Goal: Task Accomplishment & Management: Manage account settings

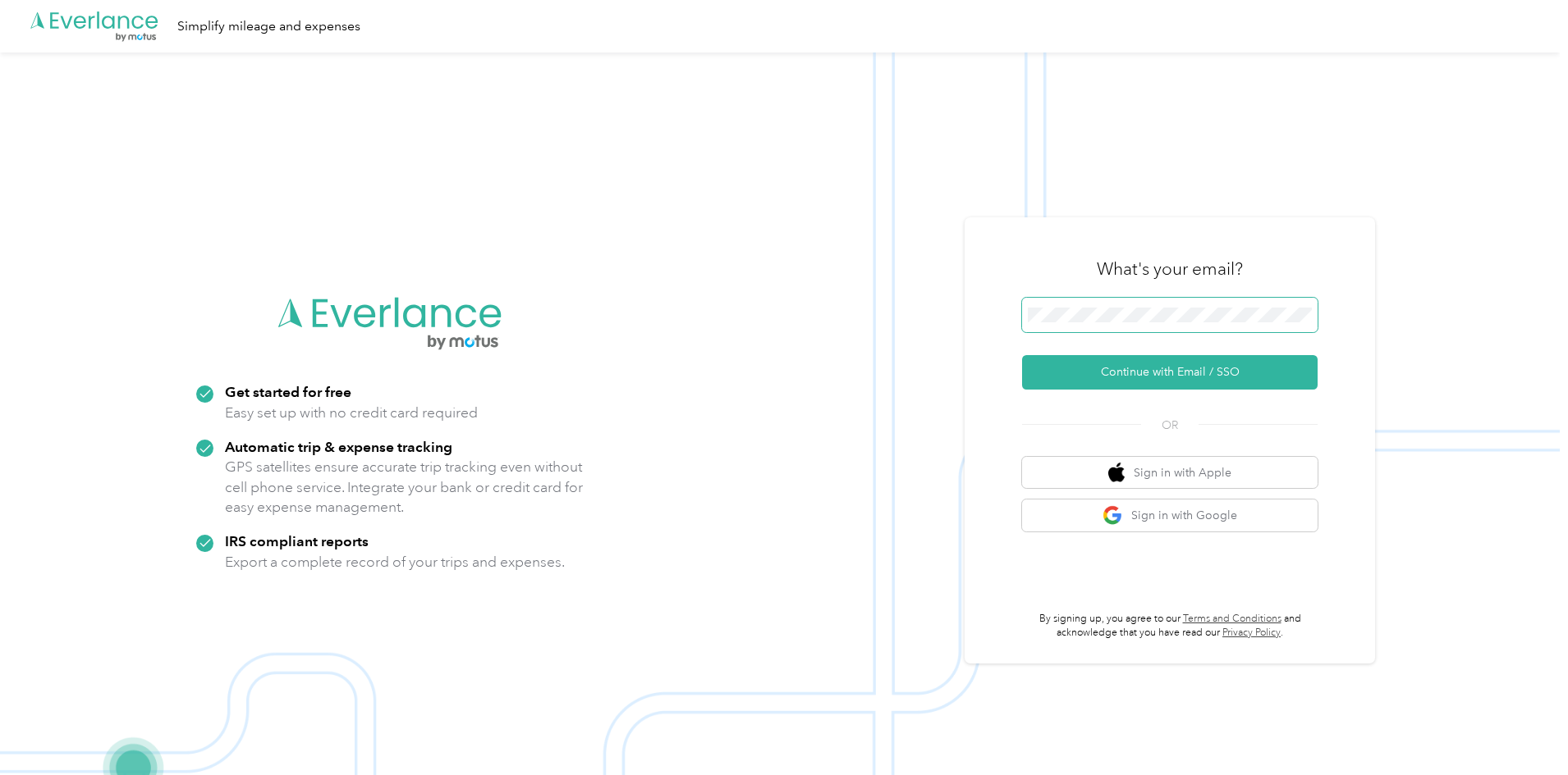
click at [1130, 323] on span at bounding box center [1169, 314] width 296 height 34
click at [1158, 365] on button "Continue with Email / SSO" at bounding box center [1169, 371] width 296 height 34
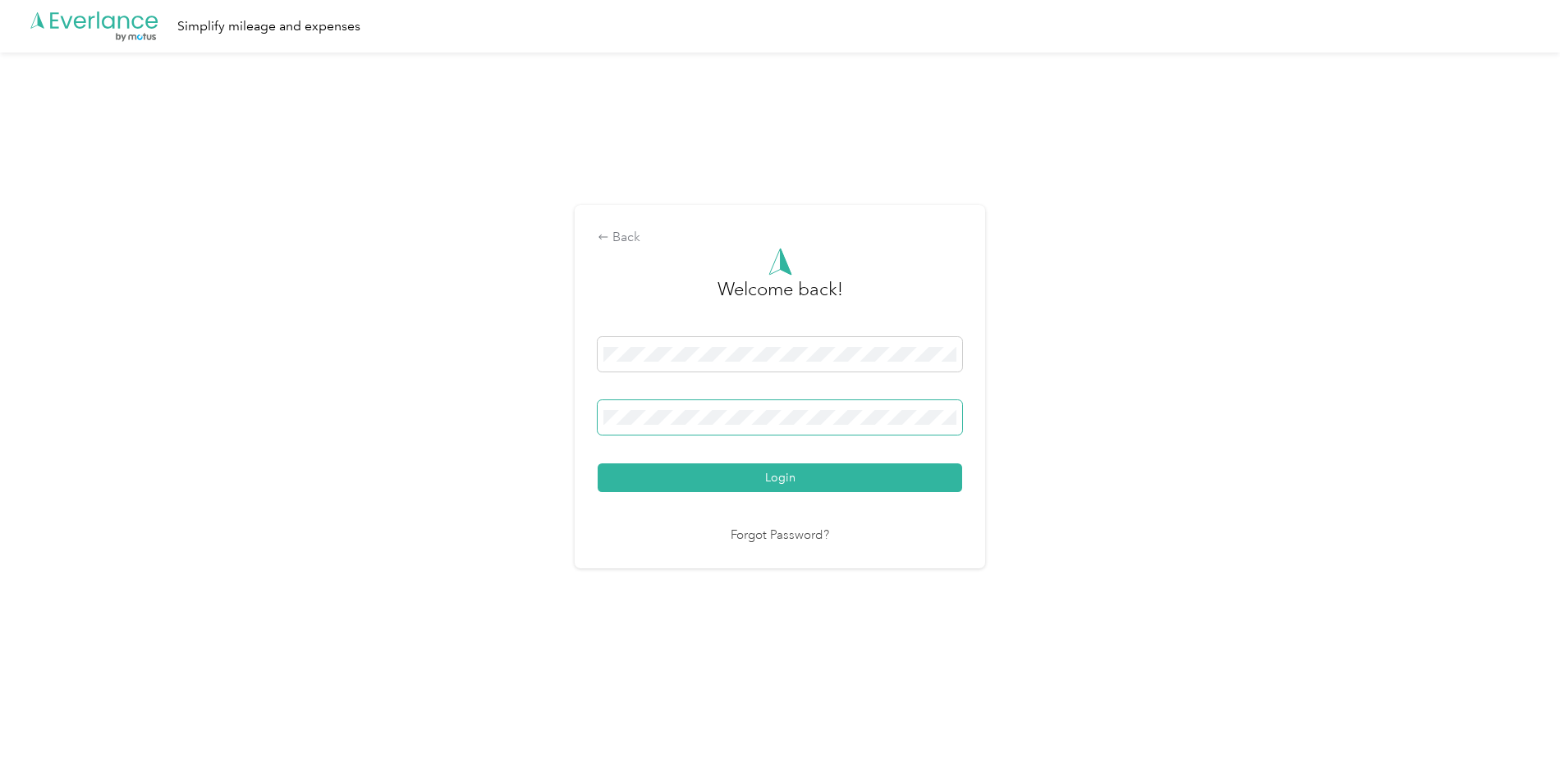
click at [597, 464] on button "Login" at bounding box center [779, 478] width 365 height 29
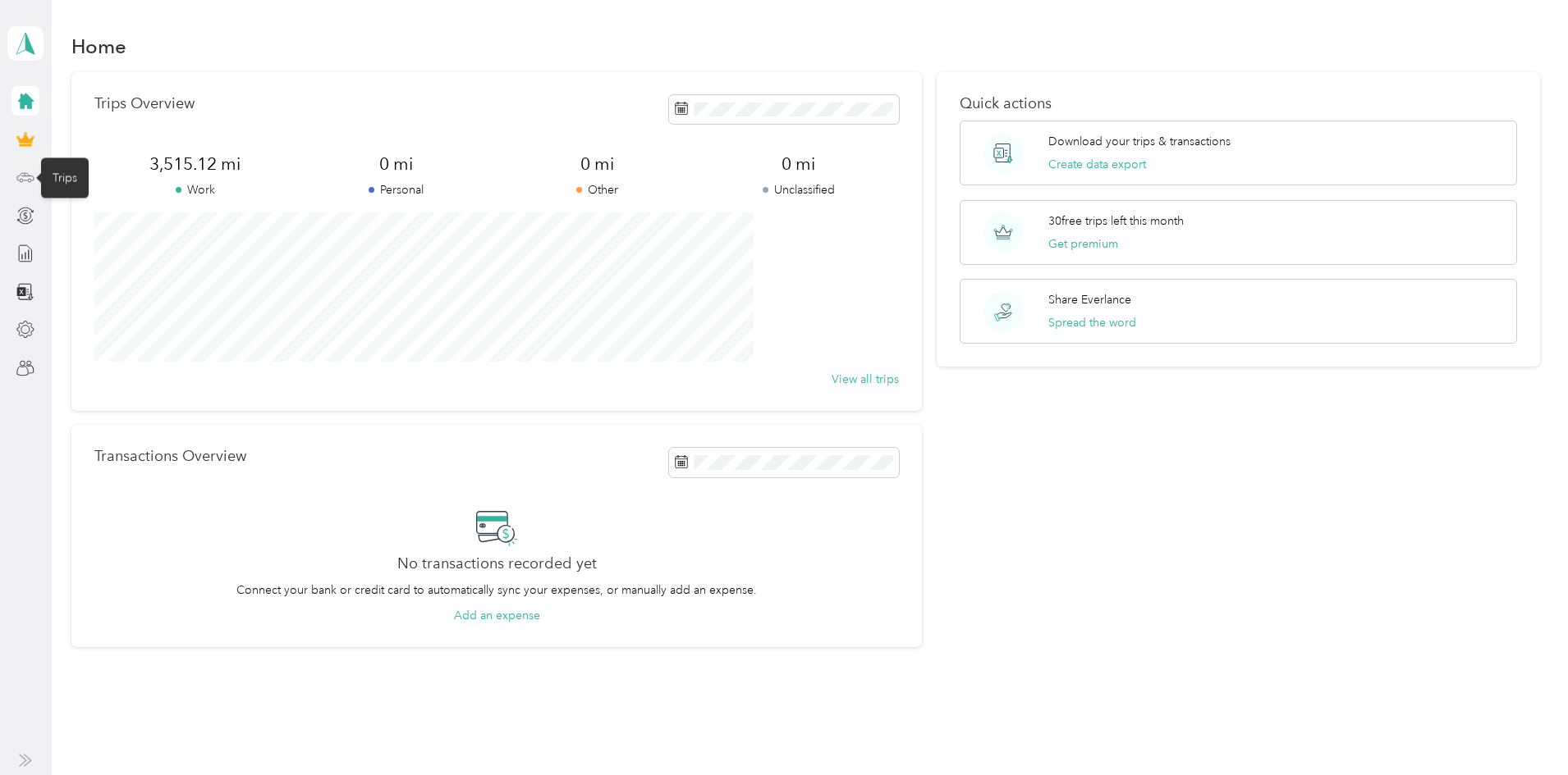
click at [31, 175] on icon at bounding box center [25, 177] width 18 height 18
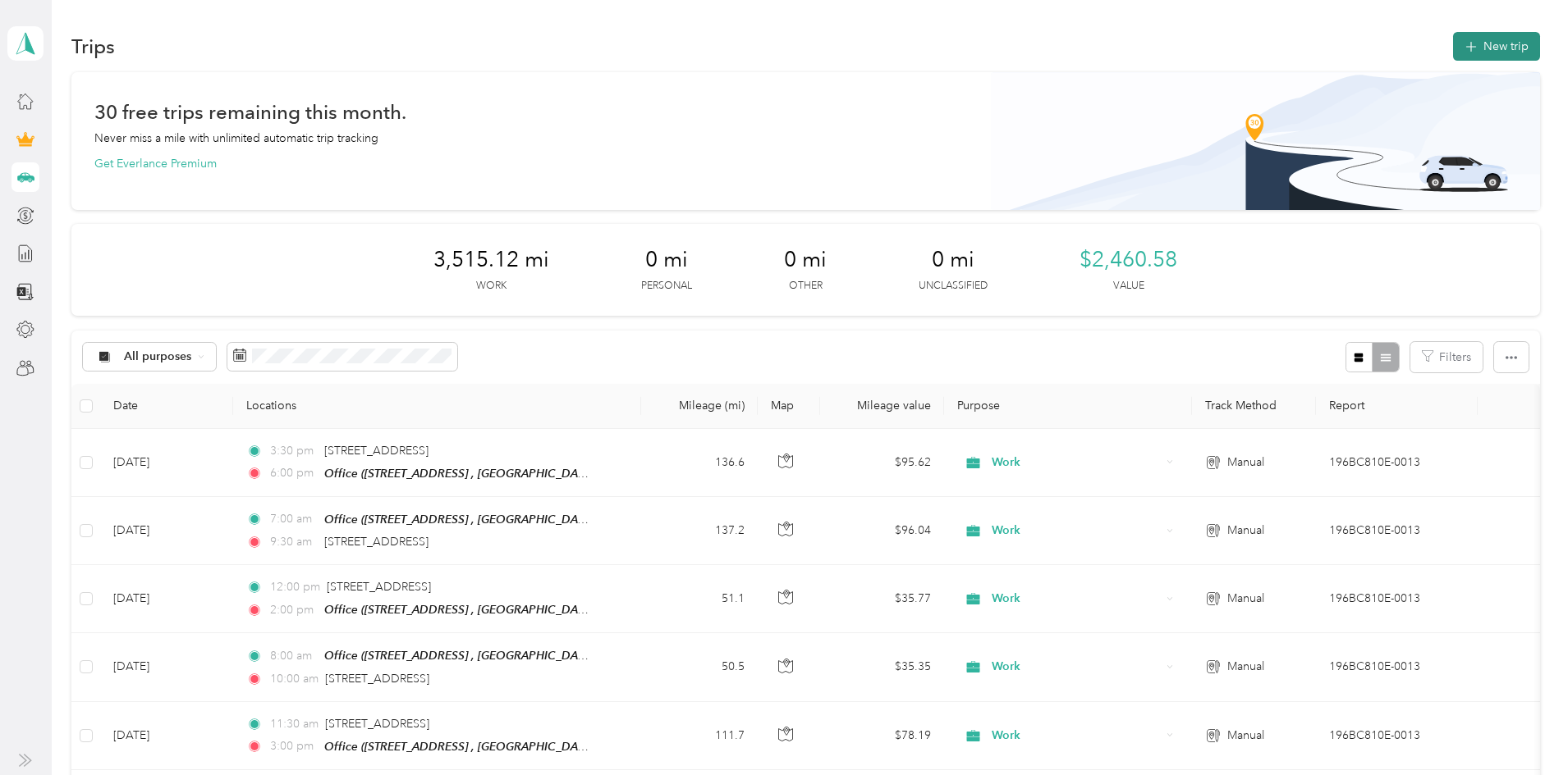
click at [1452, 47] on button "New trip" at bounding box center [1495, 47] width 87 height 29
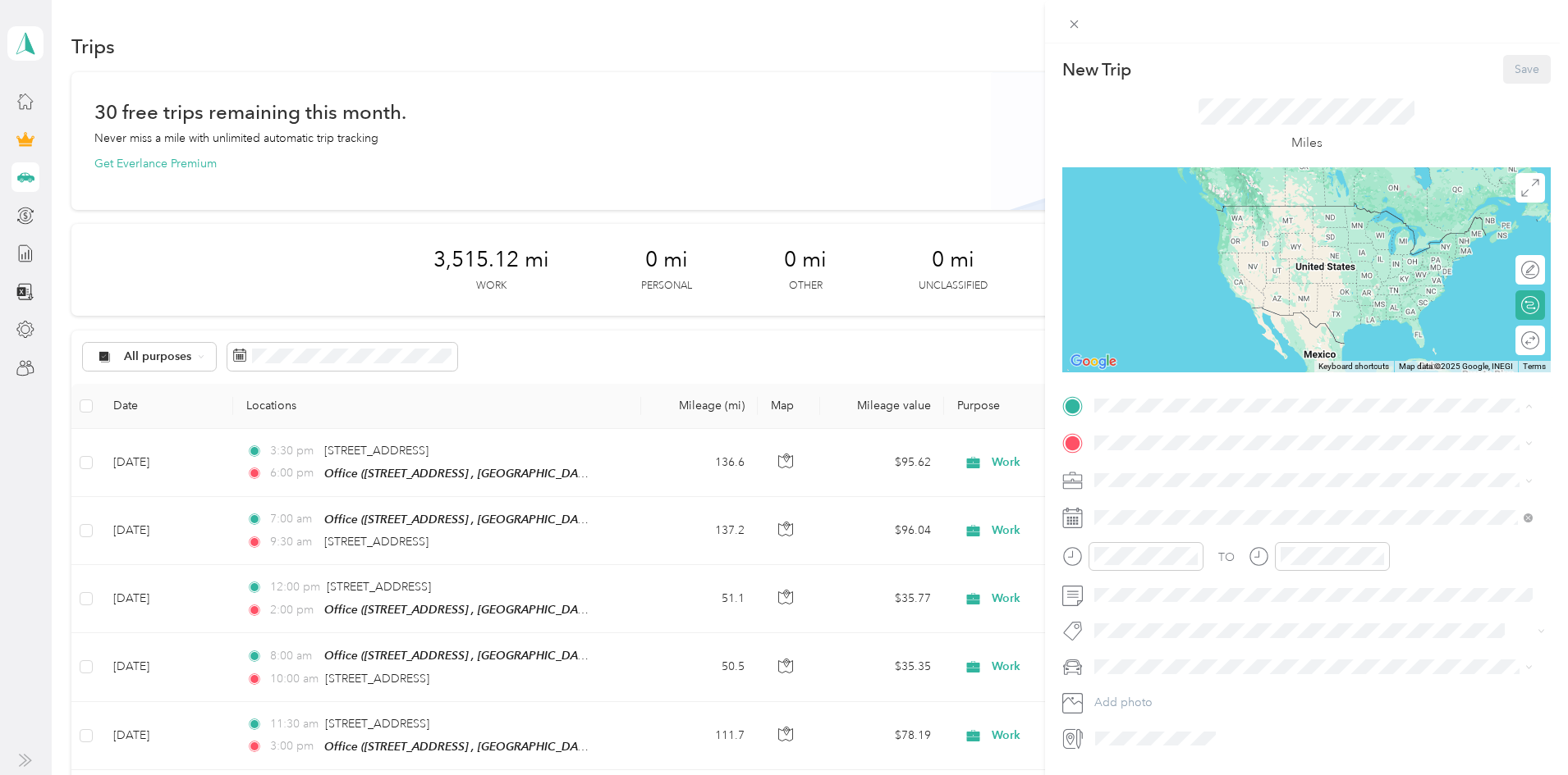
click at [1172, 492] on span "[STREET_ADDRESS], [GEOGRAPHIC_DATA], [GEOGRAPHIC_DATA], [GEOGRAPHIC_DATA]" at bounding box center [1303, 498] width 357 height 31
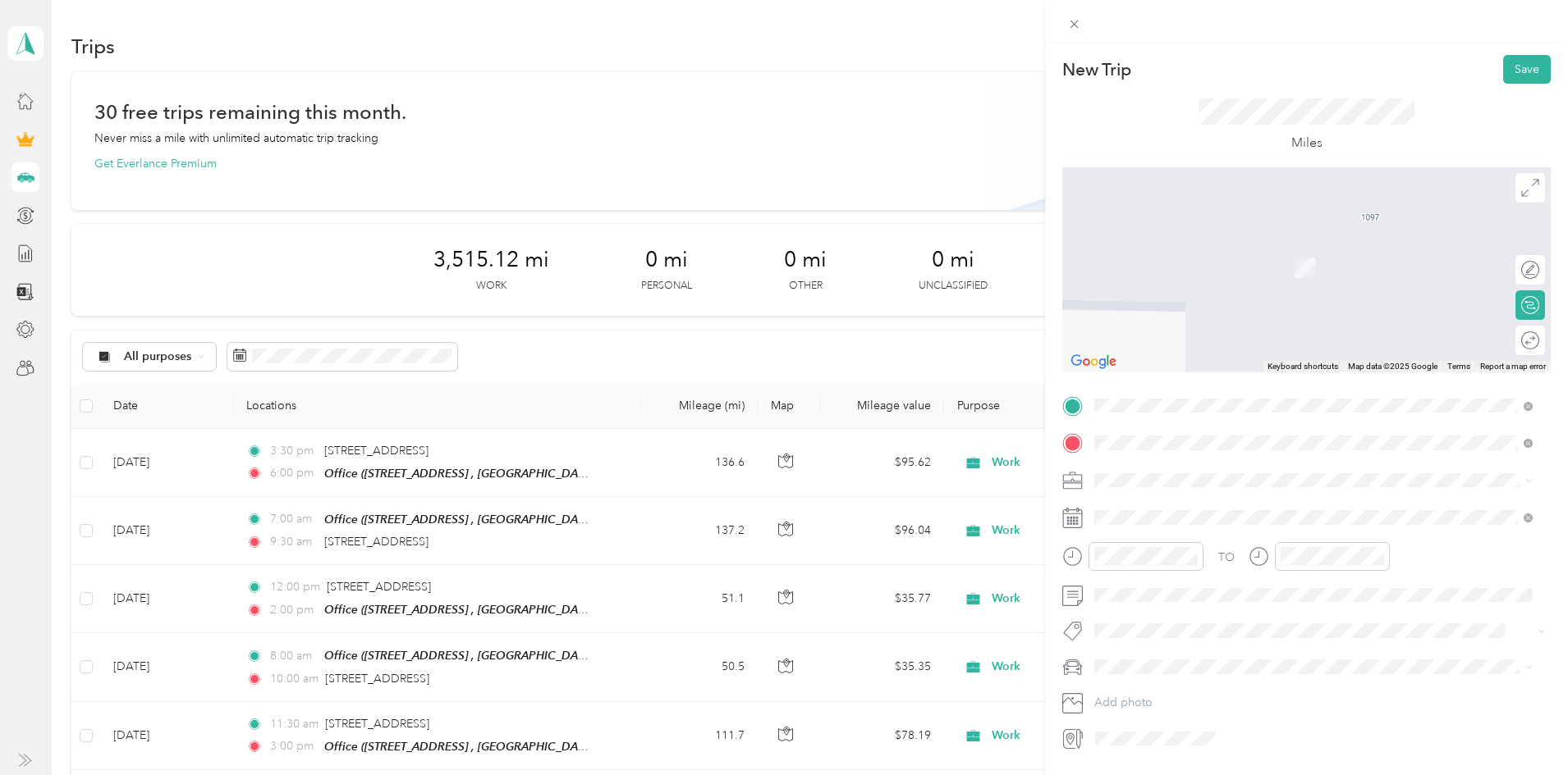
click at [1171, 503] on span "[STREET_ADDRESS][US_STATE]" at bounding box center [1207, 502] width 164 height 15
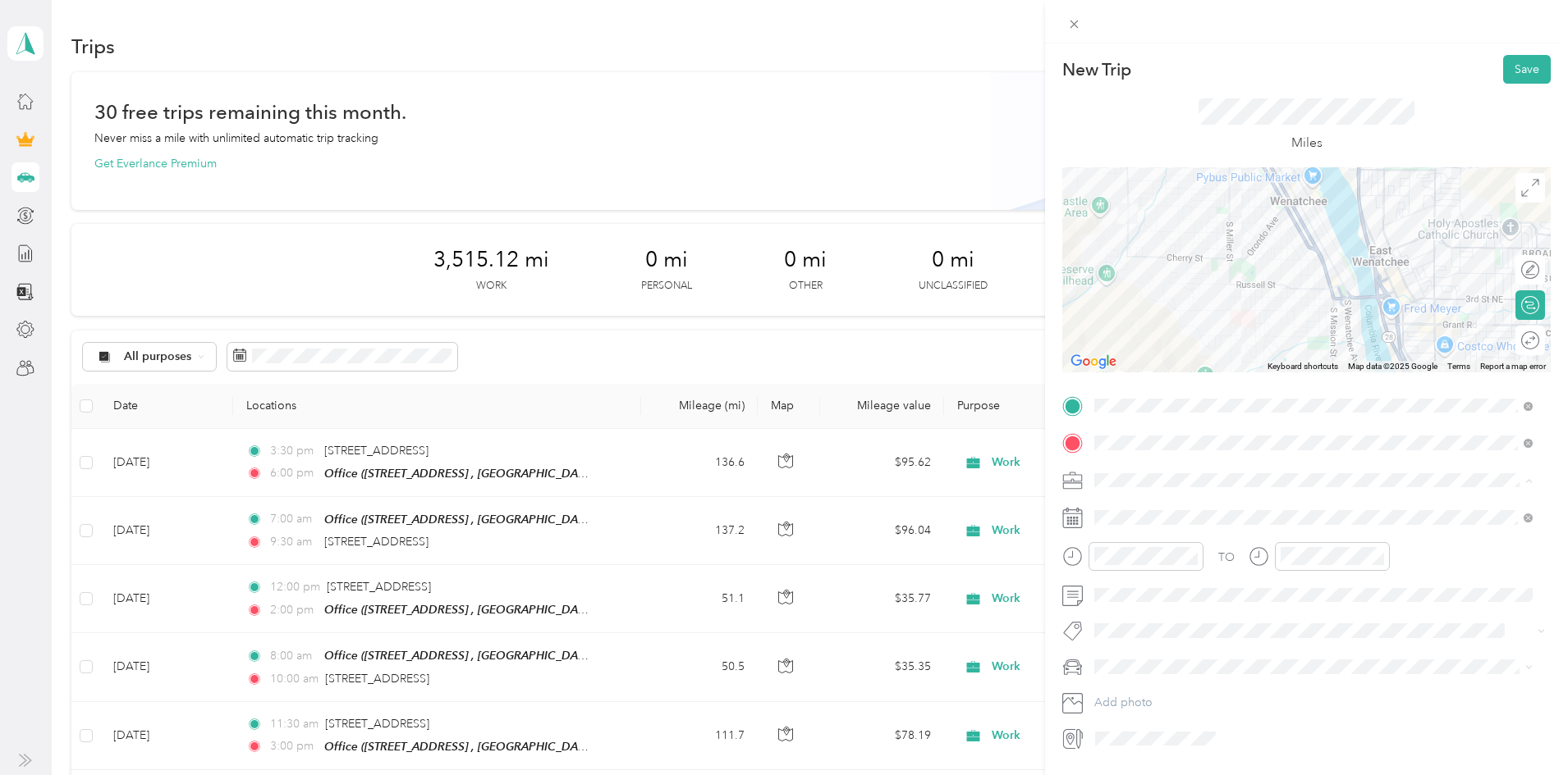
click at [1120, 512] on li "Work" at bounding box center [1313, 510] width 449 height 29
click at [1135, 297] on icon at bounding box center [1134, 294] width 17 height 17
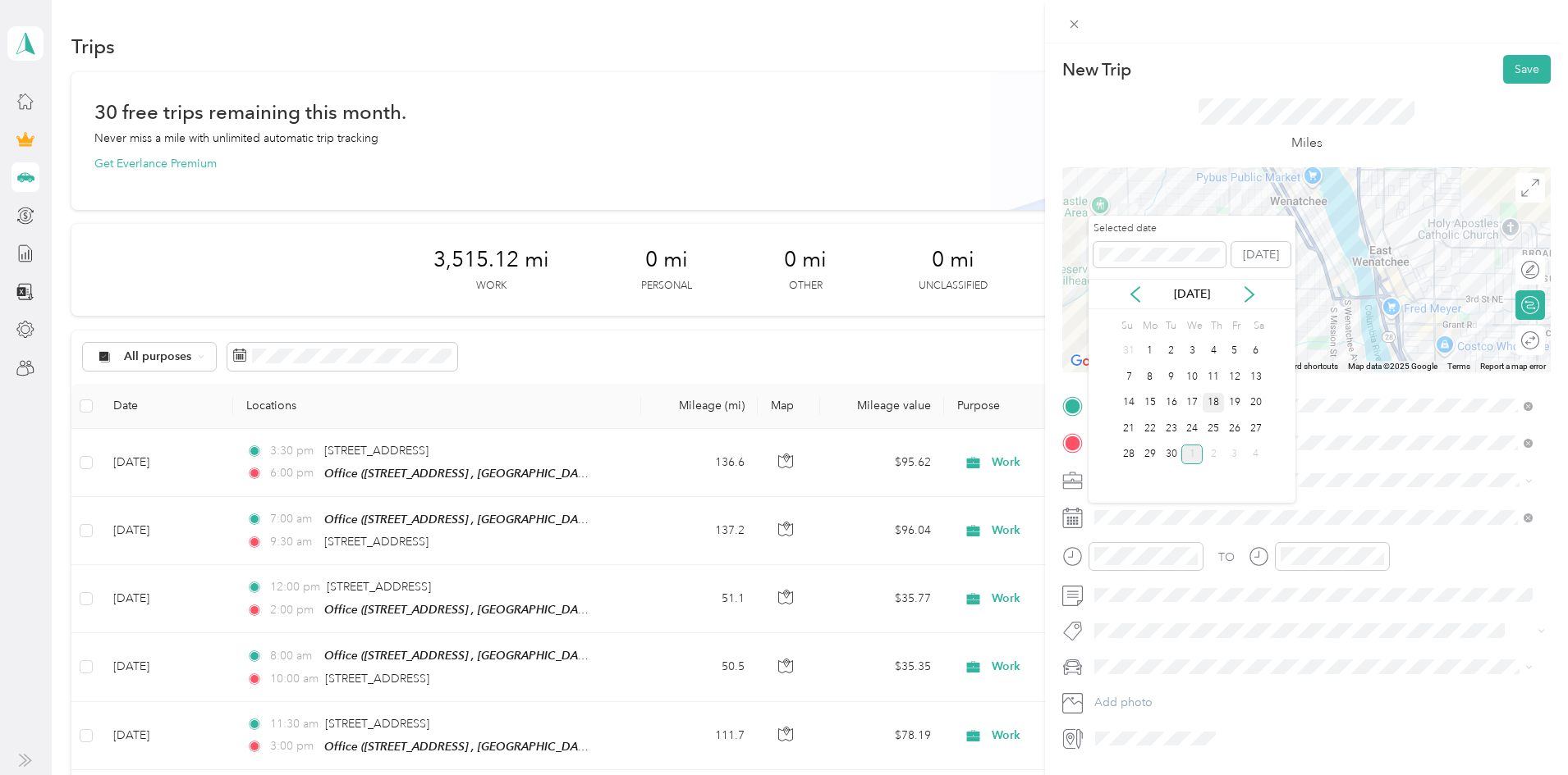
click at [1213, 407] on div "18" at bounding box center [1213, 403] width 21 height 20
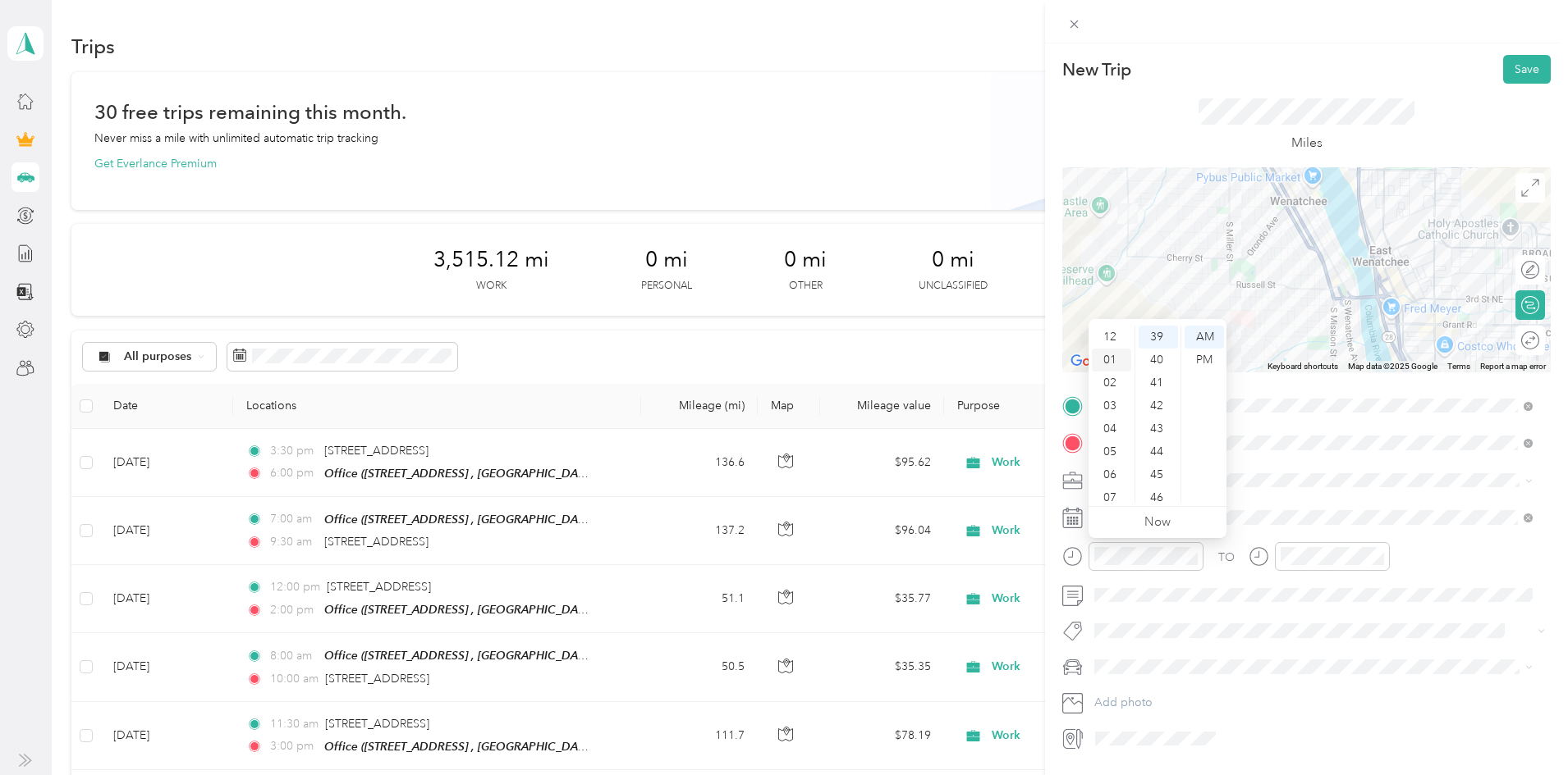
click at [1106, 356] on div "01" at bounding box center [1111, 361] width 40 height 23
click at [1154, 336] on div "00" at bounding box center [1158, 337] width 40 height 23
click at [1205, 356] on div "PM" at bounding box center [1204, 361] width 40 height 23
click at [1295, 359] on div "01" at bounding box center [1298, 361] width 40 height 23
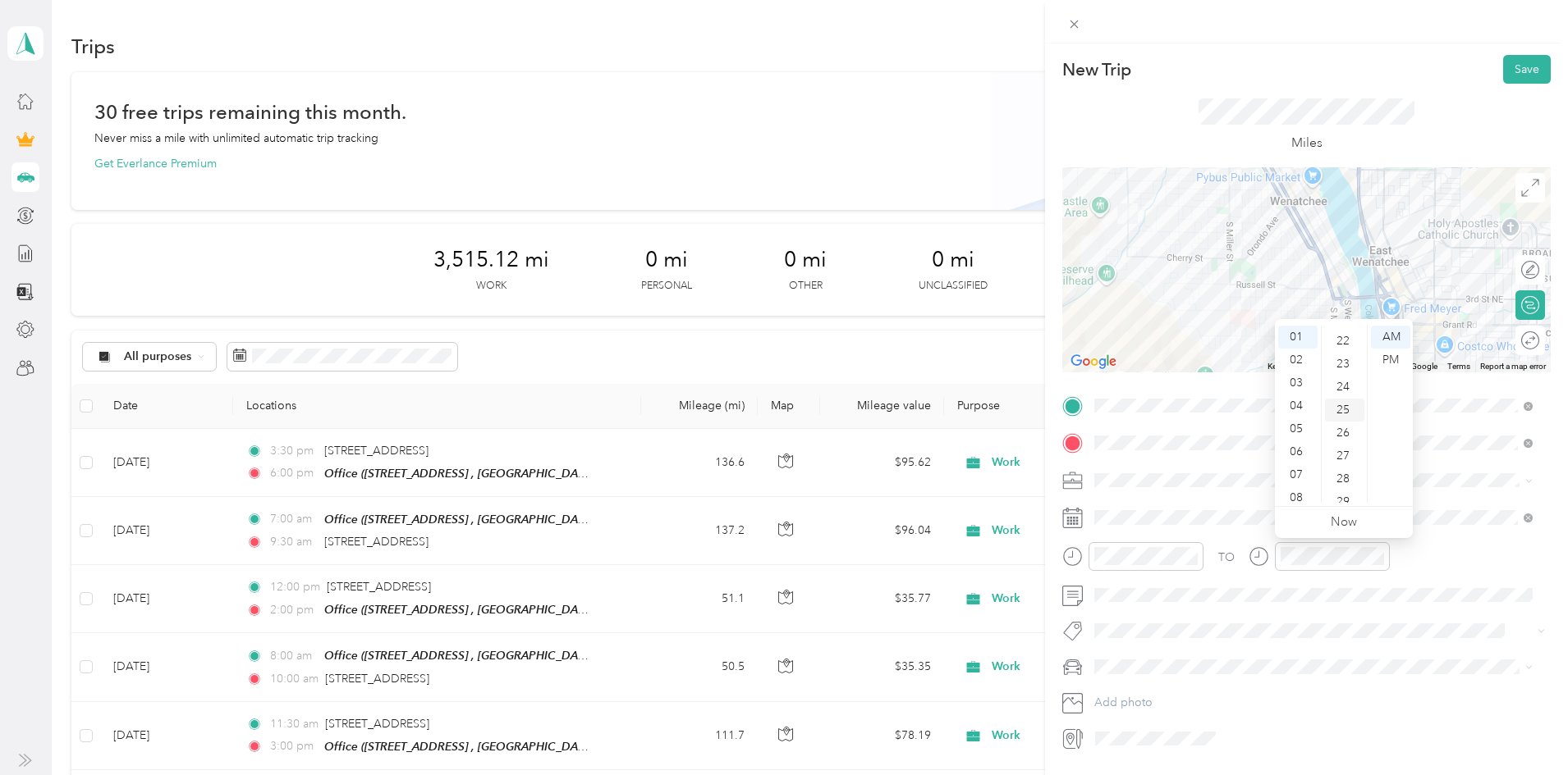
scroll to position [463, 0]
click at [1342, 334] on div "20" at bounding box center [1344, 335] width 40 height 23
click at [1383, 356] on div "PM" at bounding box center [1390, 361] width 40 height 23
click at [1389, 580] on div at bounding box center [1318, 562] width 141 height 40
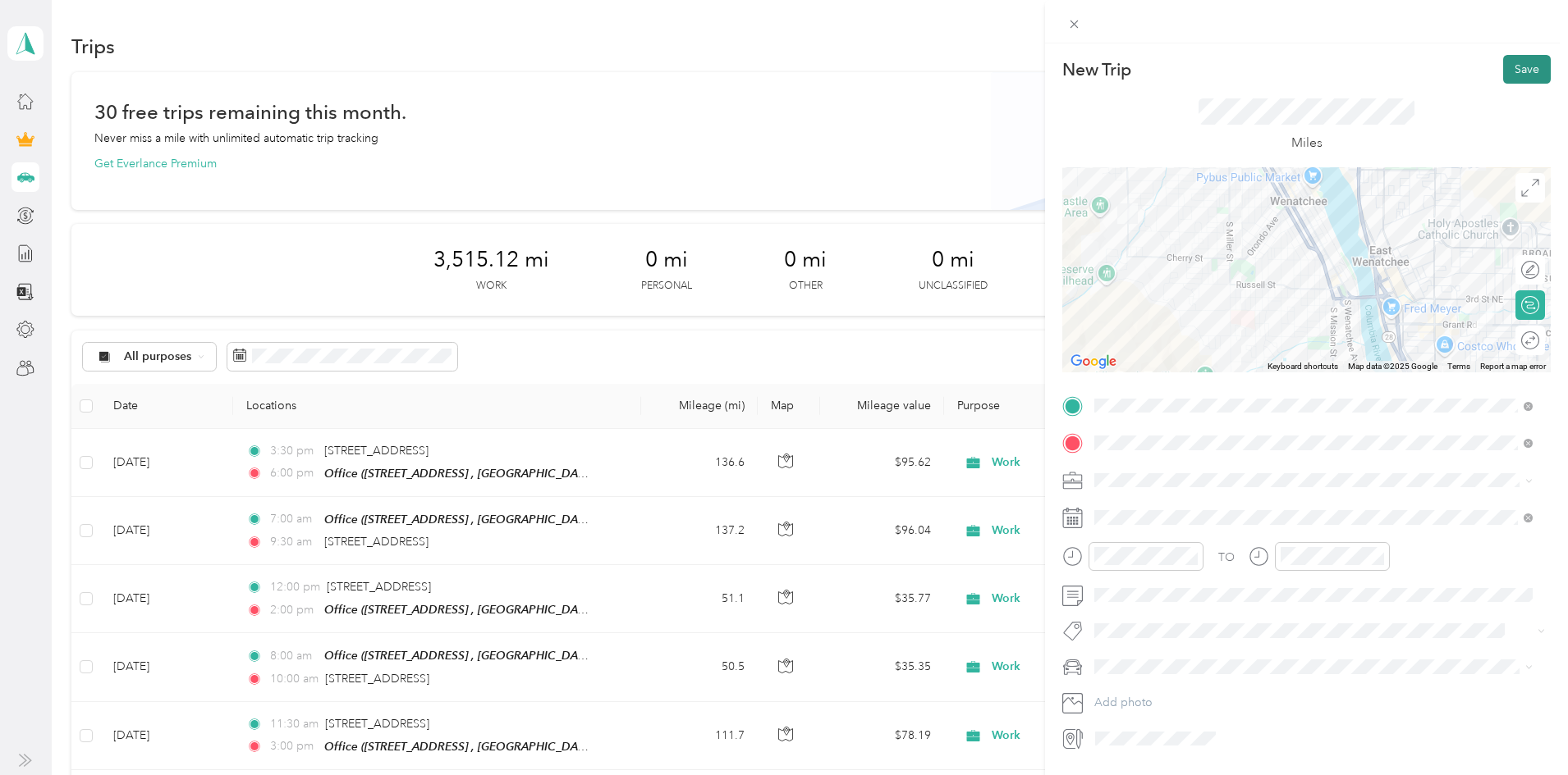
click at [1506, 77] on button "Save" at bounding box center [1526, 70] width 48 height 29
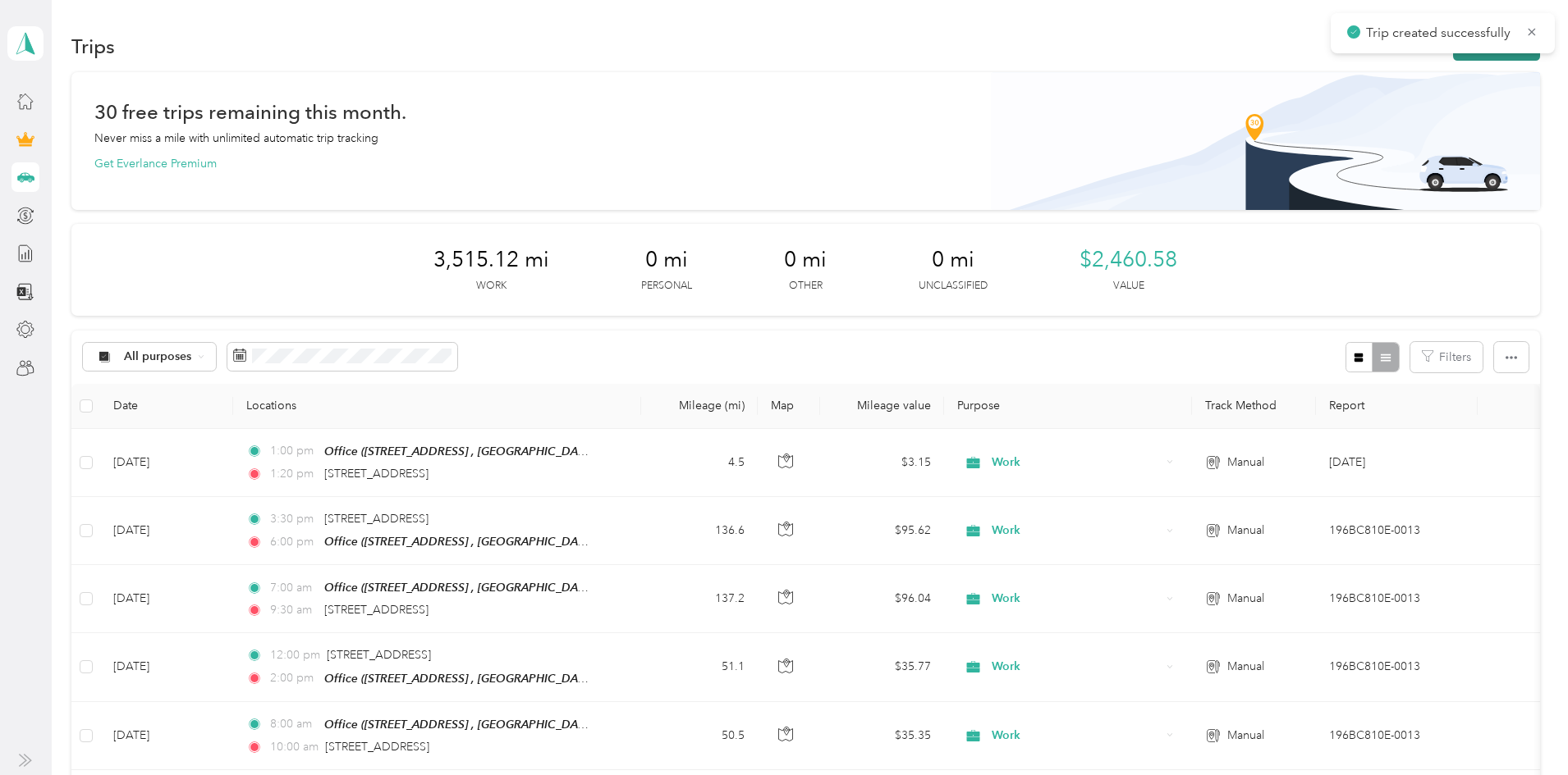
click at [1452, 55] on button "New trip" at bounding box center [1495, 47] width 87 height 29
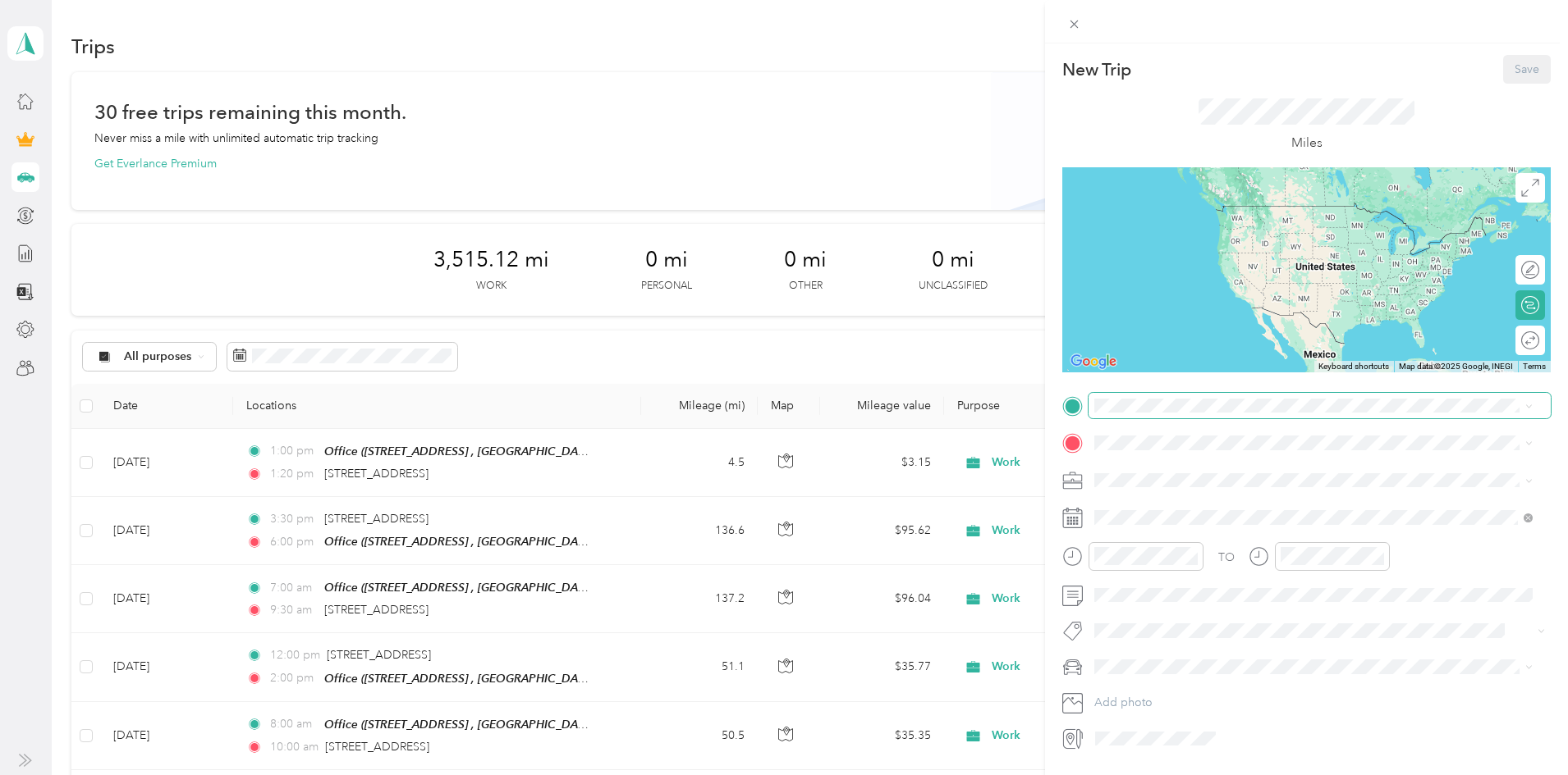
click at [1130, 412] on span at bounding box center [1319, 405] width 462 height 26
click at [1244, 470] on span "[STREET_ADDRESS][US_STATE]" at bounding box center [1207, 465] width 164 height 15
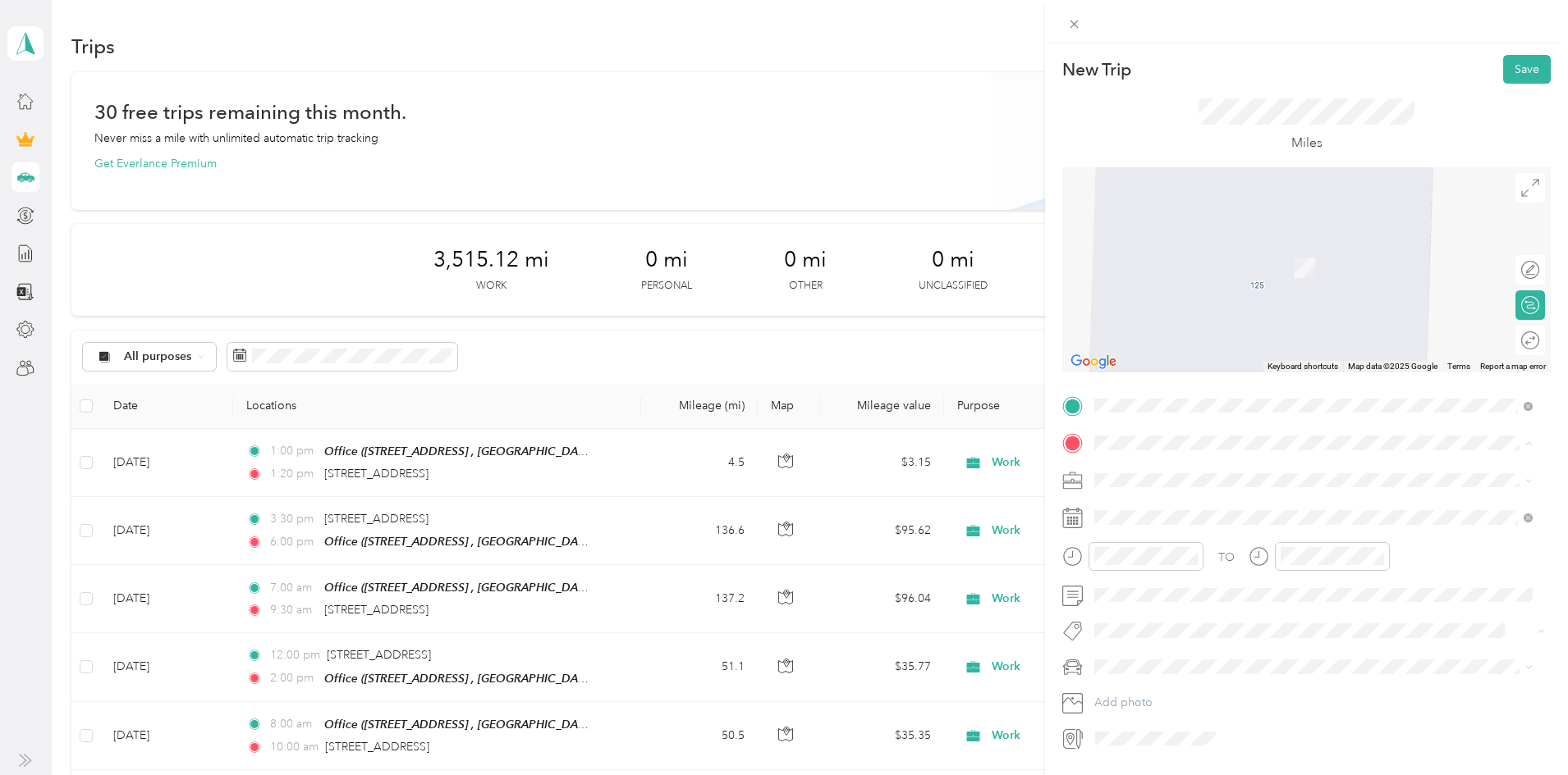
click at [1169, 536] on div "Office [STREET_ADDRESS], [GEOGRAPHIC_DATA], [GEOGRAPHIC_DATA], [GEOGRAPHIC_DATA]" at bounding box center [1326, 526] width 402 height 52
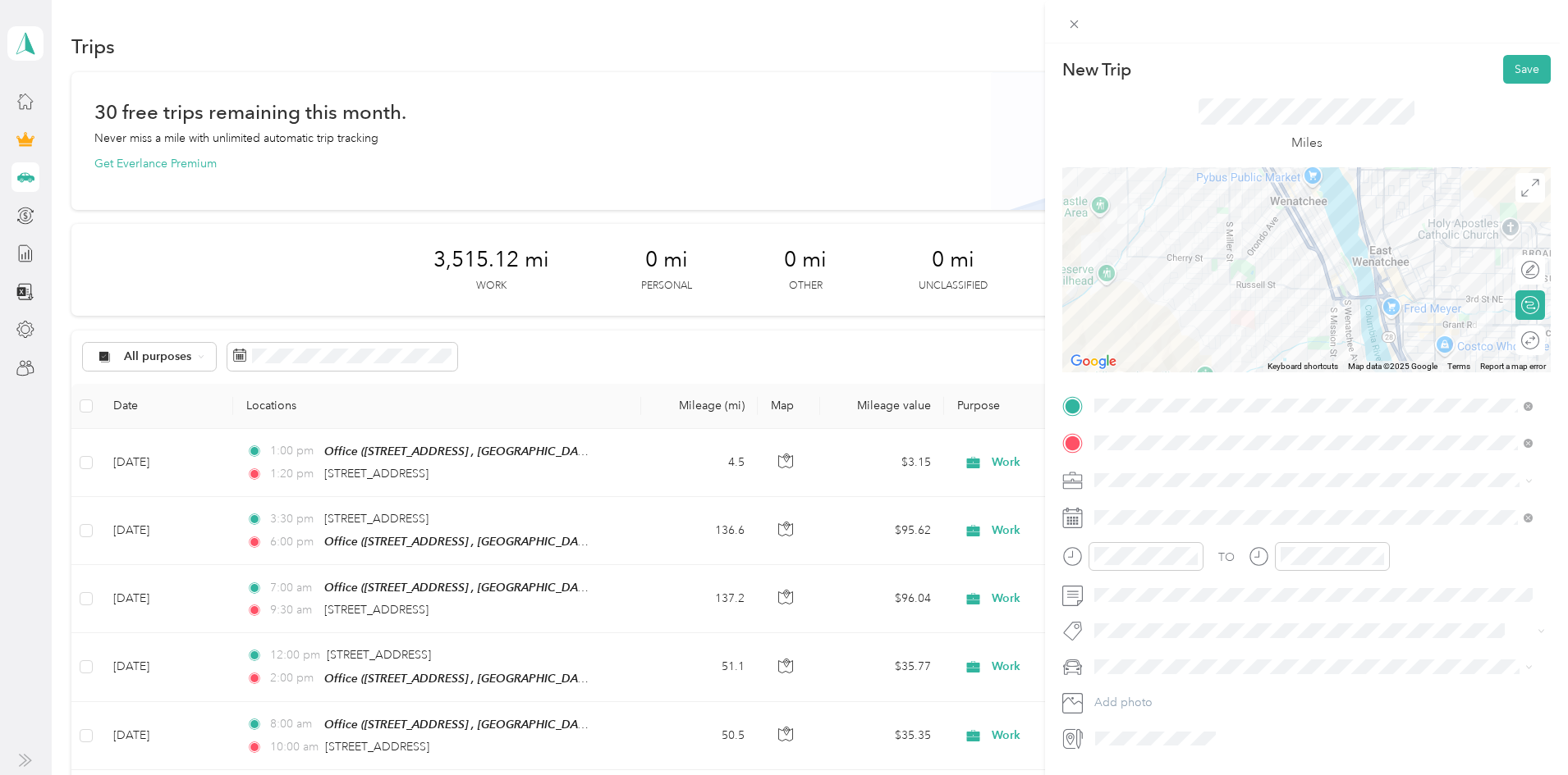
click at [1126, 513] on li "Work" at bounding box center [1313, 505] width 449 height 29
click at [1133, 293] on icon at bounding box center [1134, 294] width 17 height 17
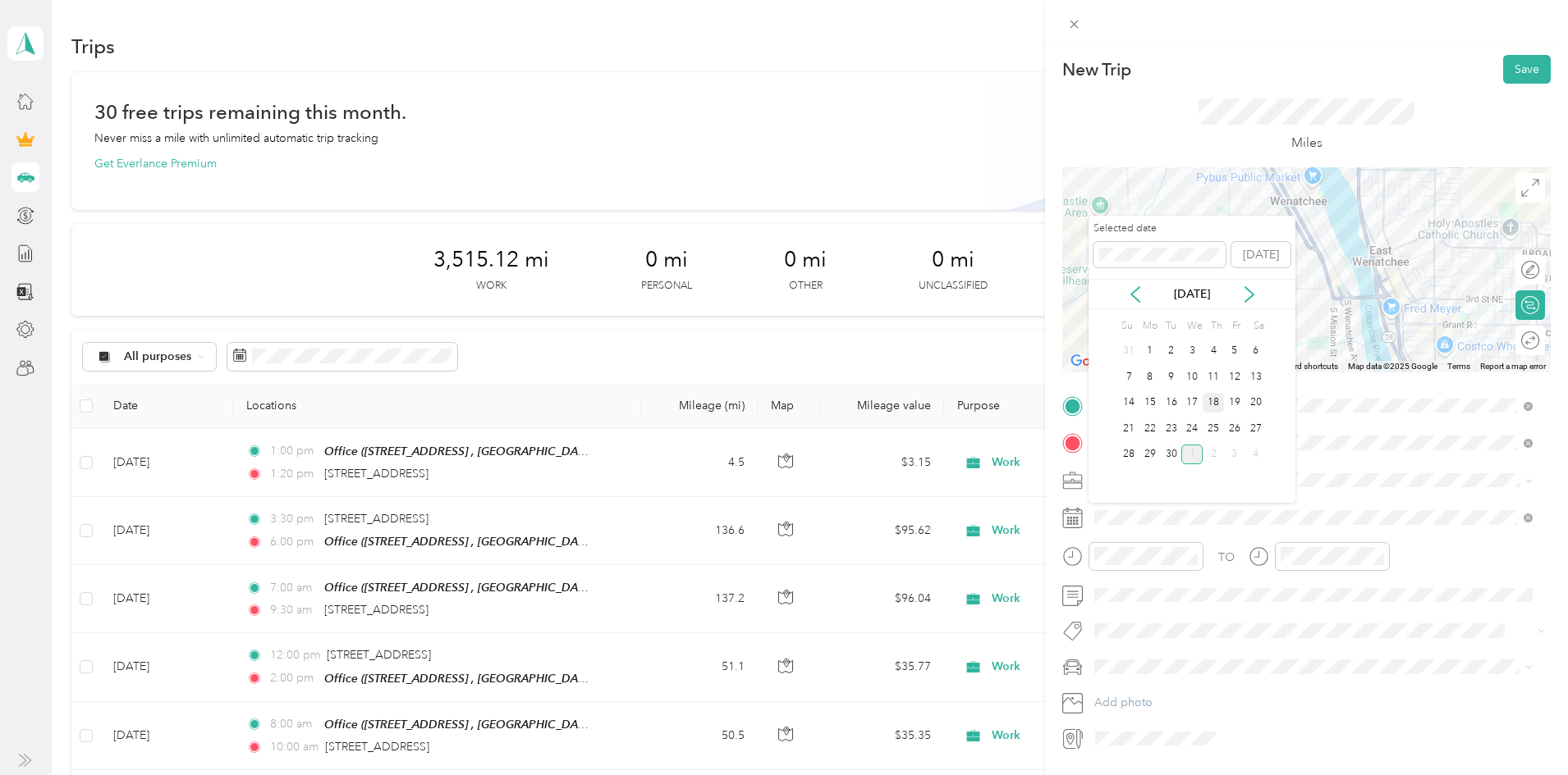
click at [1211, 402] on div "18" at bounding box center [1213, 403] width 21 height 20
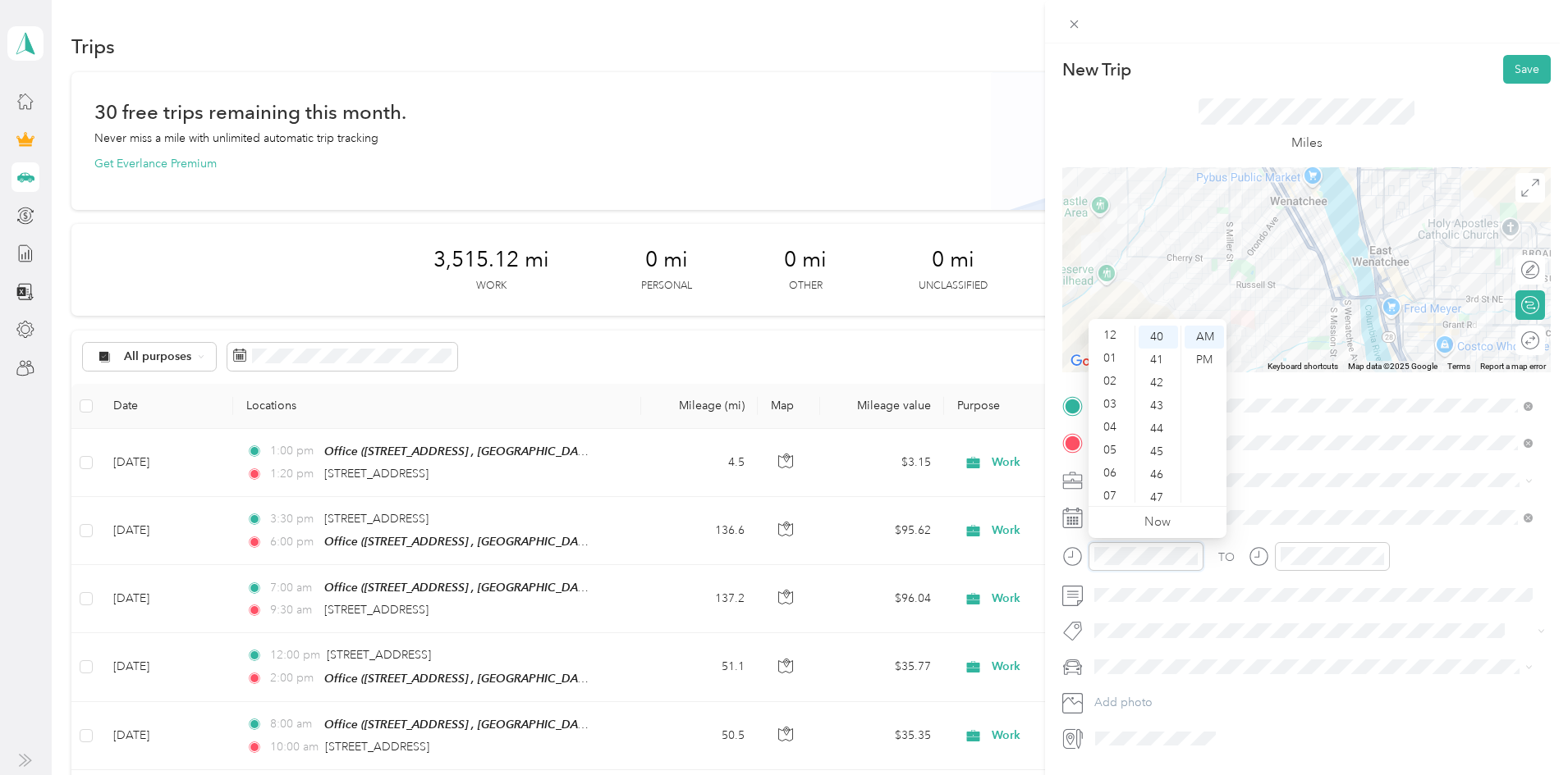
scroll to position [0, 0]
click at [1115, 384] on div "02" at bounding box center [1111, 383] width 40 height 23
click at [1158, 338] on div "00" at bounding box center [1158, 337] width 40 height 23
click at [1195, 361] on div "PM" at bounding box center [1204, 361] width 40 height 23
click at [1299, 382] on div "02" at bounding box center [1298, 383] width 40 height 23
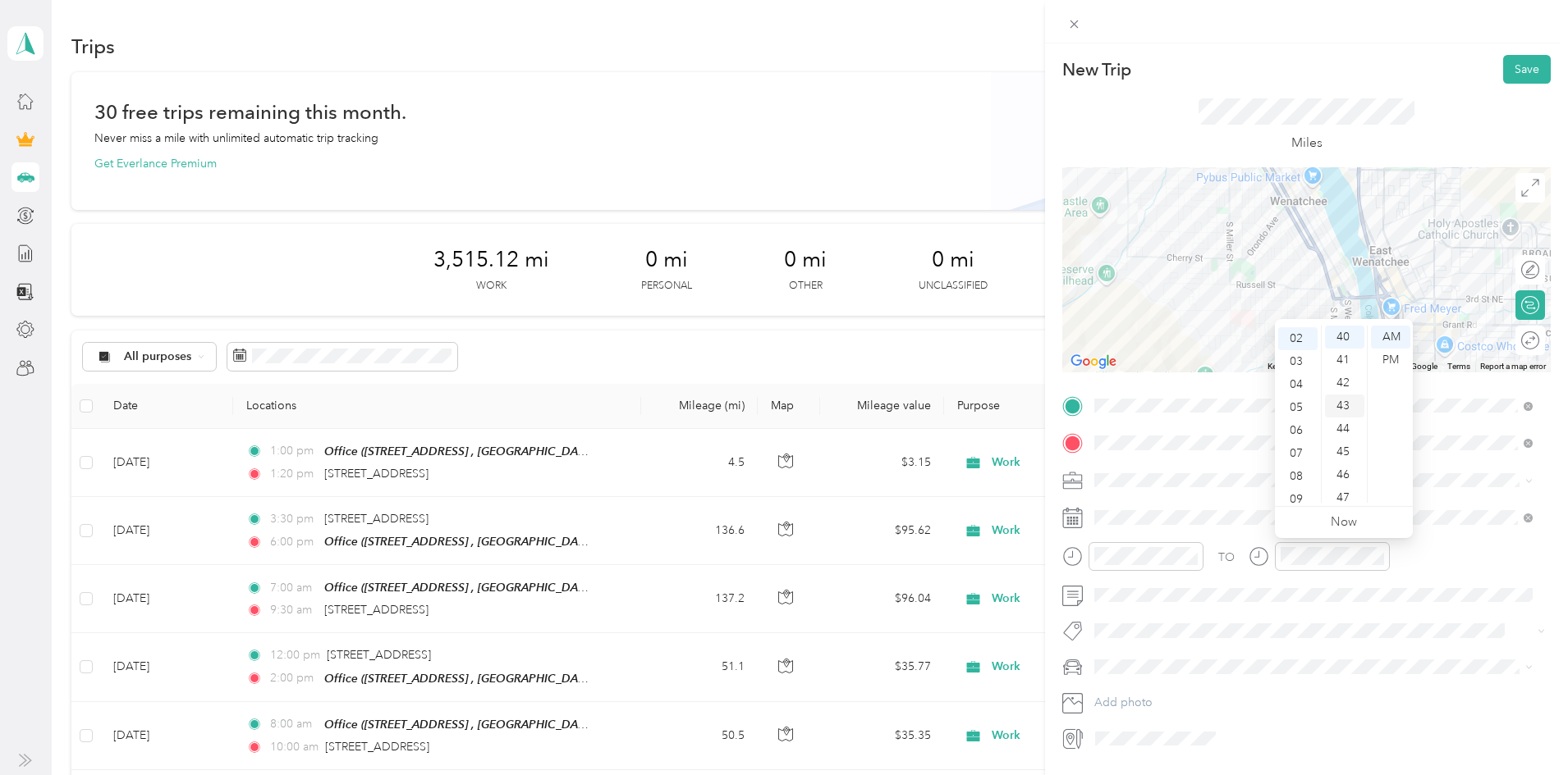
scroll to position [46, 0]
click at [1345, 370] on div "20" at bounding box center [1344, 370] width 40 height 23
click at [1382, 362] on div "PM" at bounding box center [1390, 361] width 40 height 23
click at [1512, 76] on button "Save" at bounding box center [1526, 70] width 48 height 29
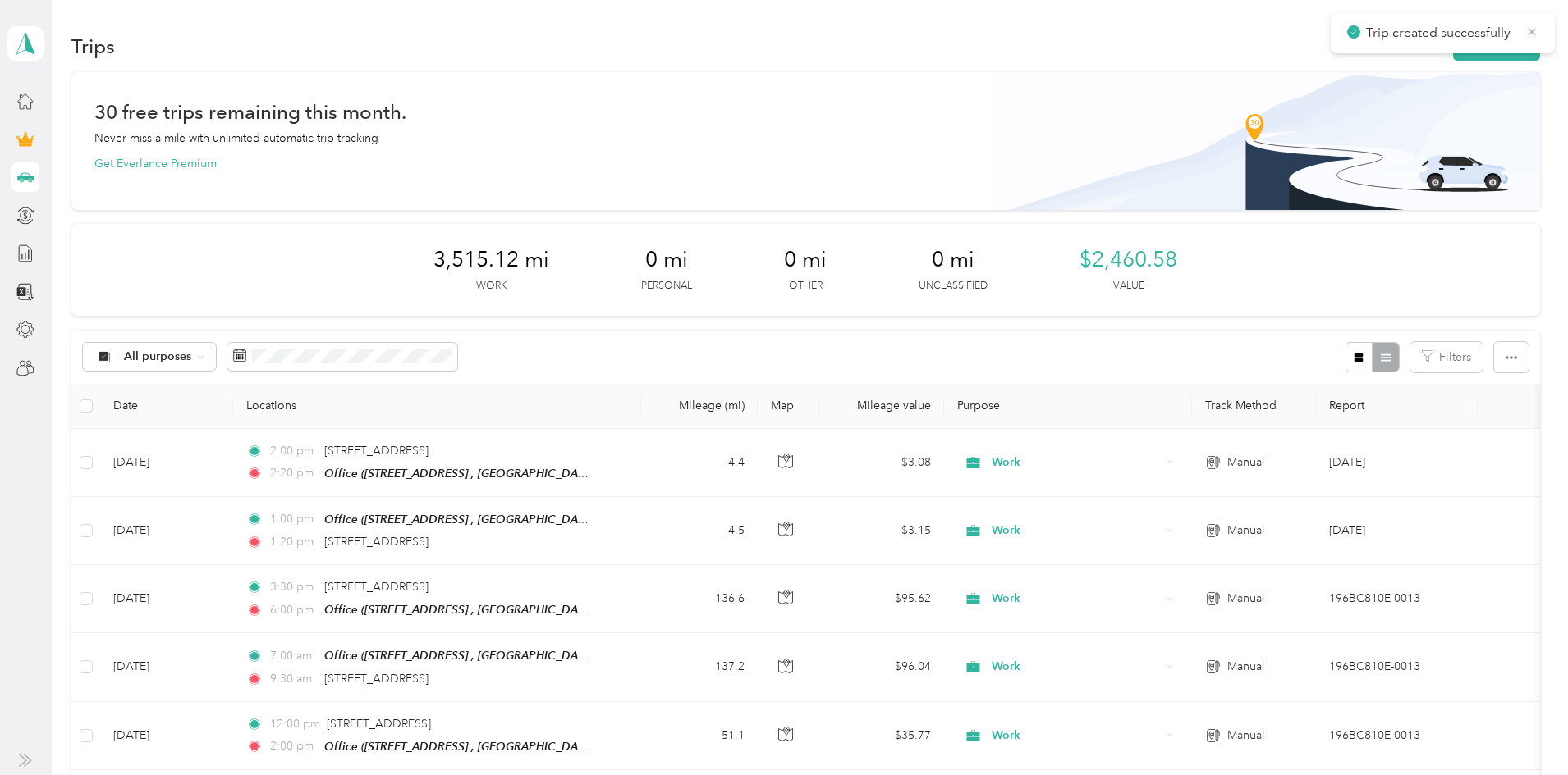
click at [1530, 35] on icon at bounding box center [1532, 31] width 14 height 15
click at [1452, 50] on button "New trip" at bounding box center [1495, 47] width 87 height 29
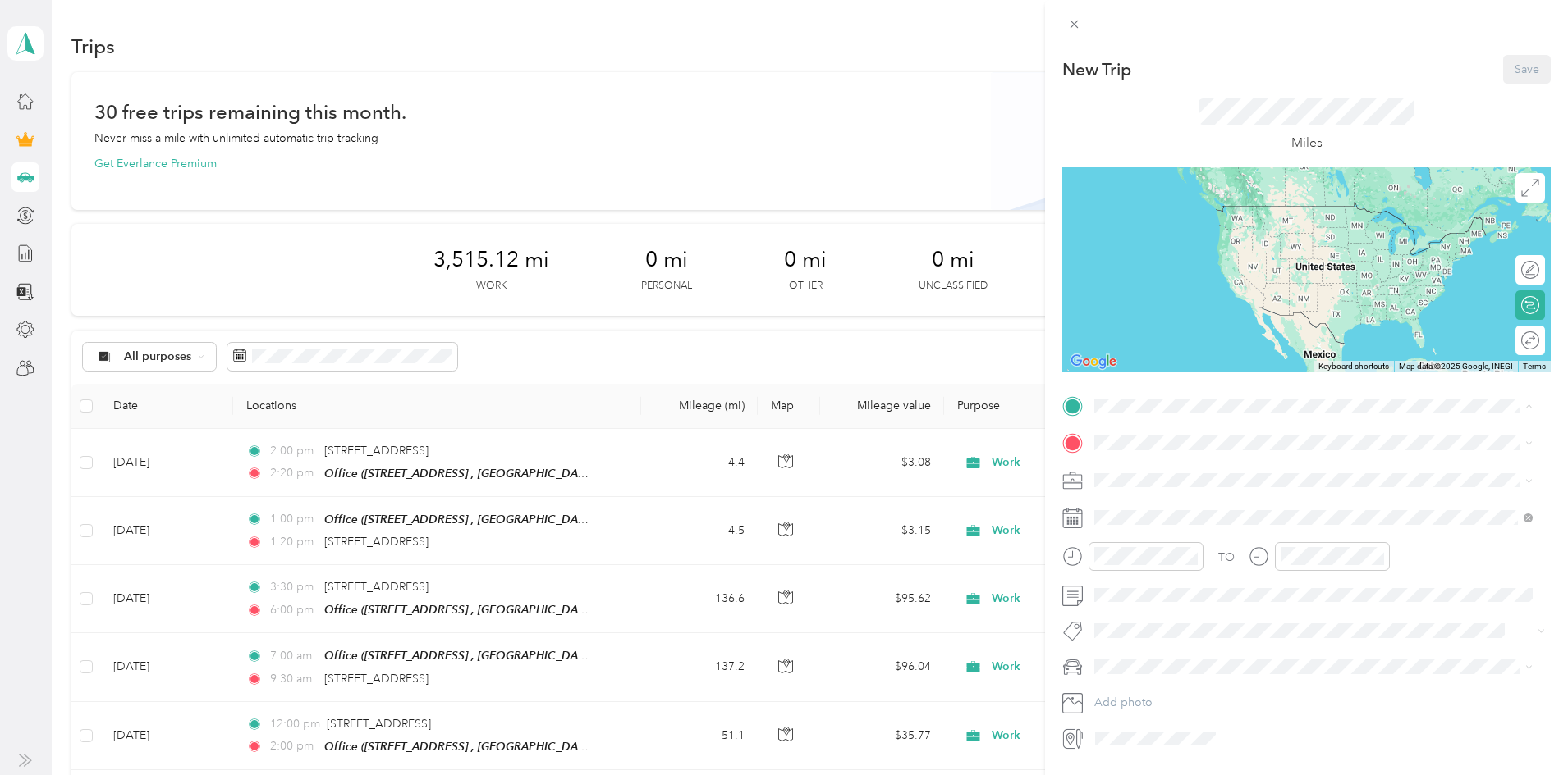
click at [1169, 490] on span "[STREET_ADDRESS], [GEOGRAPHIC_DATA], [GEOGRAPHIC_DATA], [GEOGRAPHIC_DATA]" at bounding box center [1303, 498] width 357 height 31
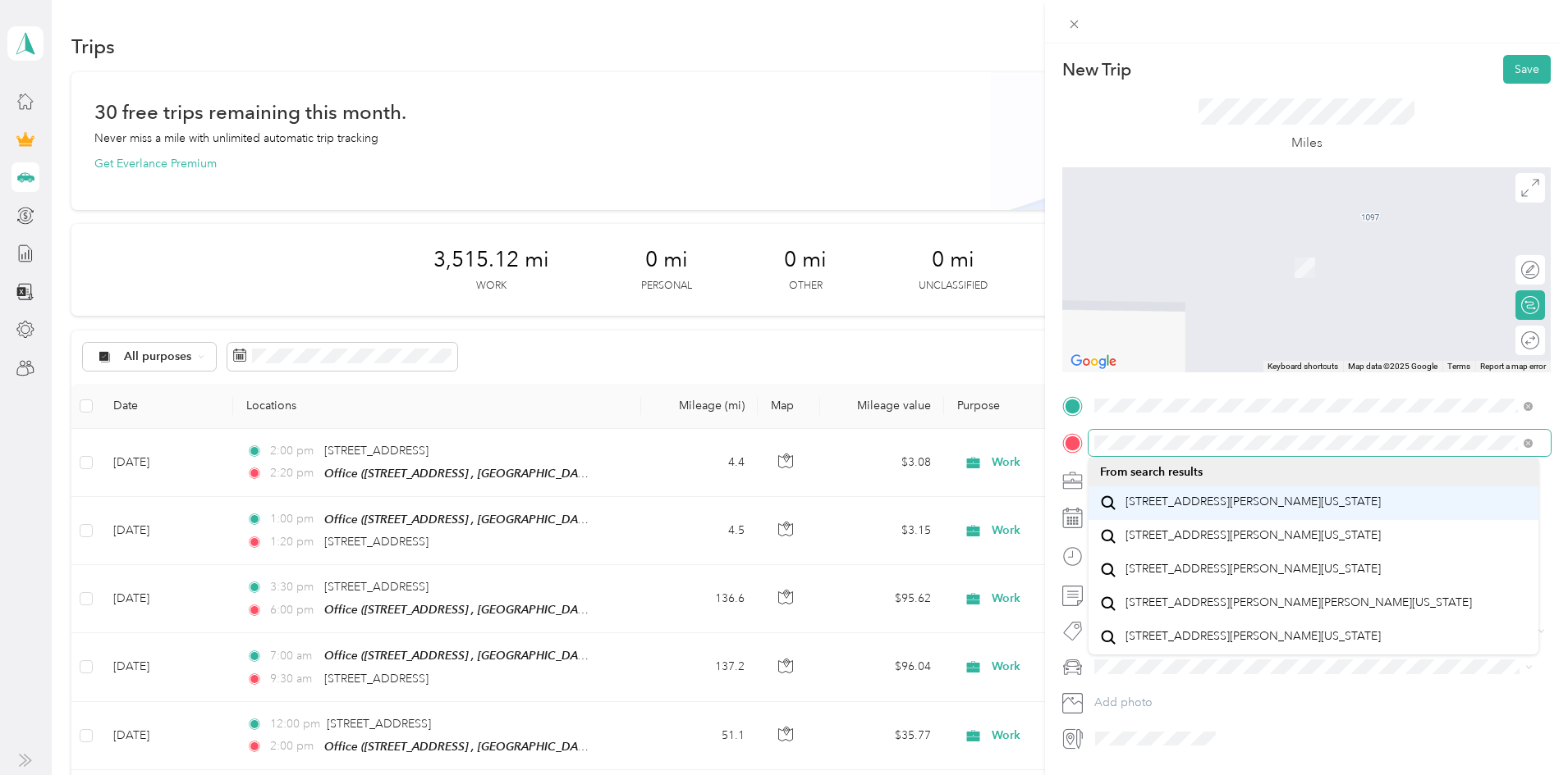
scroll to position [0, 0]
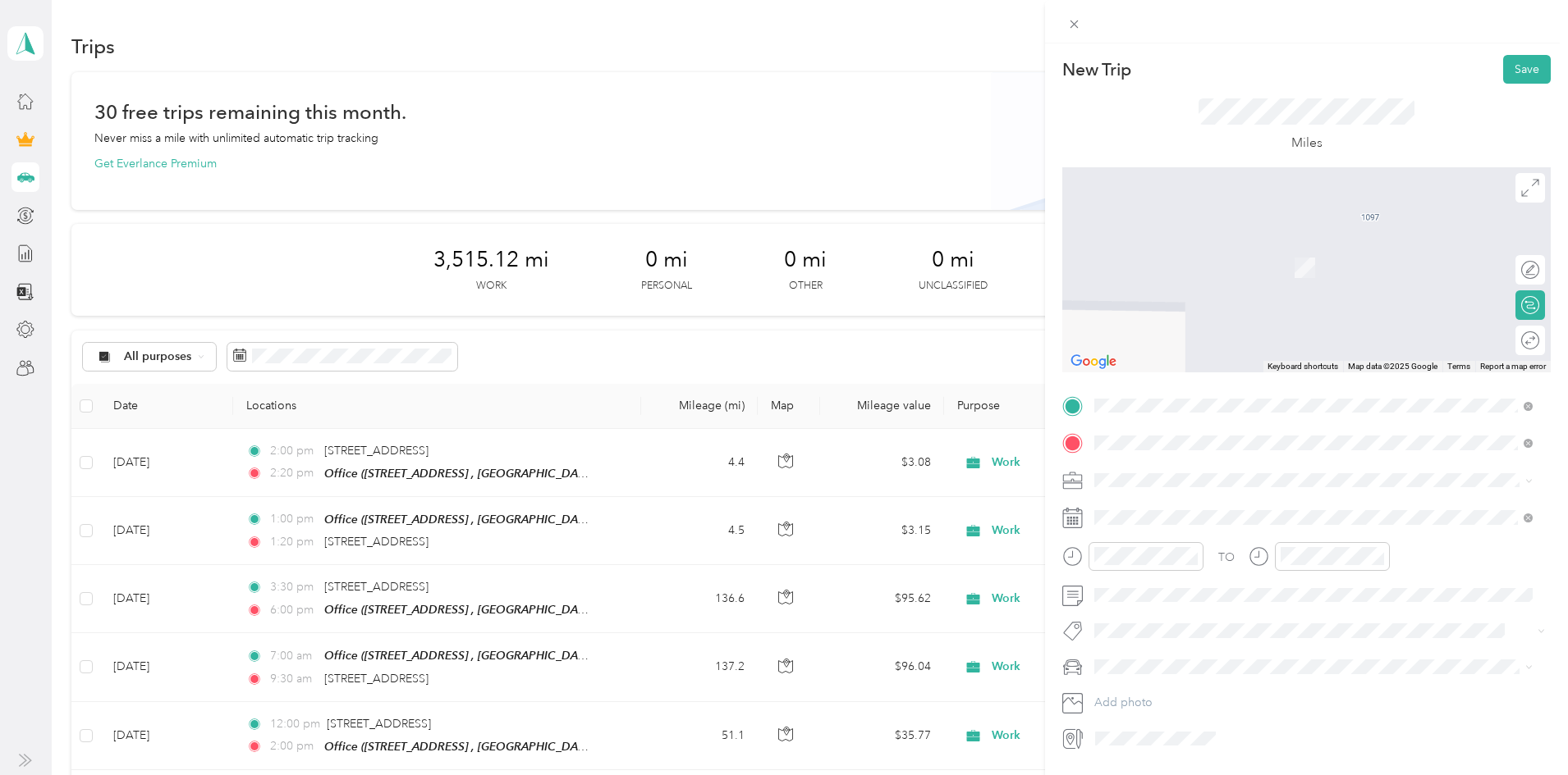
click at [1167, 510] on span "[STREET_ADDRESS][PERSON_NAME][US_STATE]" at bounding box center [1253, 502] width 255 height 15
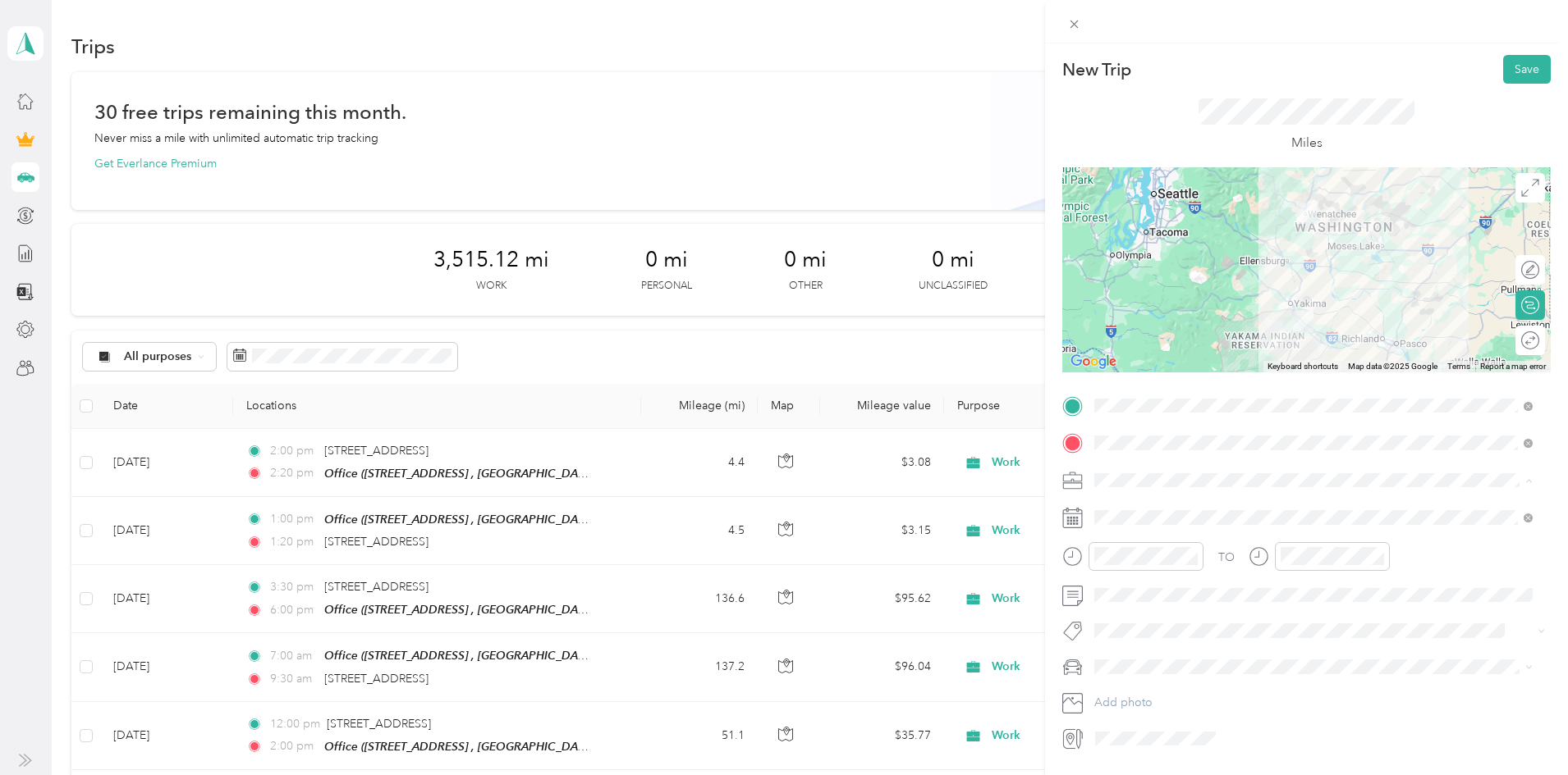
click at [1119, 509] on span "Work" at bounding box center [1114, 509] width 28 height 14
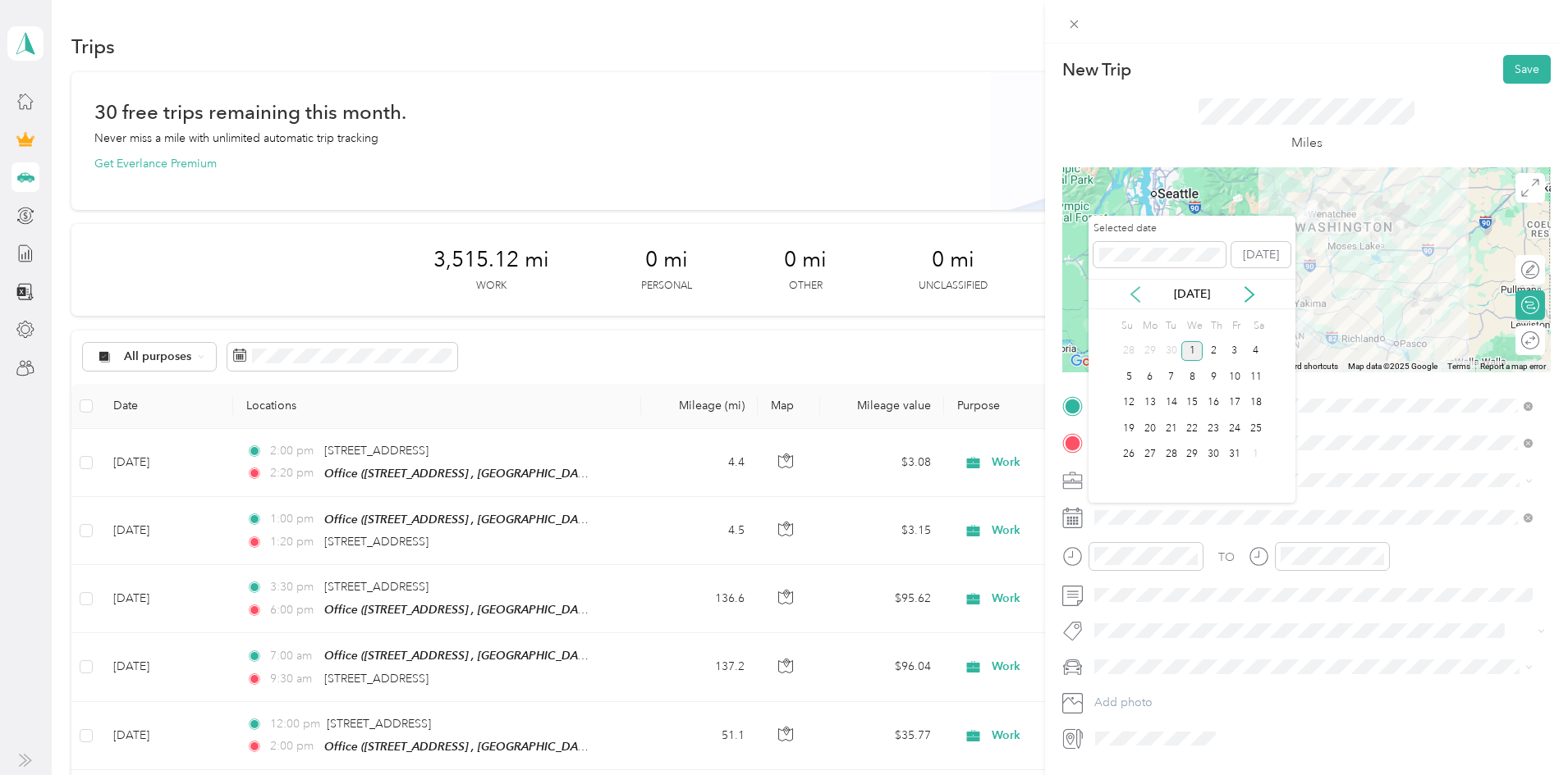
click at [1132, 296] on icon at bounding box center [1135, 294] width 8 height 15
click at [1234, 403] on div "19" at bounding box center [1234, 403] width 21 height 20
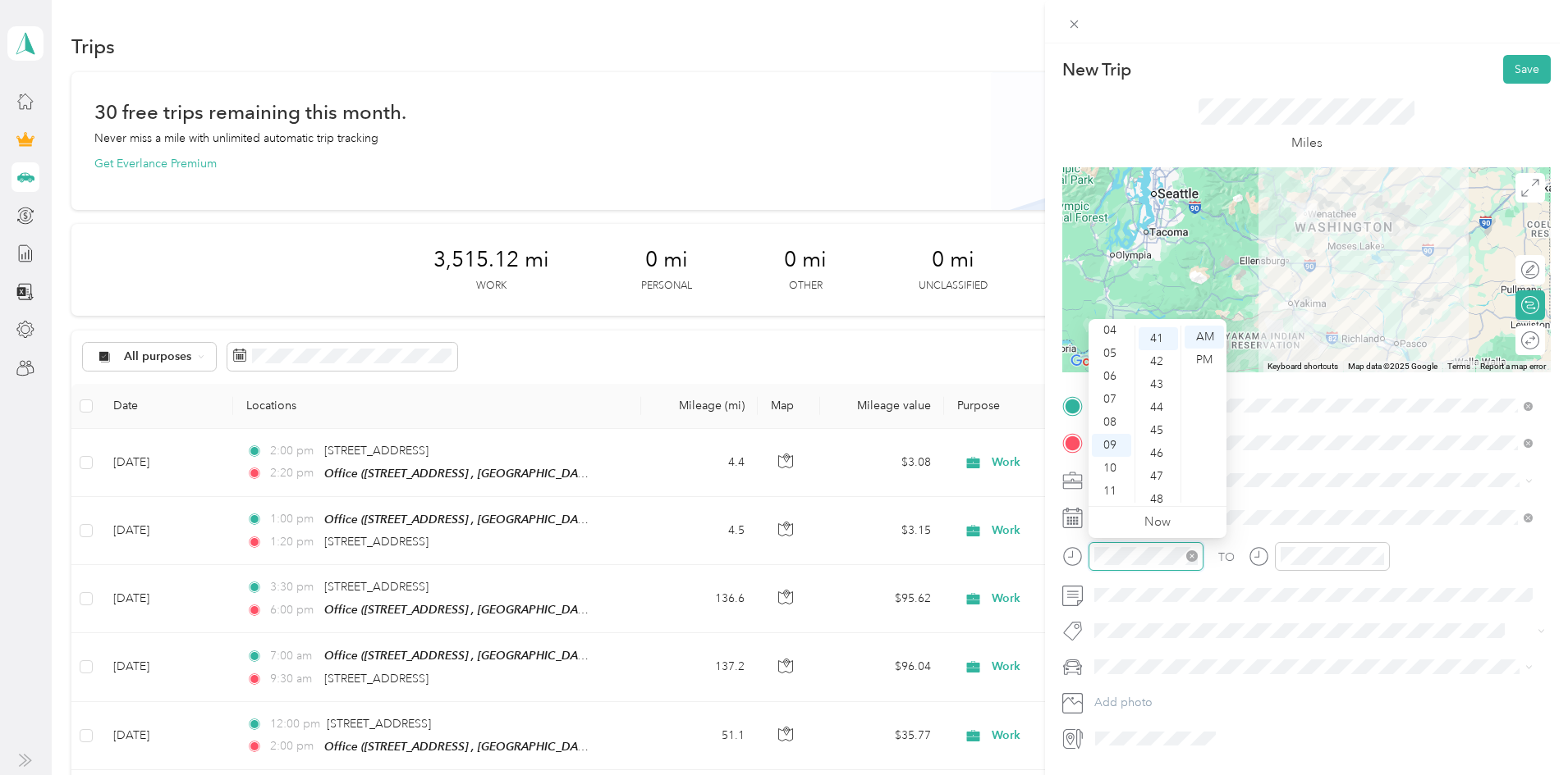
scroll to position [942, 0]
click at [1113, 465] on div "10" at bounding box center [1111, 469] width 40 height 23
click at [1158, 335] on div "00" at bounding box center [1158, 337] width 40 height 23
click at [1208, 335] on div "AM" at bounding box center [1204, 337] width 40 height 23
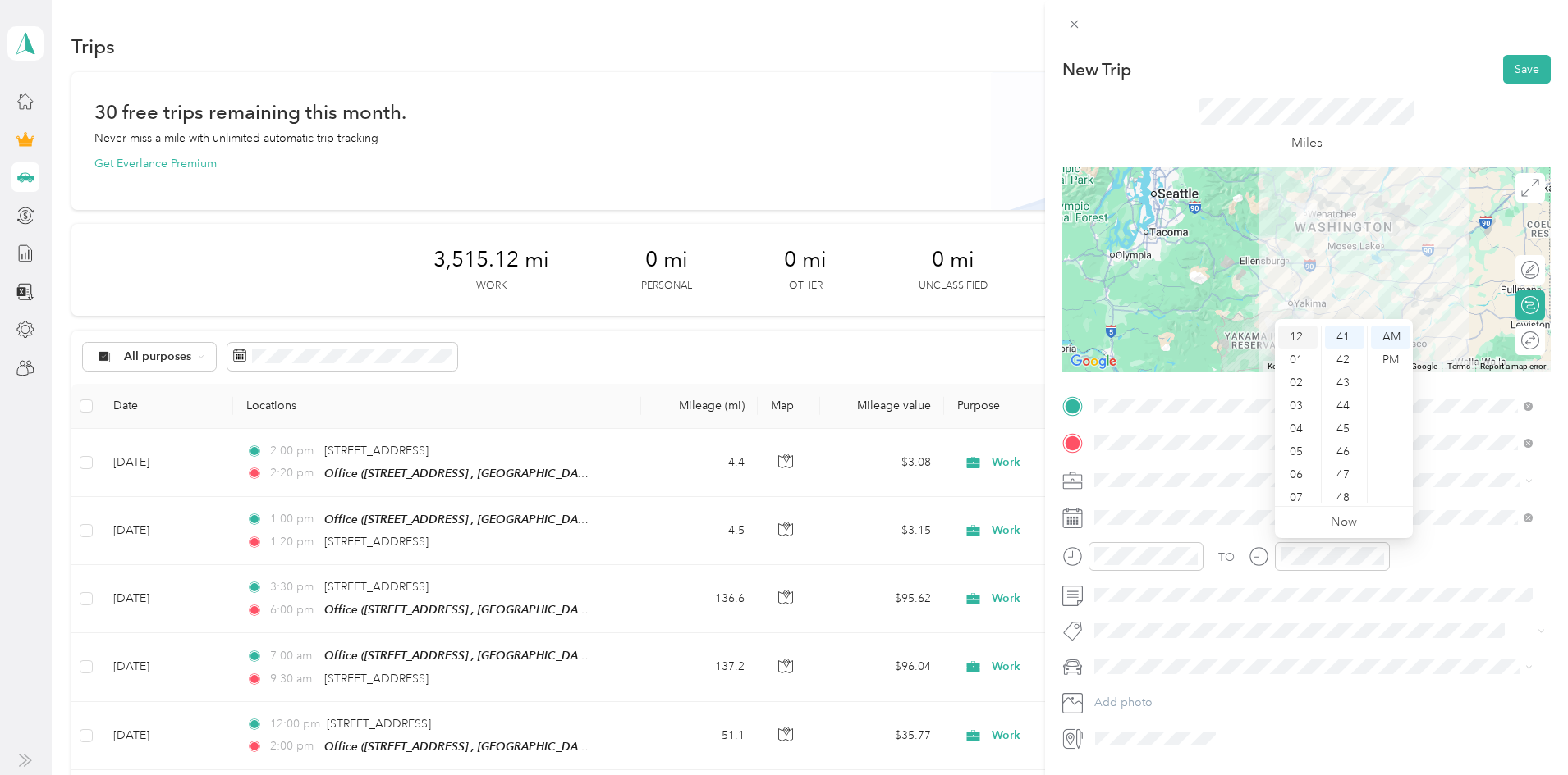
click at [1295, 335] on div "12" at bounding box center [1298, 337] width 40 height 23
click at [1342, 334] on div "00" at bounding box center [1344, 337] width 40 height 23
click at [1381, 356] on div "PM" at bounding box center [1390, 361] width 40 height 23
click at [1277, 641] on span at bounding box center [1319, 631] width 462 height 23
click at [1503, 73] on button "Save" at bounding box center [1526, 70] width 48 height 29
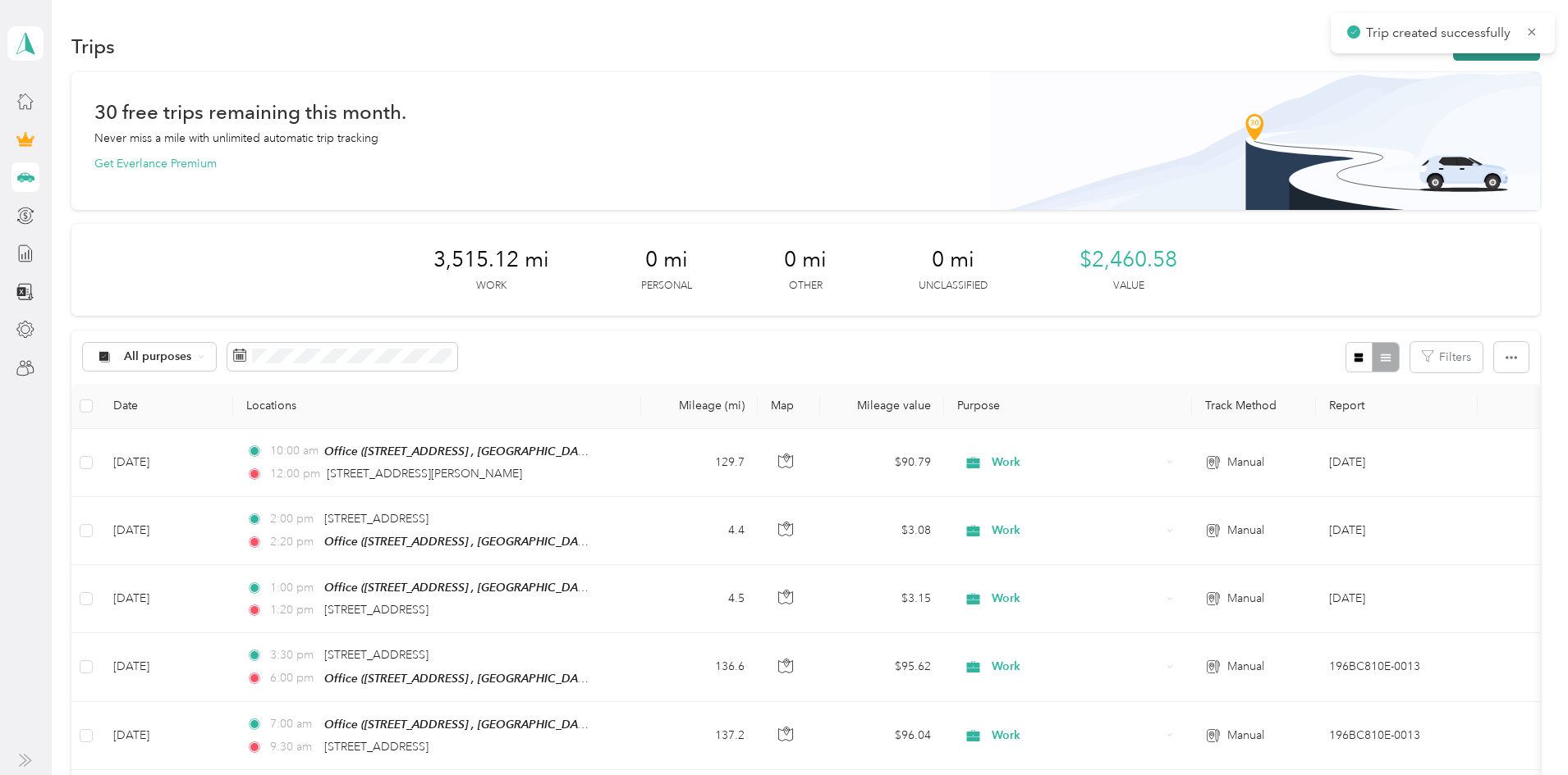
click at [1452, 56] on button "New trip" at bounding box center [1495, 47] width 87 height 29
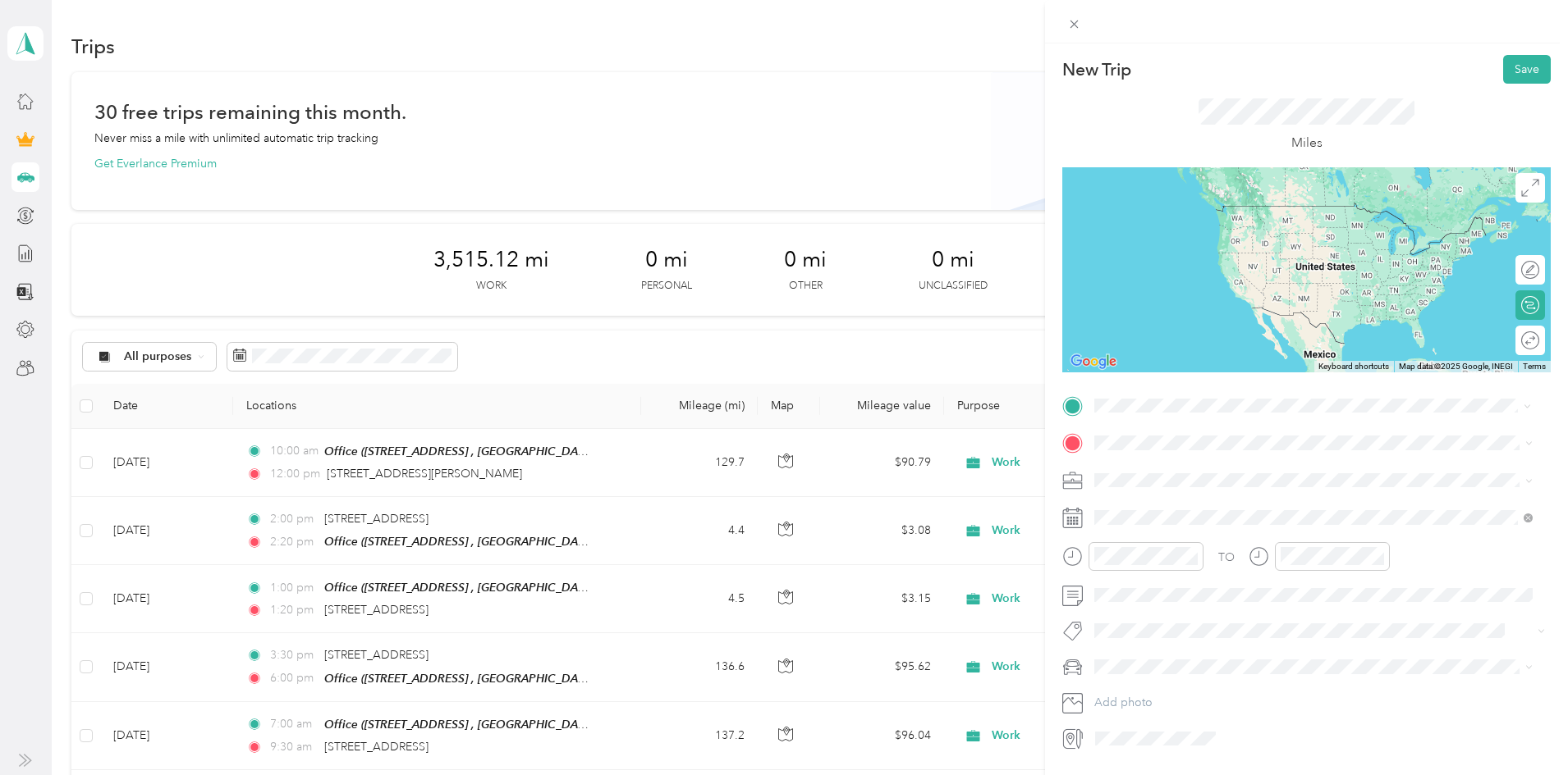
click at [1196, 482] on li "[STREET_ADDRESS][PERSON_NAME][US_STATE]" at bounding box center [1313, 466] width 449 height 34
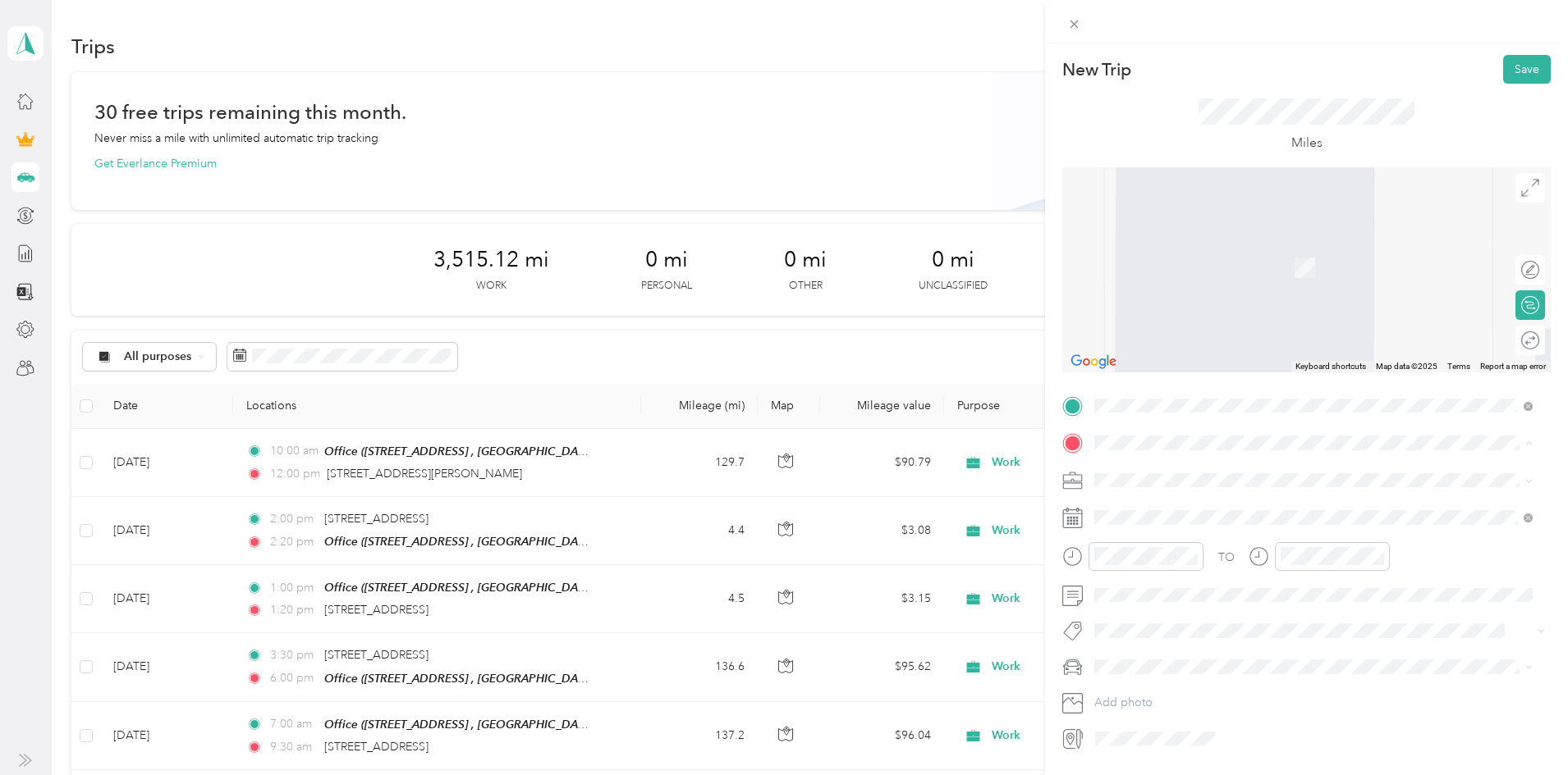
click at [1169, 528] on span "[STREET_ADDRESS], [GEOGRAPHIC_DATA], [GEOGRAPHIC_DATA], [GEOGRAPHIC_DATA]" at bounding box center [1303, 535] width 357 height 31
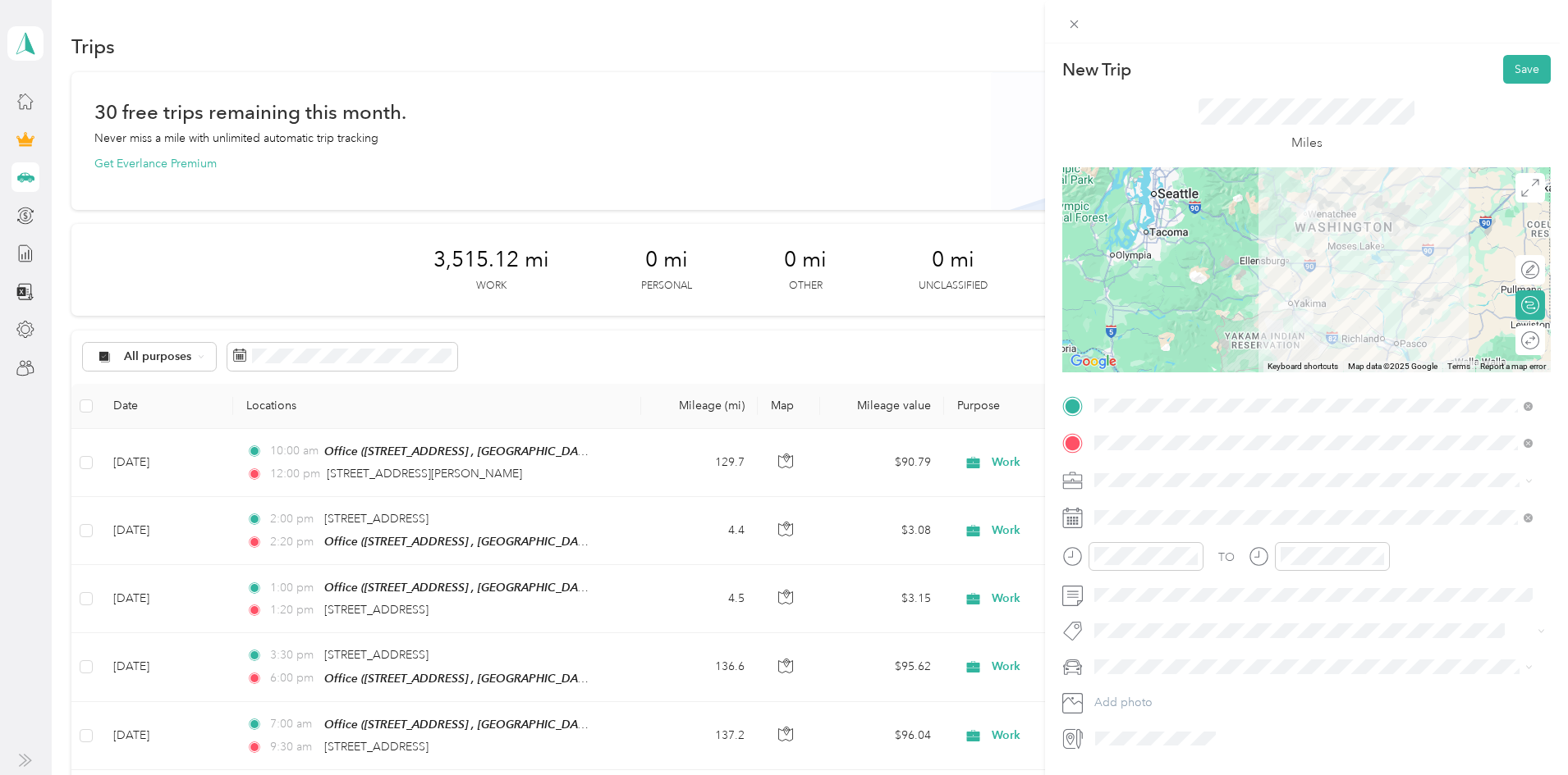
click at [1116, 506] on span "Work" at bounding box center [1114, 503] width 28 height 14
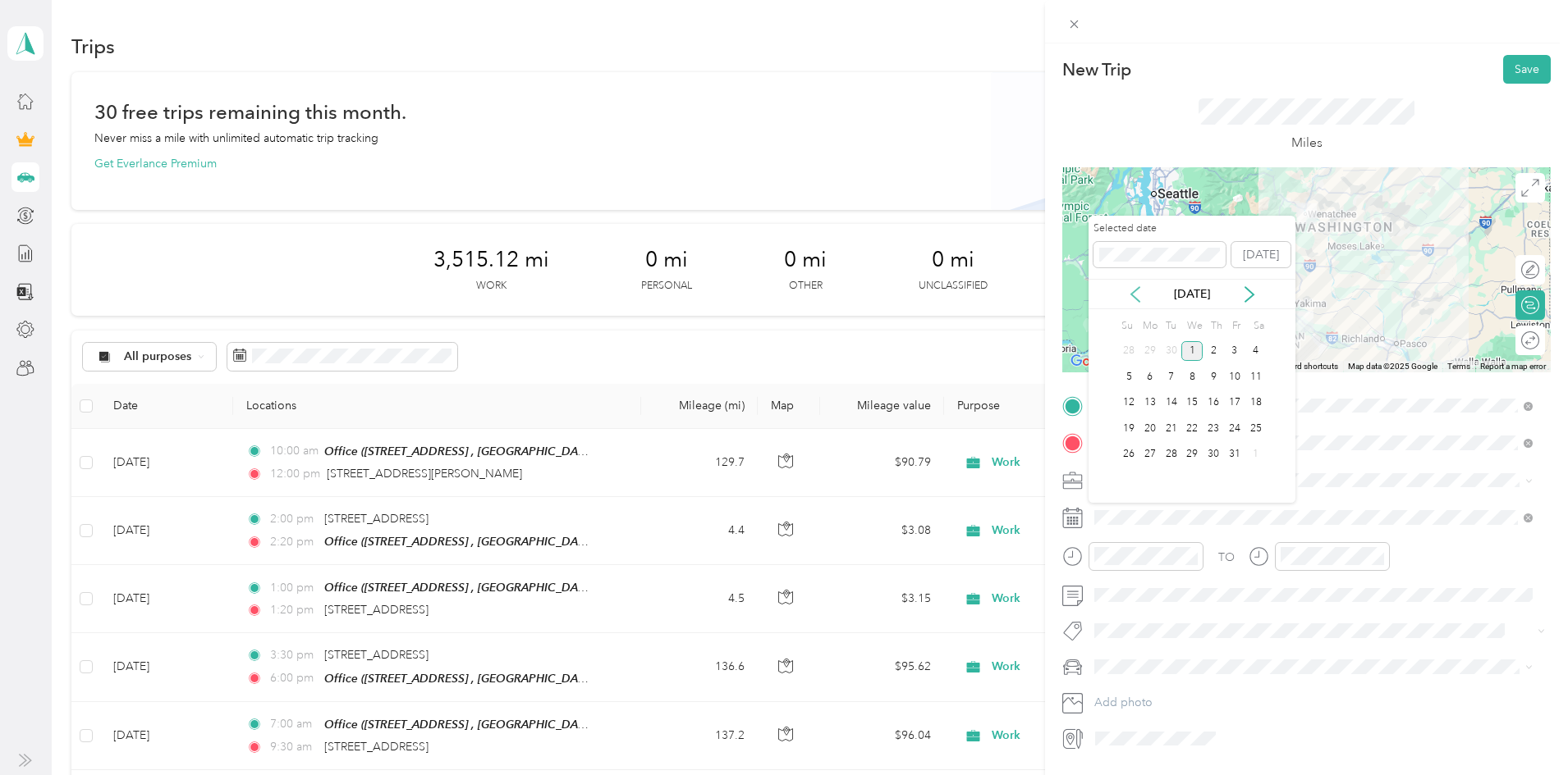
click at [1131, 297] on icon at bounding box center [1134, 294] width 17 height 17
click at [1238, 404] on div "19" at bounding box center [1234, 403] width 21 height 20
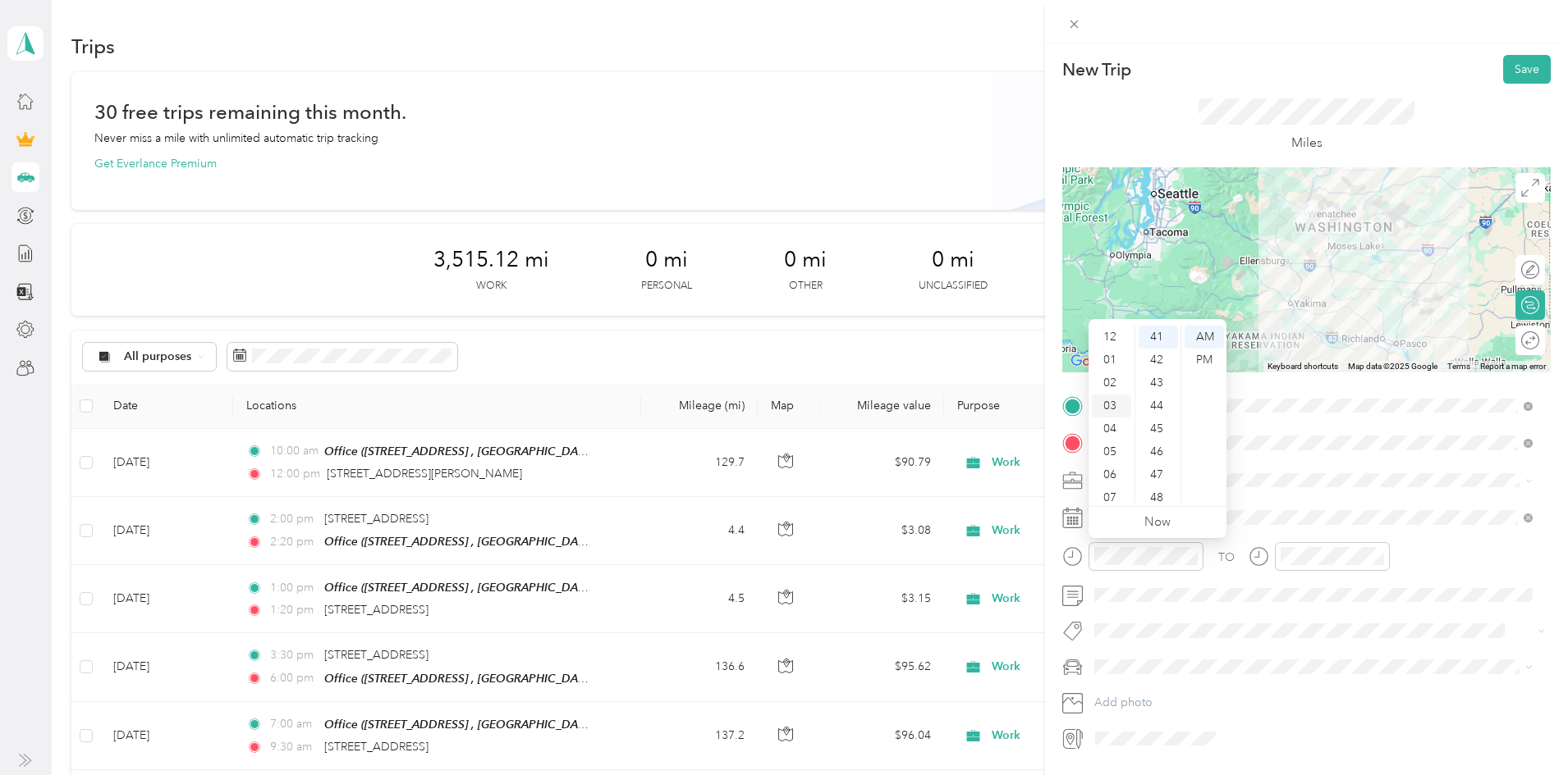
click at [1108, 405] on div "03" at bounding box center [1111, 406] width 40 height 23
click at [1158, 337] on div "00" at bounding box center [1158, 337] width 40 height 23
click at [1158, 370] on div "30" at bounding box center [1158, 370] width 40 height 23
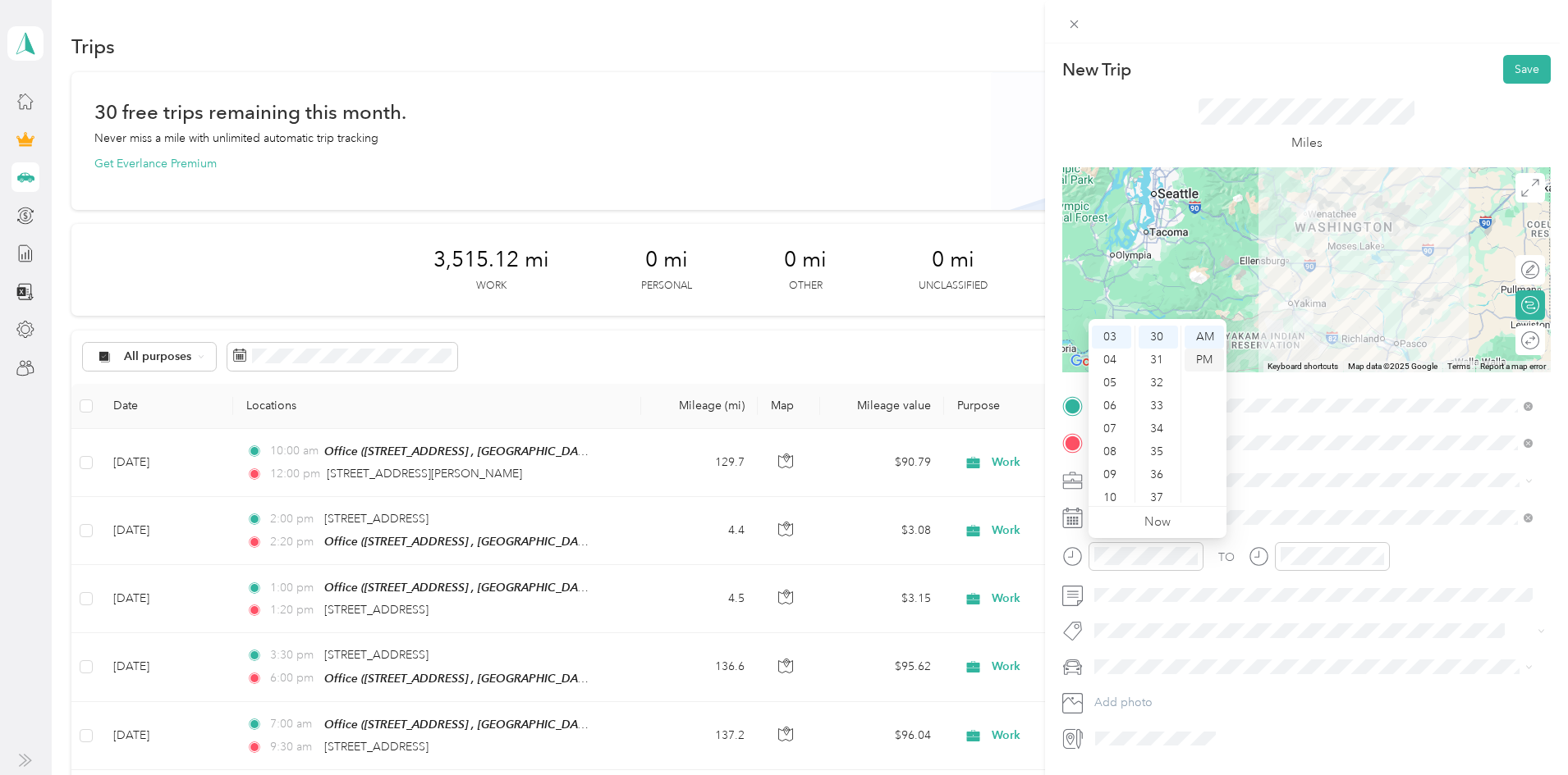
click at [1211, 360] on div "PM" at bounding box center [1204, 361] width 40 height 23
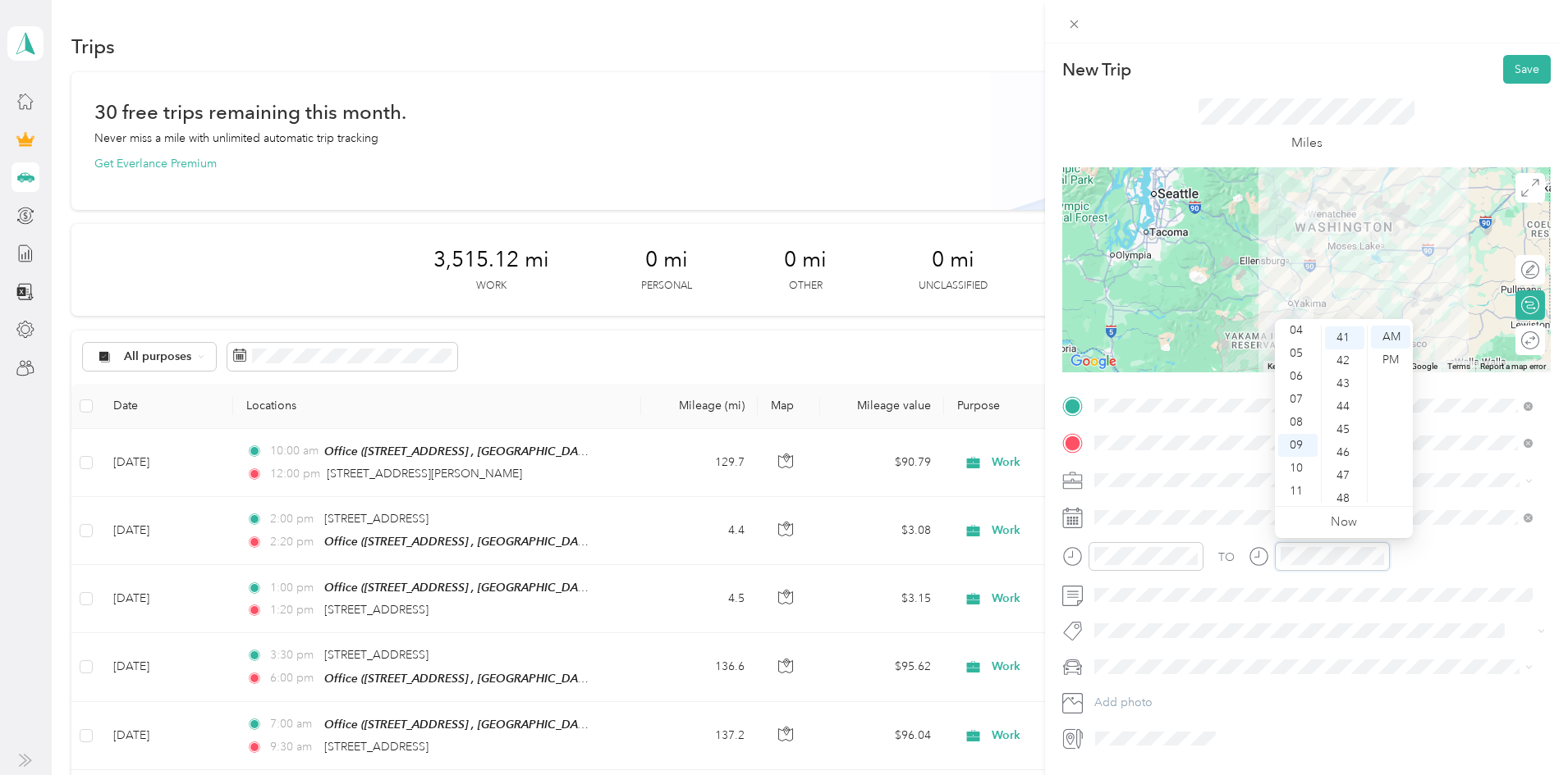
scroll to position [942, 0]
click at [1297, 398] on div "07" at bounding box center [1298, 400] width 40 height 23
click at [1299, 420] on div "08" at bounding box center [1298, 423] width 40 height 23
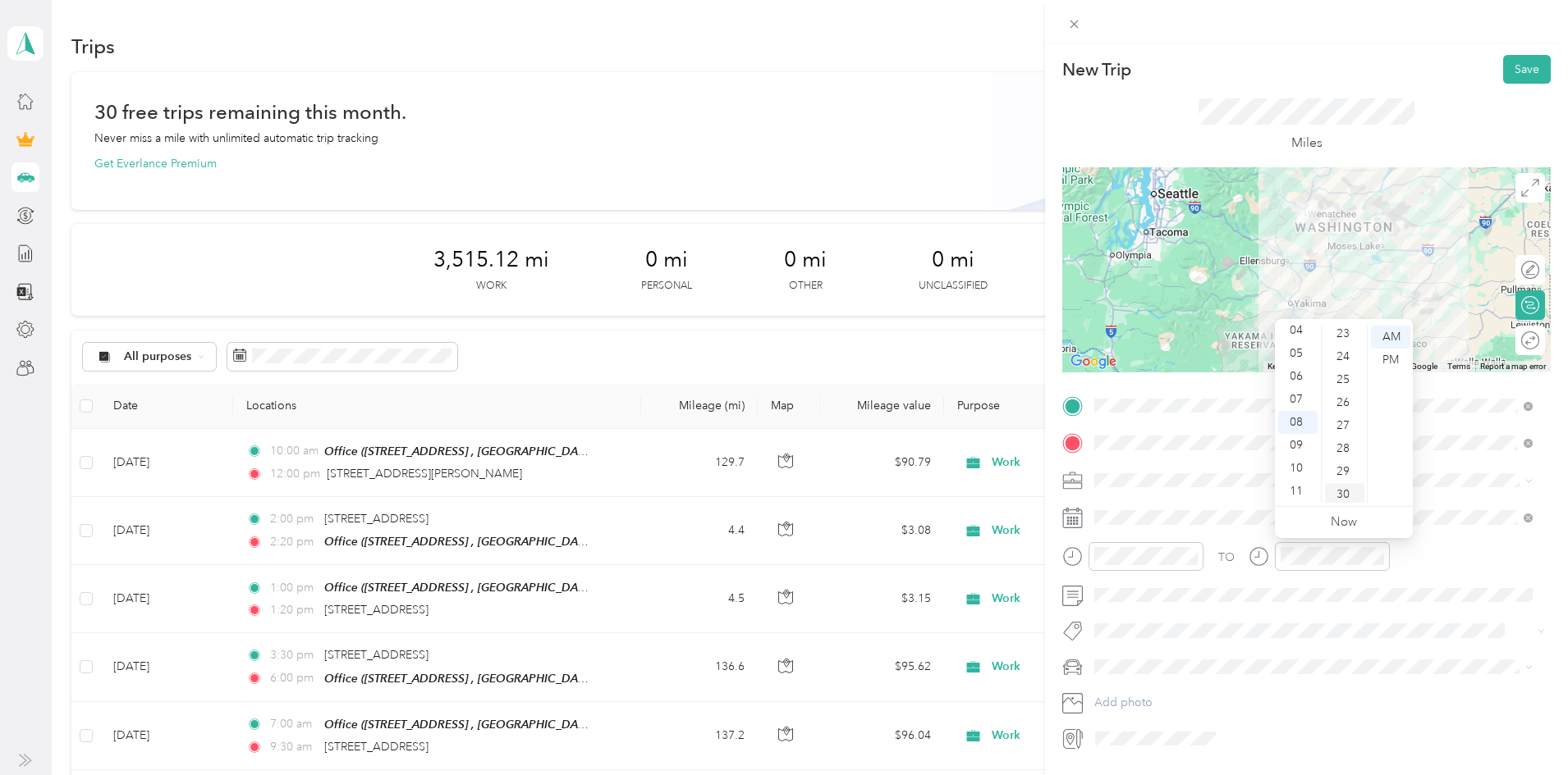
click at [1344, 494] on div "30" at bounding box center [1344, 495] width 40 height 23
click at [1380, 356] on div "PM" at bounding box center [1390, 361] width 40 height 23
click at [1505, 73] on button "Save" at bounding box center [1526, 70] width 48 height 29
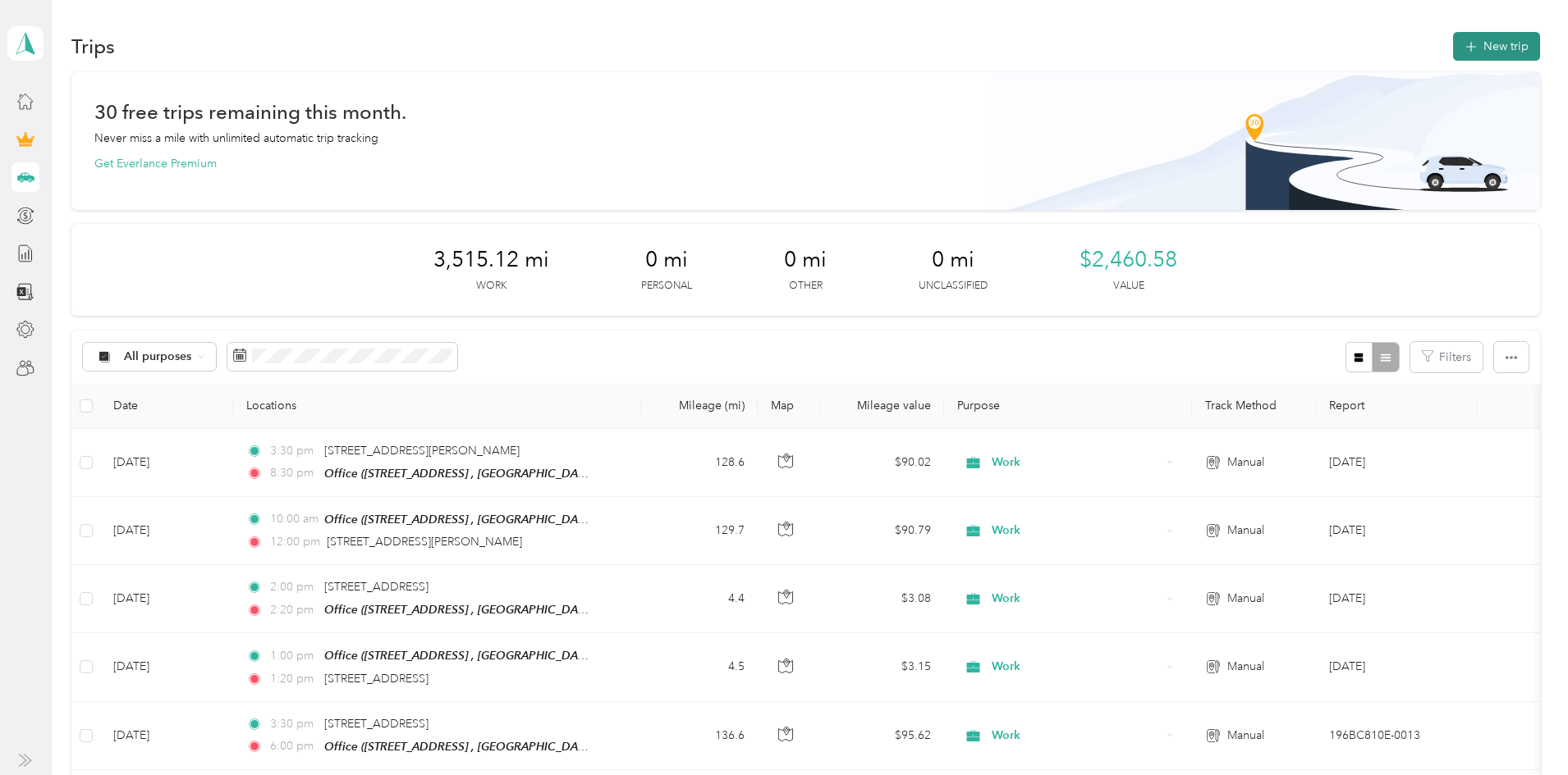
click at [1452, 52] on button "New trip" at bounding box center [1495, 47] width 87 height 29
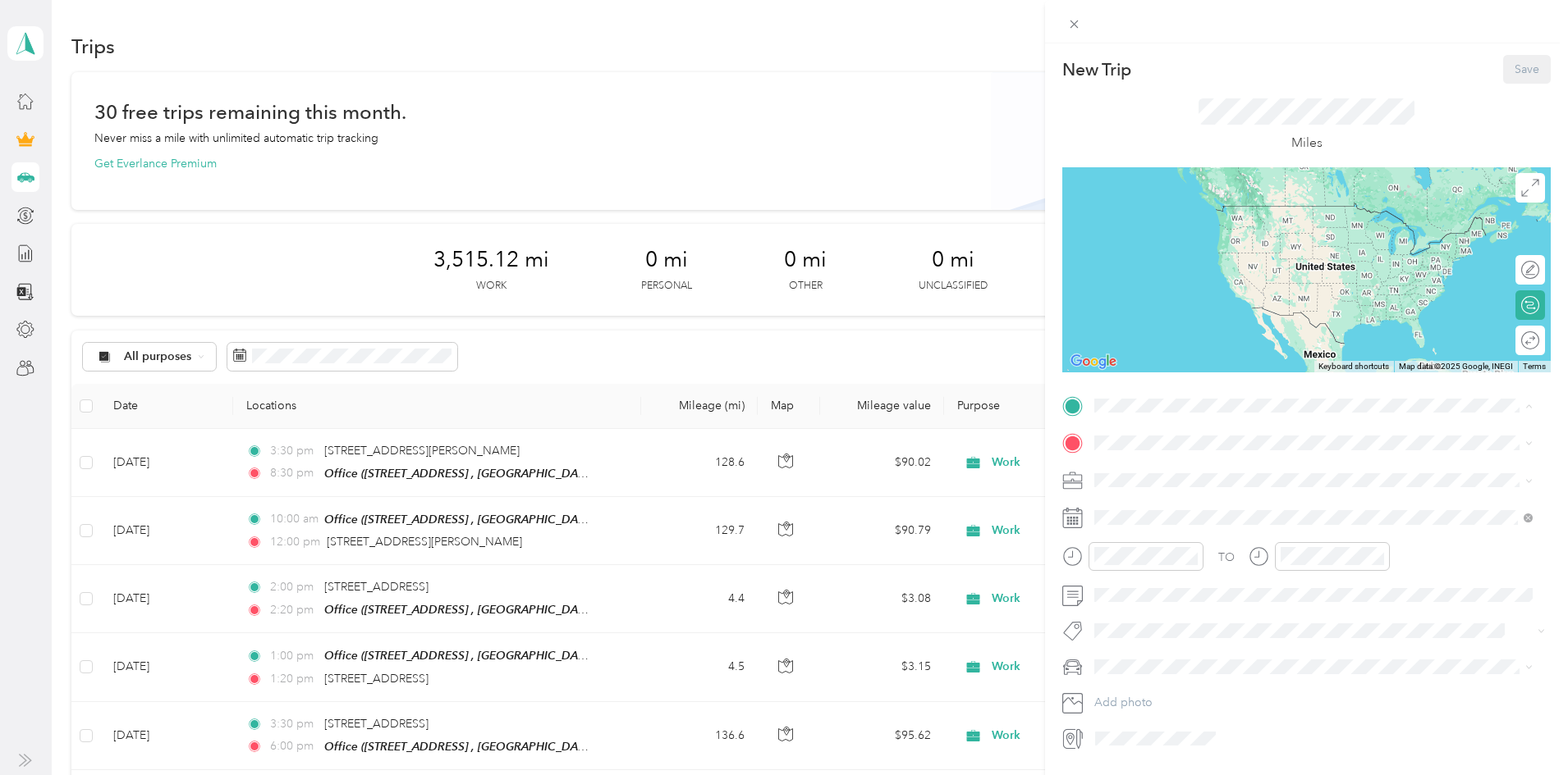
click at [1149, 484] on span "[STREET_ADDRESS], [GEOGRAPHIC_DATA], [GEOGRAPHIC_DATA], [GEOGRAPHIC_DATA]" at bounding box center [1303, 498] width 357 height 31
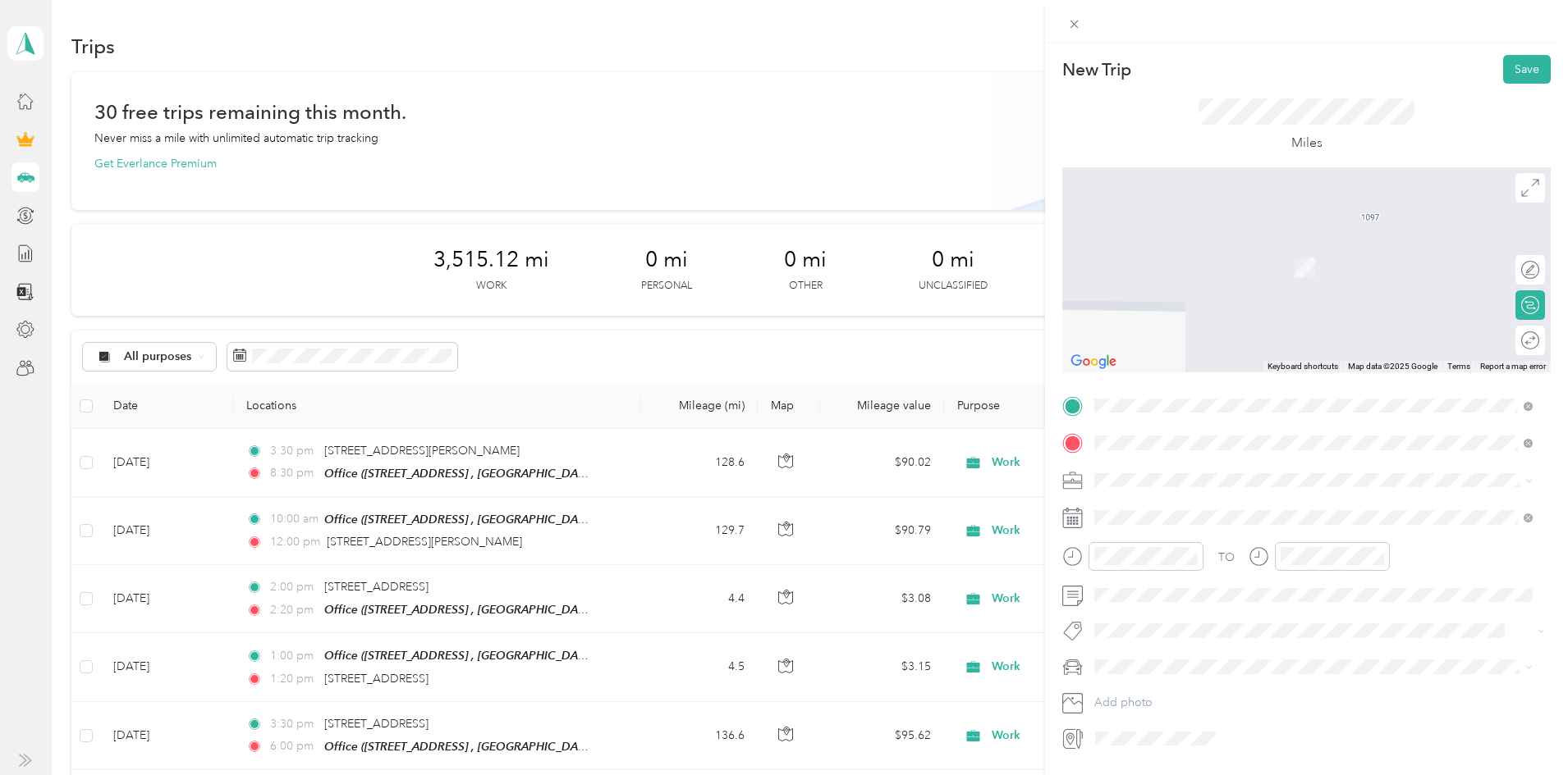
click at [1200, 514] on div "[STREET_ADDRESS][US_STATE]" at bounding box center [1313, 503] width 427 height 22
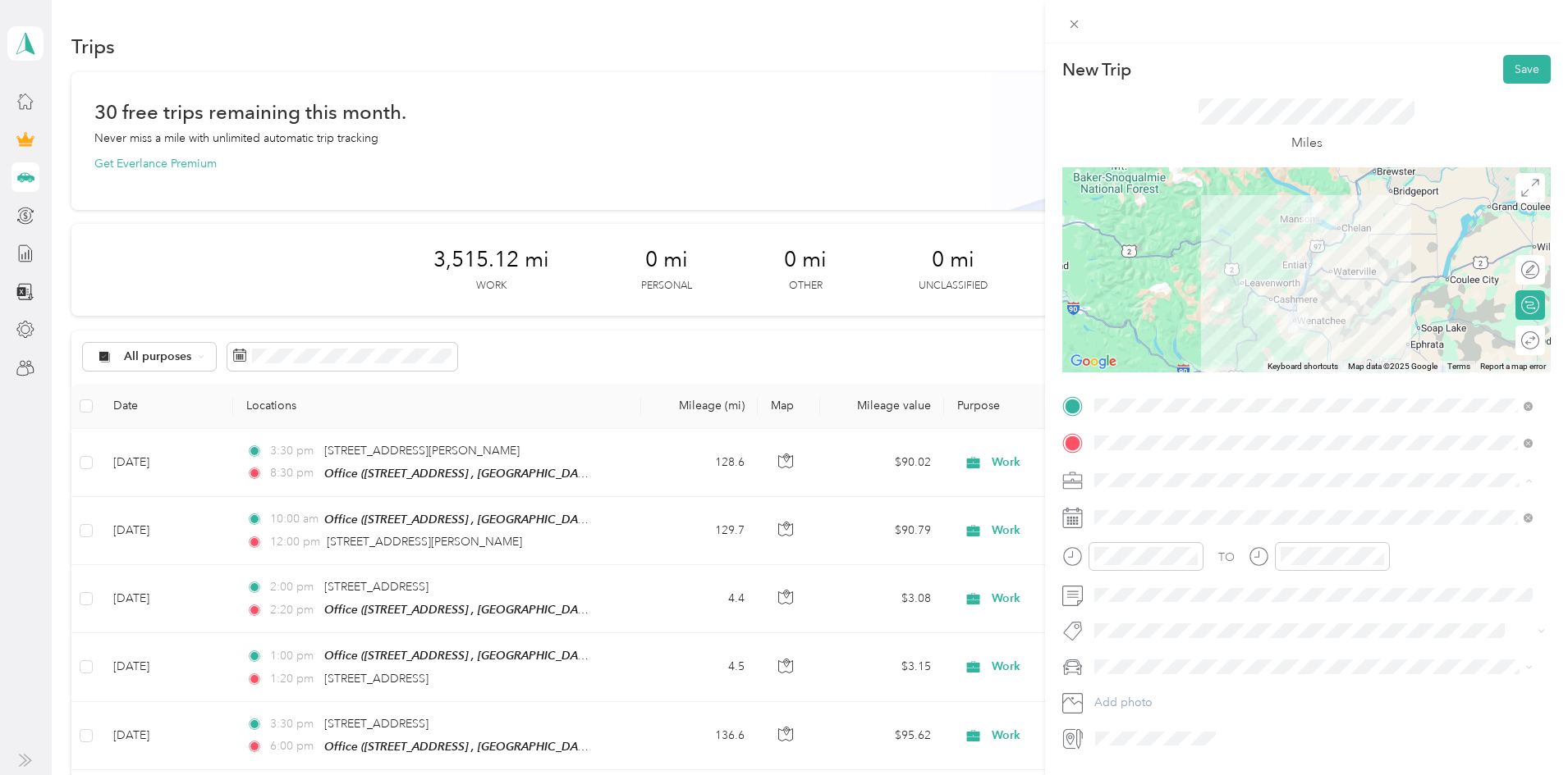
click at [1123, 509] on div "Work" at bounding box center [1313, 510] width 427 height 18
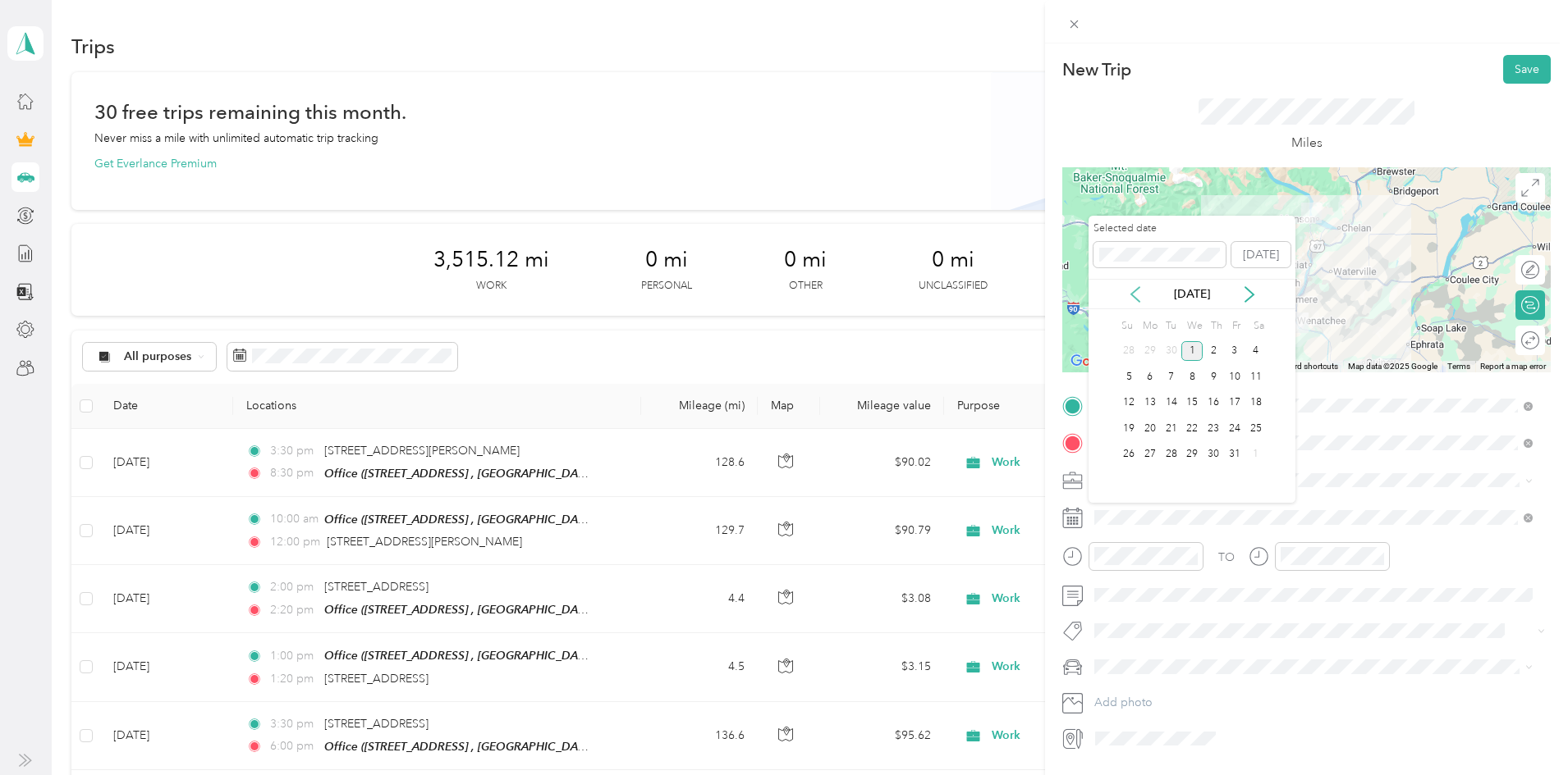
click at [1132, 290] on icon at bounding box center [1134, 294] width 17 height 17
click at [1176, 428] on div "23" at bounding box center [1171, 428] width 21 height 20
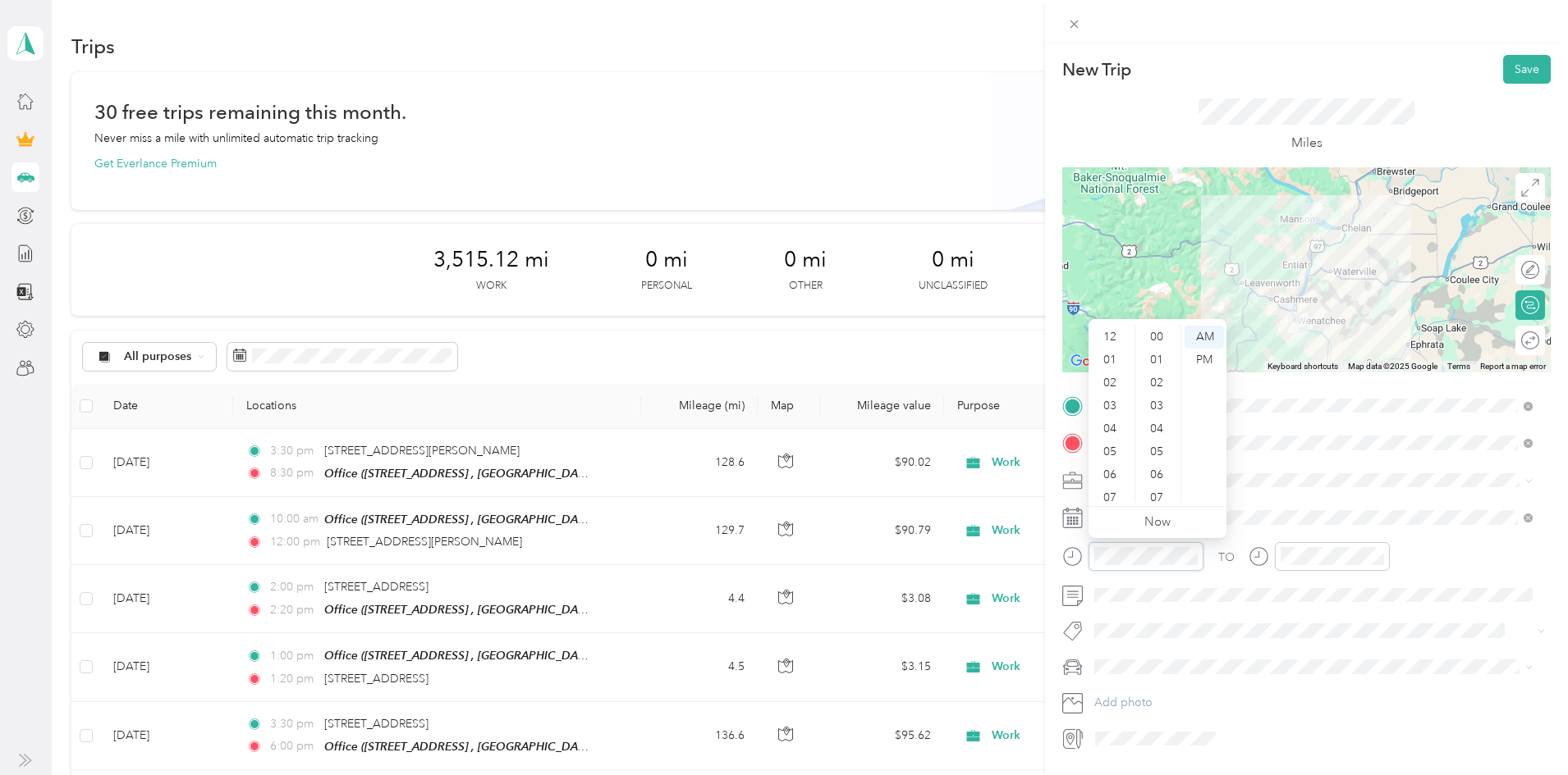
scroll to position [98, 0]
click at [1116, 419] on div "08" at bounding box center [1111, 423] width 40 height 23
click at [1158, 336] on div "00" at bounding box center [1158, 337] width 40 height 23
click at [1203, 334] on div "AM" at bounding box center [1204, 337] width 40 height 23
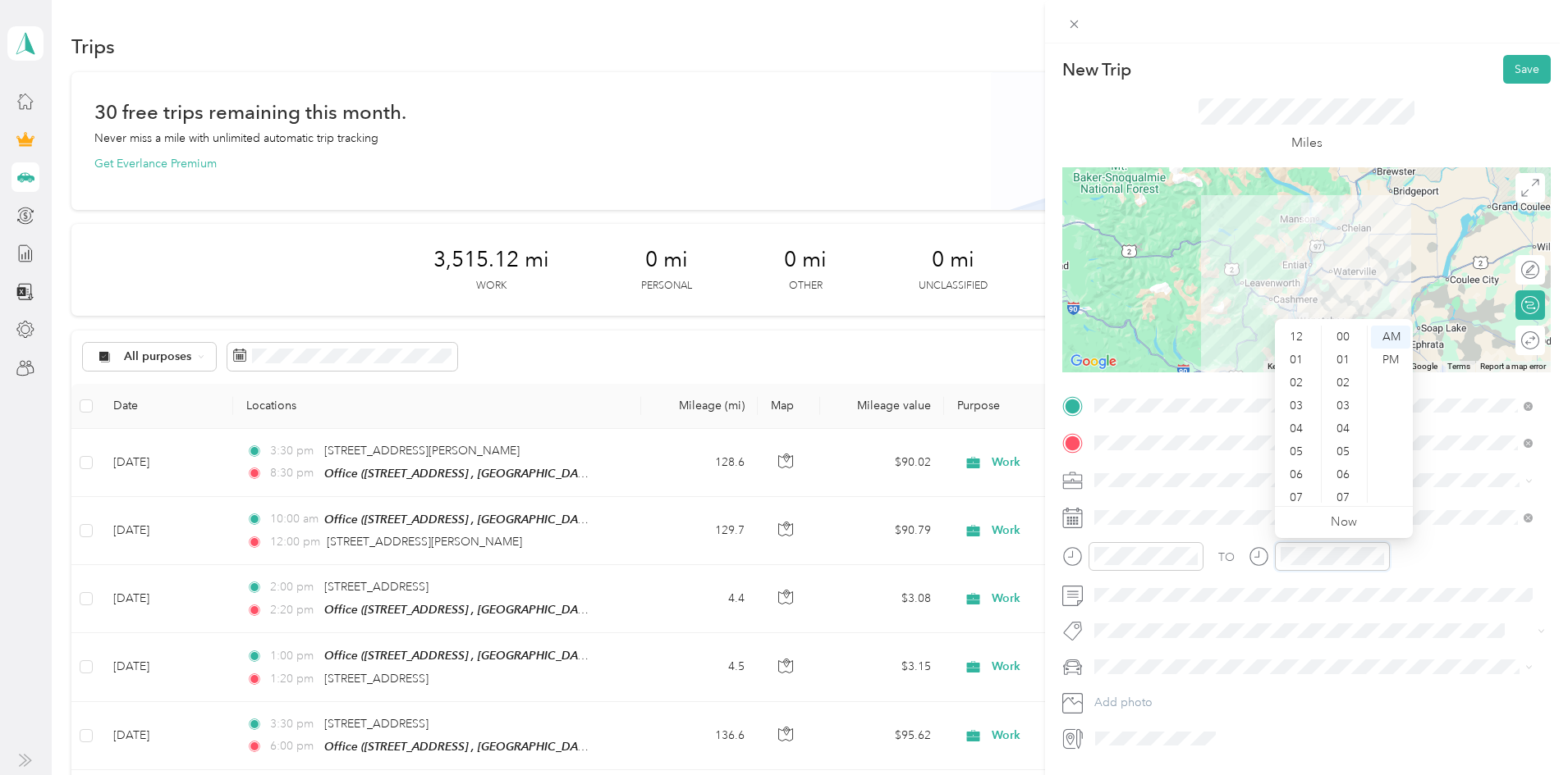
scroll to position [98, 0]
click at [1301, 469] on div "10" at bounding box center [1298, 469] width 40 height 23
click at [1345, 335] on div "00" at bounding box center [1344, 337] width 40 height 23
click at [1386, 335] on div "AM" at bounding box center [1390, 337] width 40 height 23
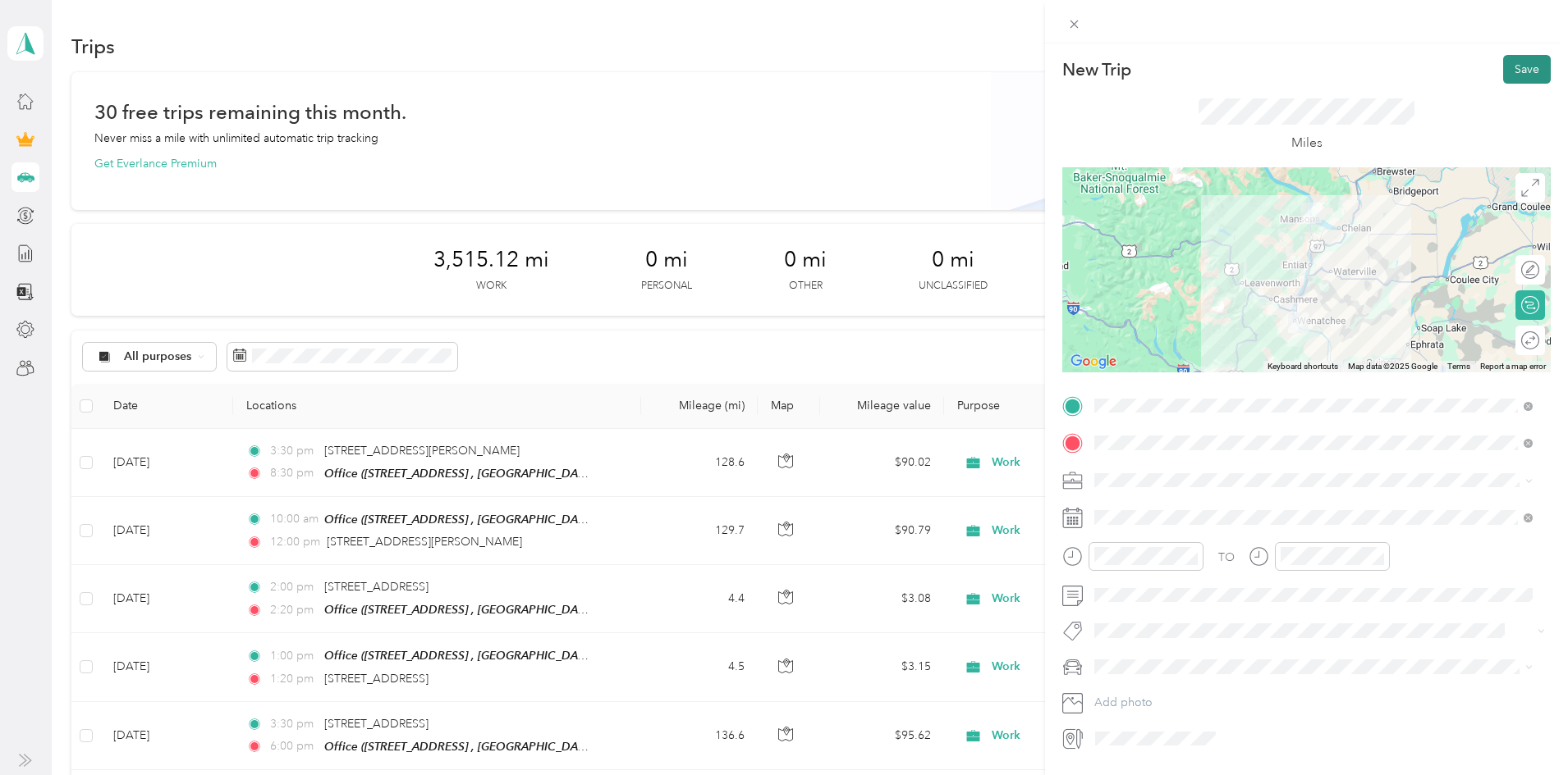
click at [1507, 68] on button "Save" at bounding box center [1526, 70] width 48 height 29
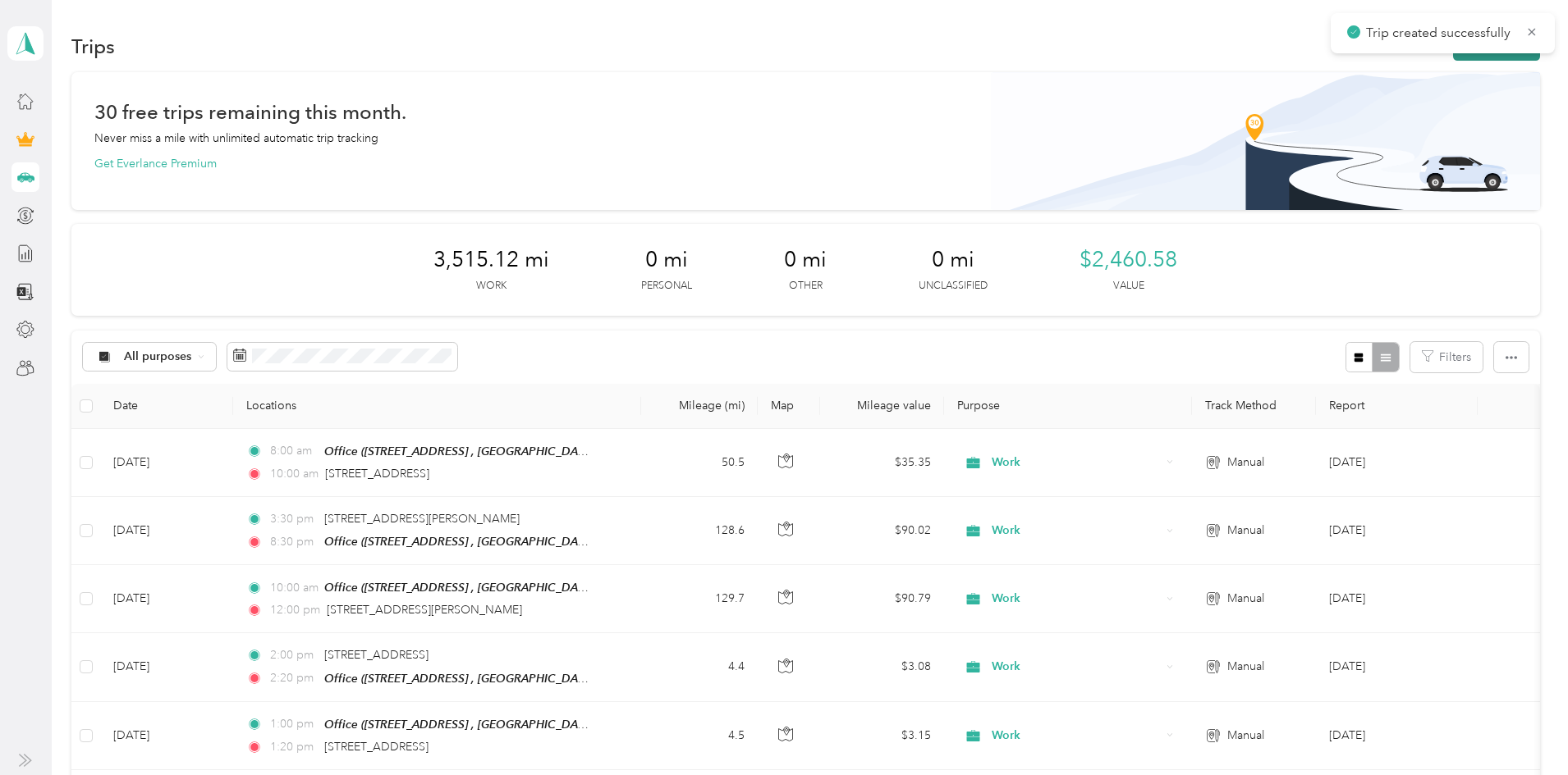
click at [1452, 58] on button "New trip" at bounding box center [1495, 47] width 87 height 29
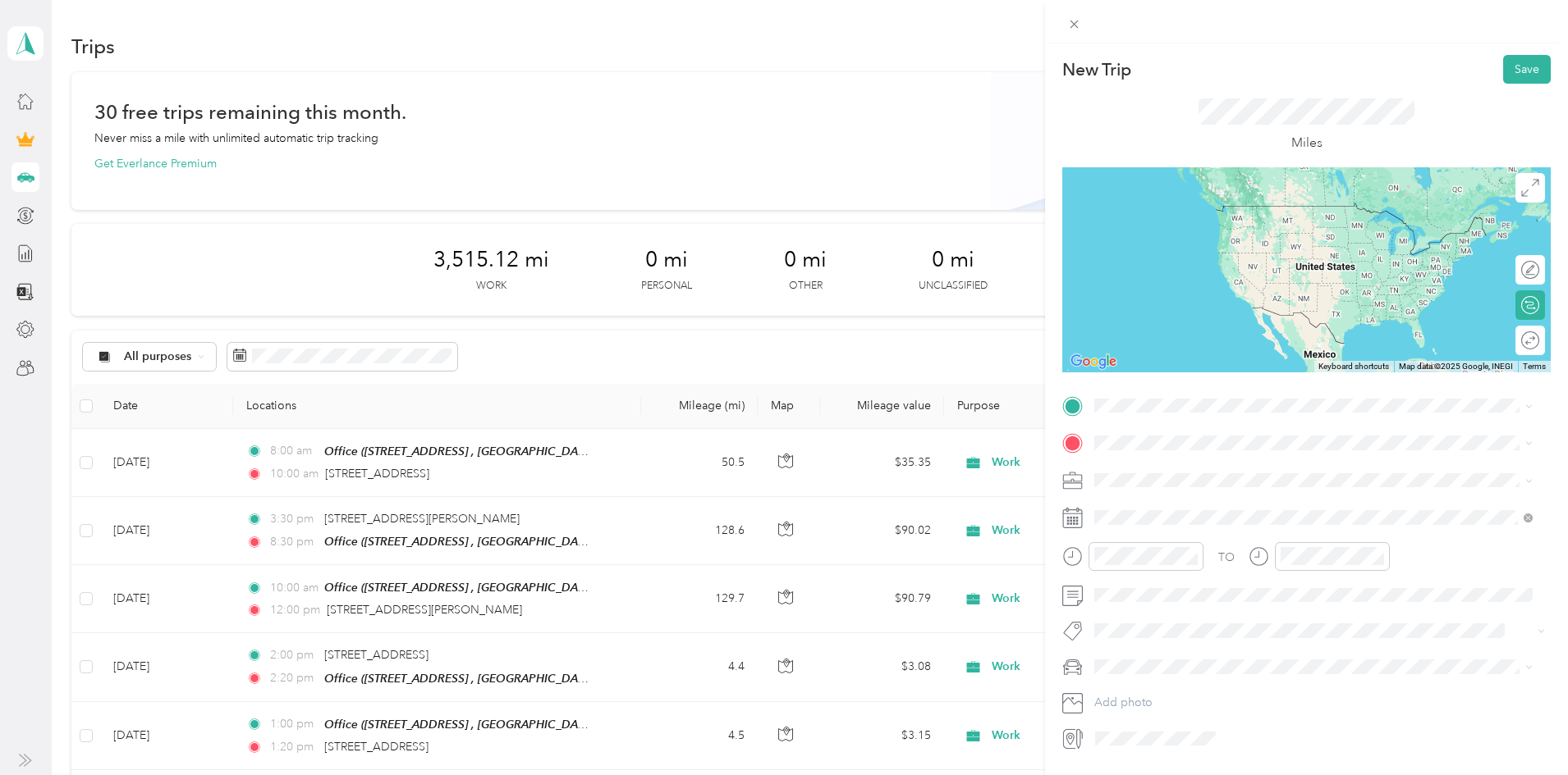
click at [1185, 464] on span "[STREET_ADDRESS][US_STATE]" at bounding box center [1207, 462] width 164 height 15
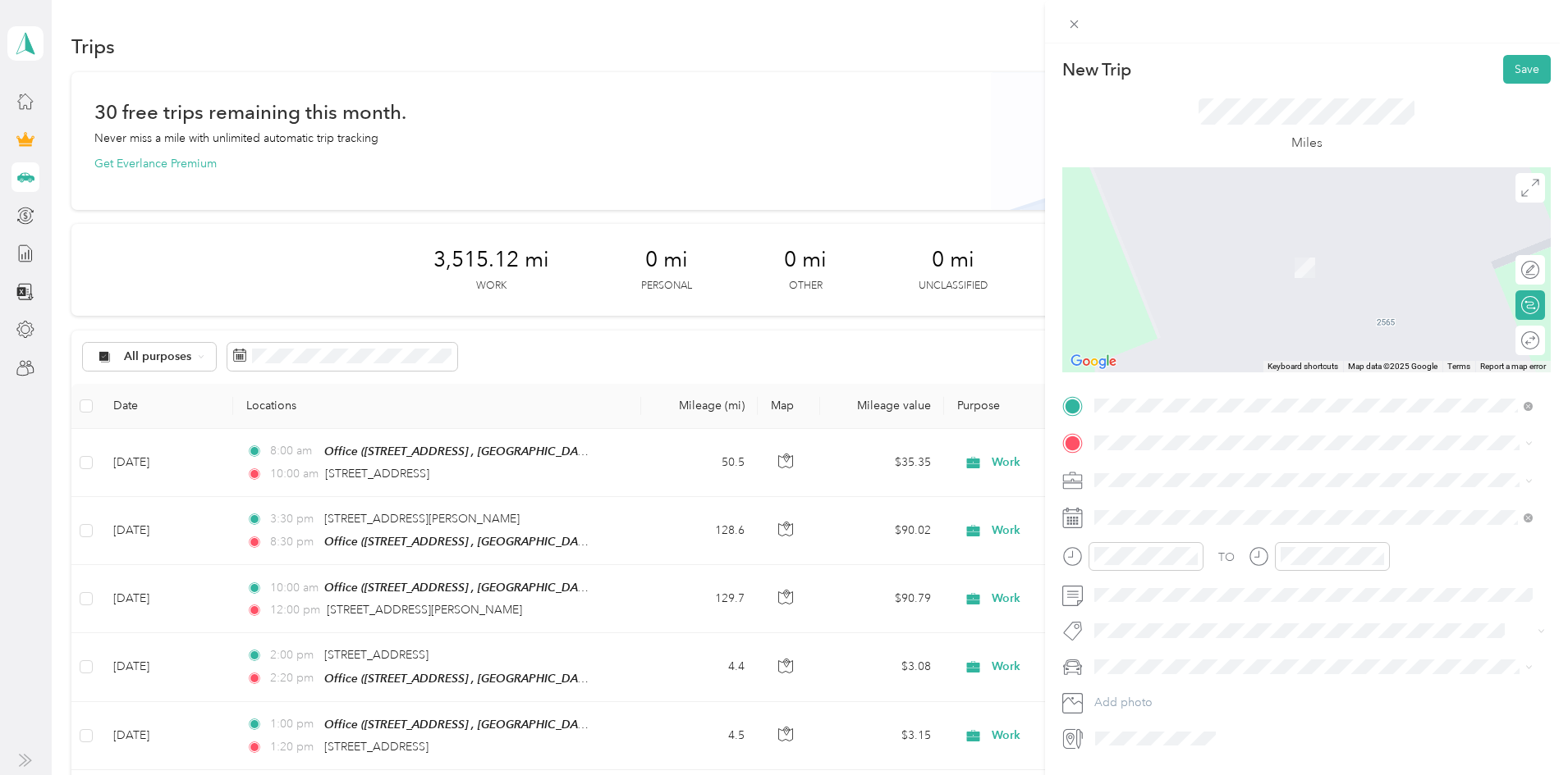
click at [1166, 525] on span "[STREET_ADDRESS], [GEOGRAPHIC_DATA], [GEOGRAPHIC_DATA], [GEOGRAPHIC_DATA]" at bounding box center [1303, 533] width 357 height 31
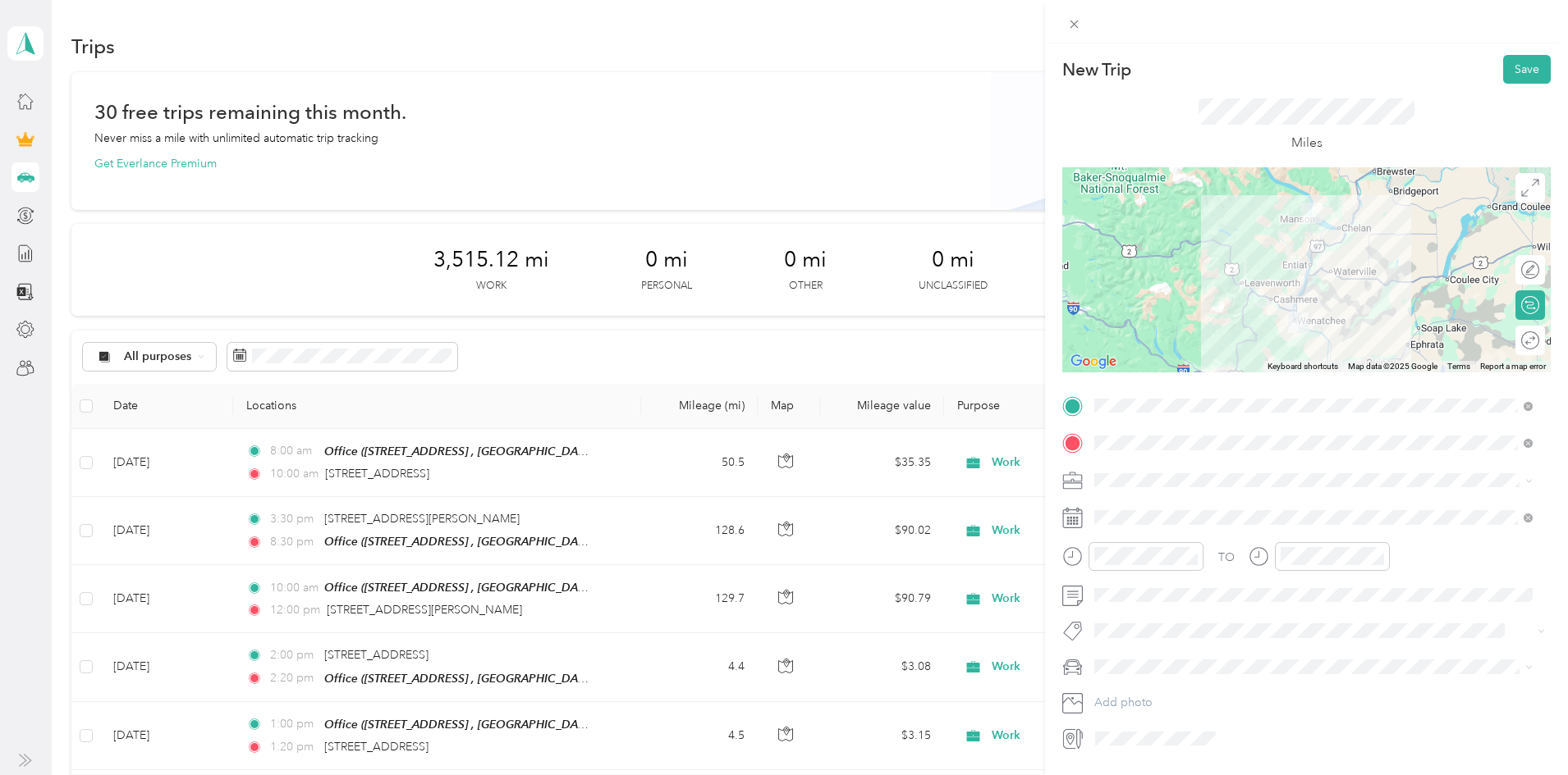
click at [1126, 504] on span "Work" at bounding box center [1114, 509] width 28 height 14
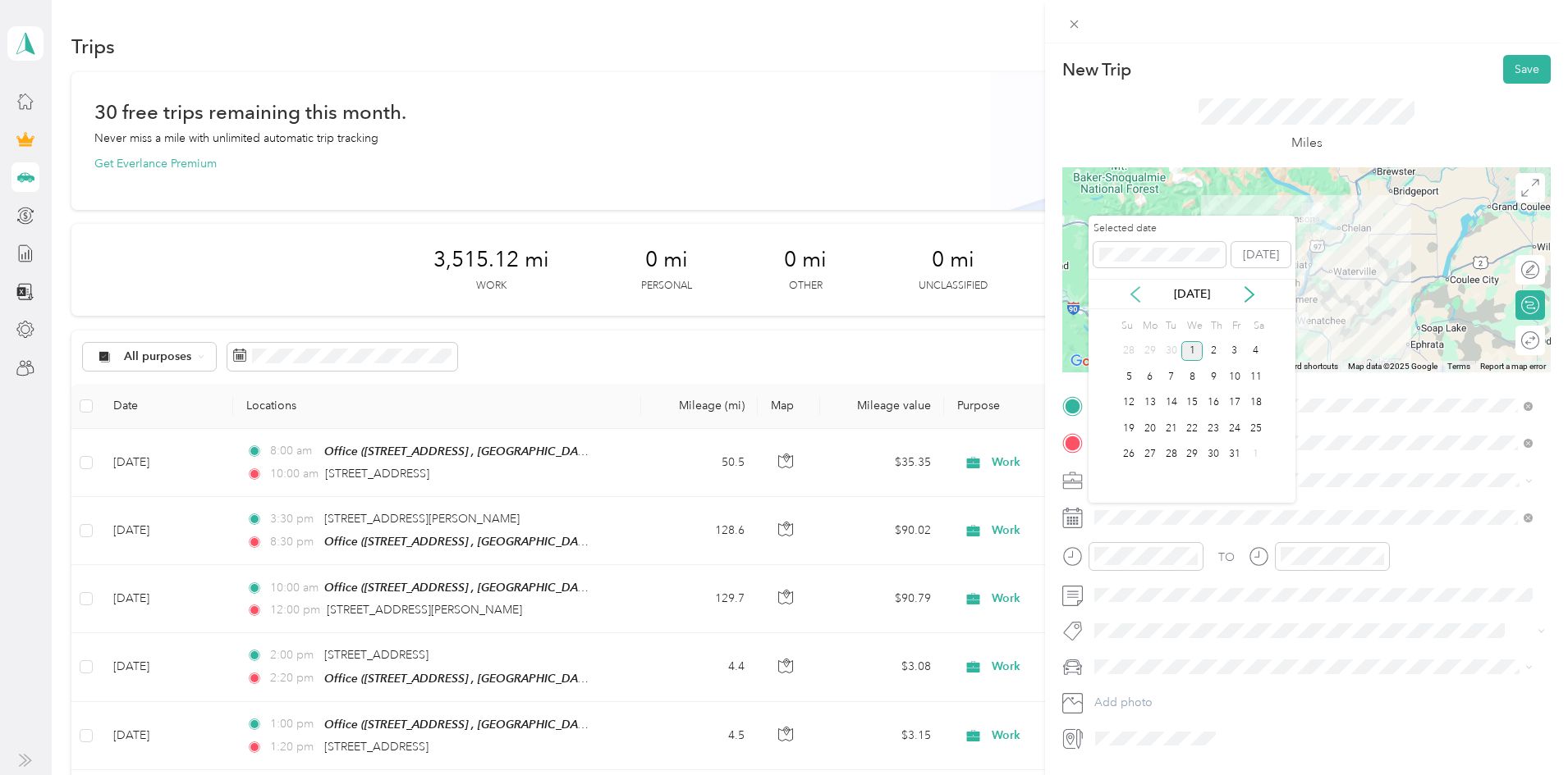
click at [1134, 296] on icon at bounding box center [1134, 294] width 17 height 17
click at [1174, 405] on div "16" at bounding box center [1171, 403] width 21 height 20
click at [1175, 428] on div "23" at bounding box center [1171, 428] width 21 height 20
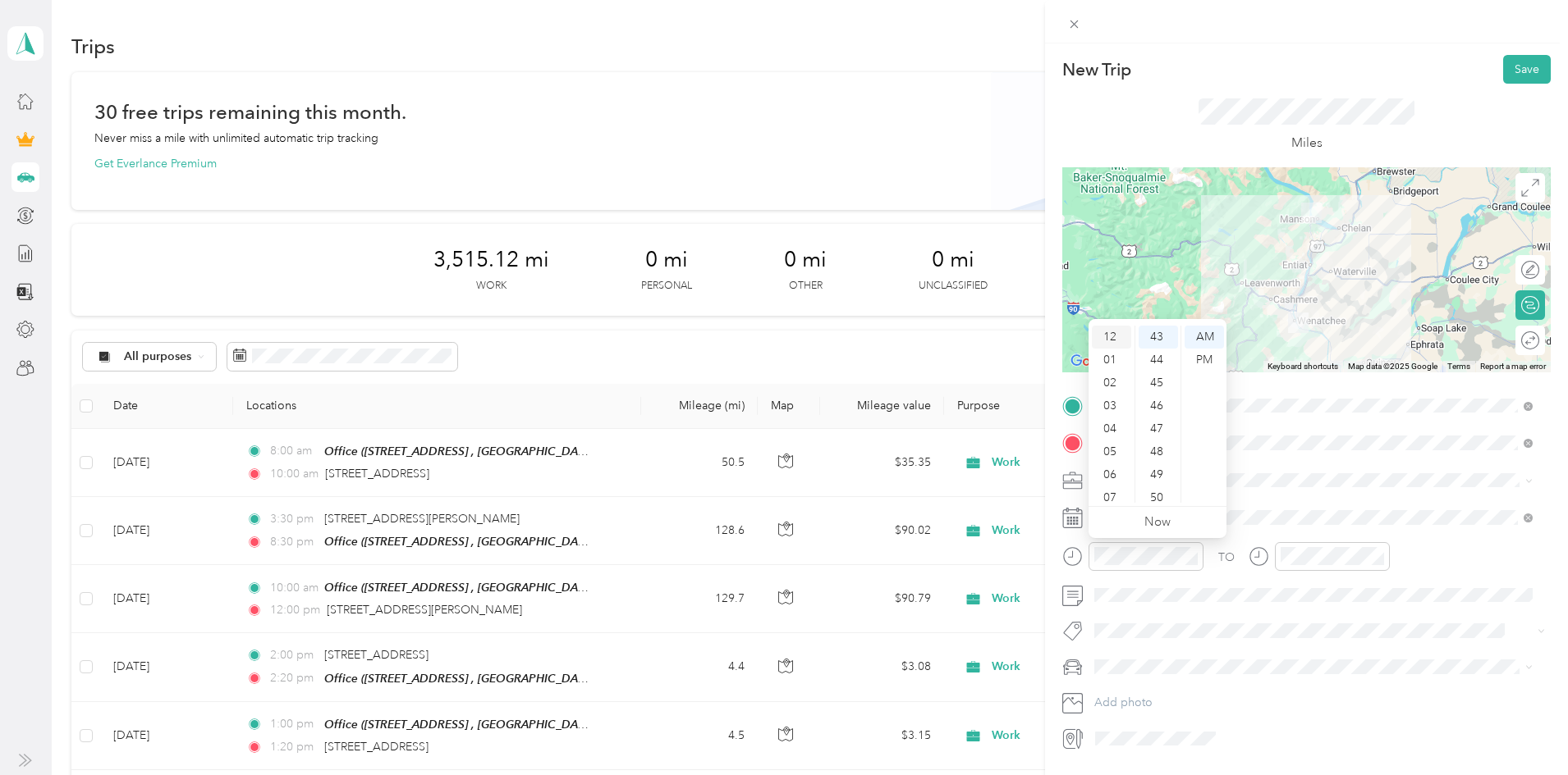
click at [1114, 336] on div "12" at bounding box center [1111, 337] width 40 height 23
click at [1161, 335] on div "00" at bounding box center [1158, 337] width 40 height 23
click at [1208, 361] on div "PM" at bounding box center [1204, 361] width 40 height 23
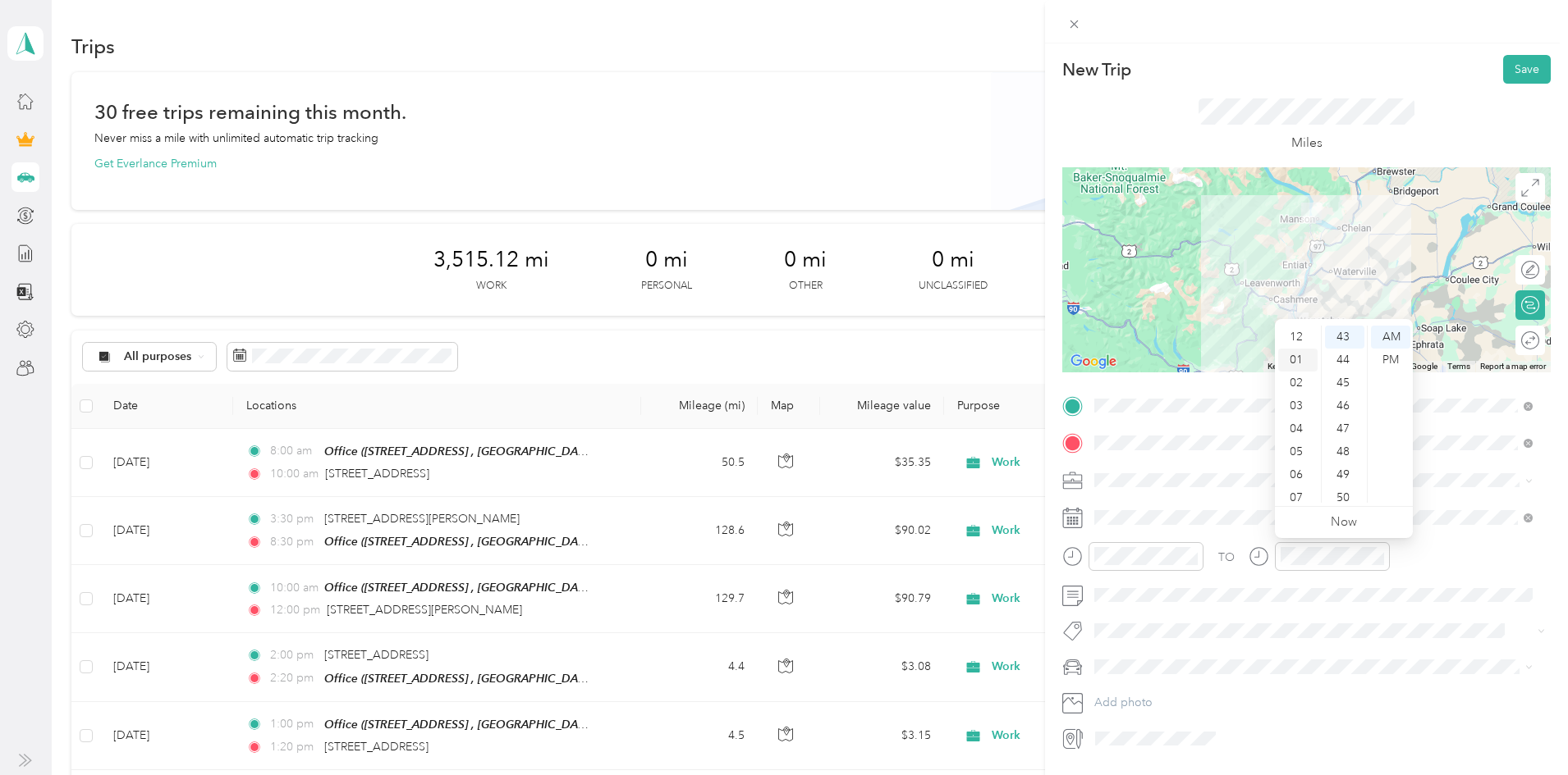
click at [1296, 362] on div "01" at bounding box center [1298, 361] width 40 height 23
drag, startPoint x: 1298, startPoint y: 384, endPoint x: 1305, endPoint y: 389, distance: 8.6
click at [1298, 383] on div "03" at bounding box center [1298, 383] width 40 height 23
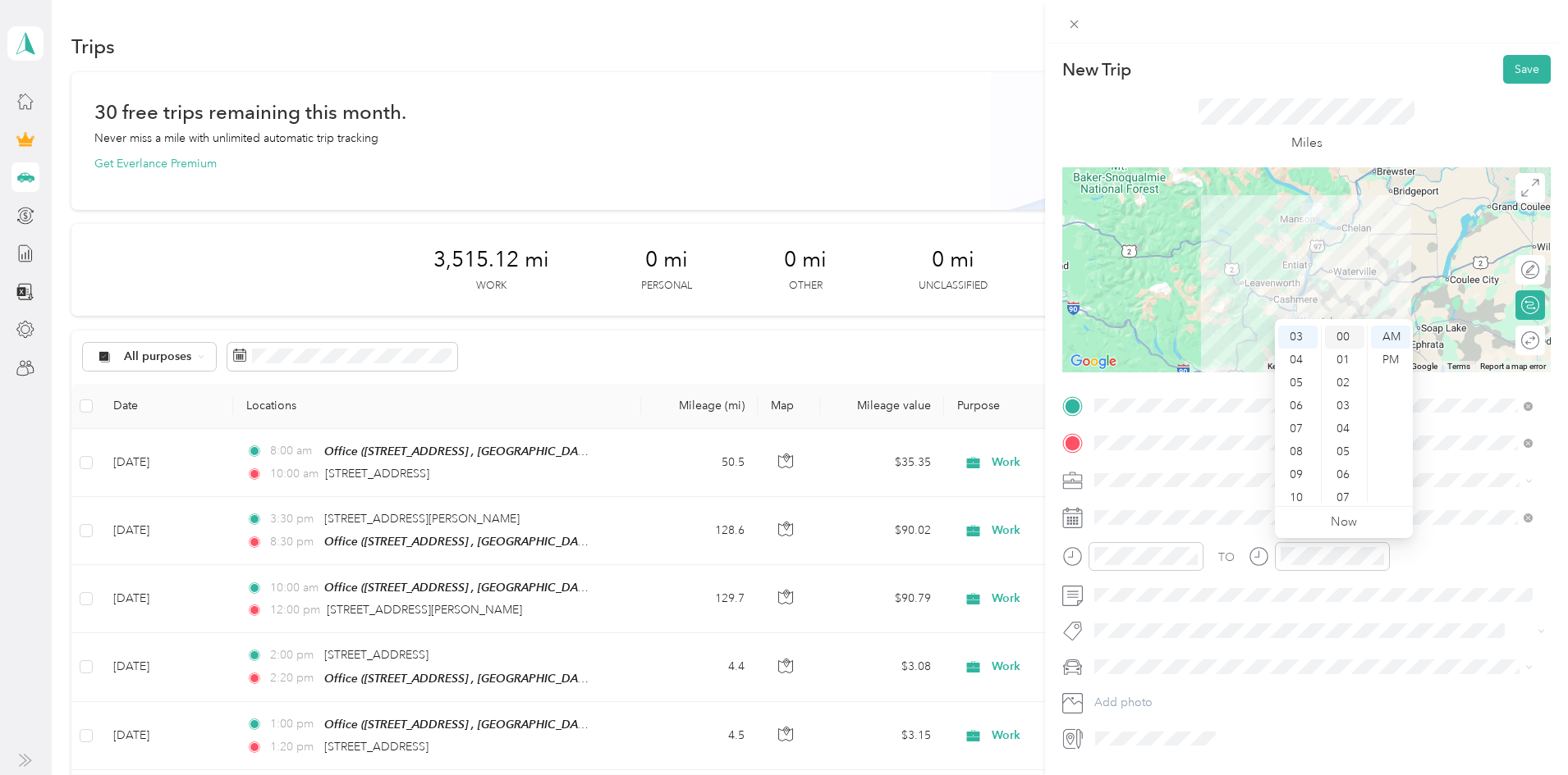
click at [1345, 338] on div "00" at bounding box center [1344, 337] width 40 height 23
click at [1395, 359] on div "PM" at bounding box center [1390, 361] width 40 height 23
click at [1446, 580] on div "TO" at bounding box center [1306, 562] width 488 height 40
click at [1503, 74] on button "Save" at bounding box center [1526, 70] width 48 height 29
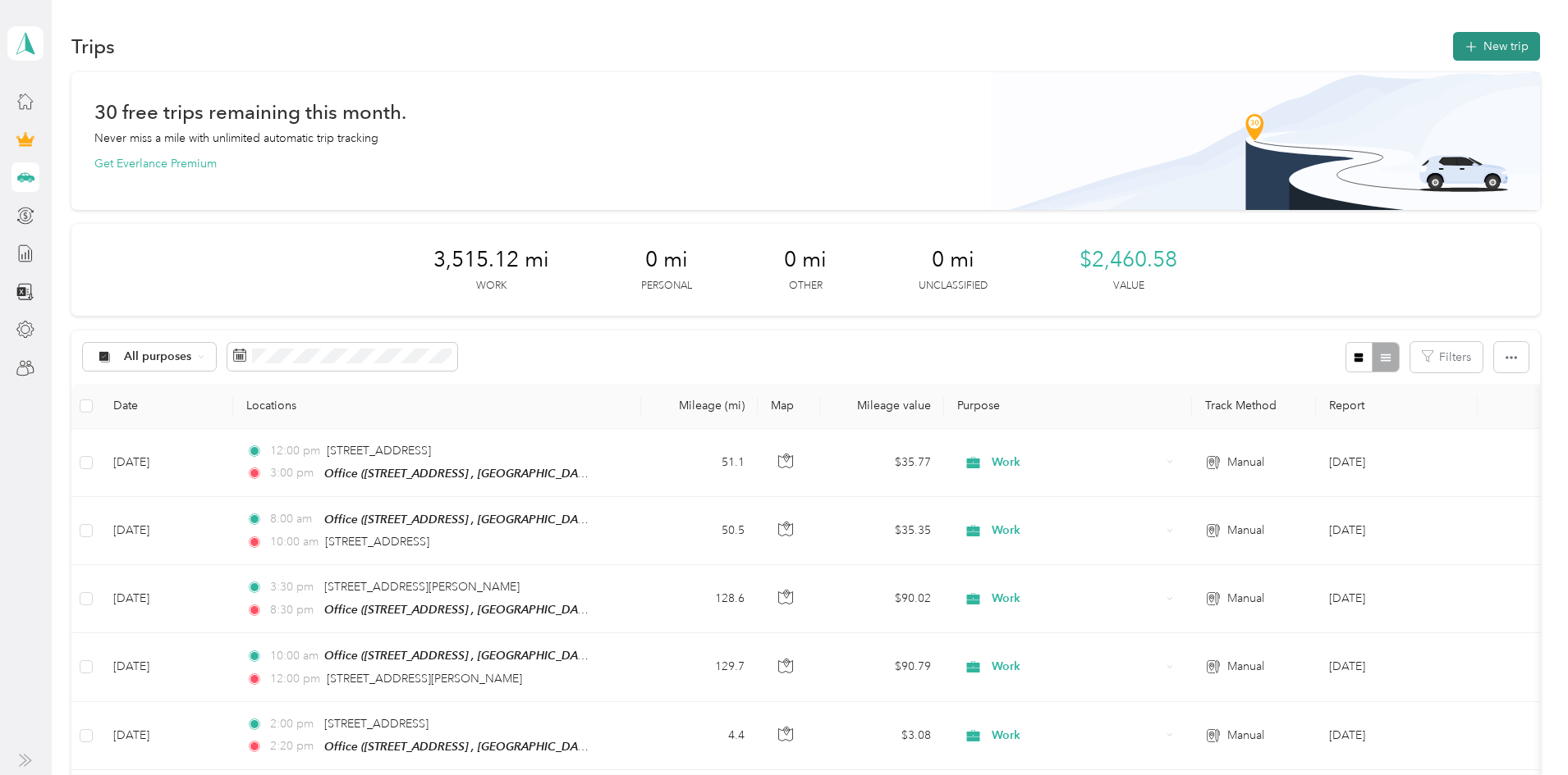
click at [1452, 52] on button "New trip" at bounding box center [1495, 47] width 87 height 29
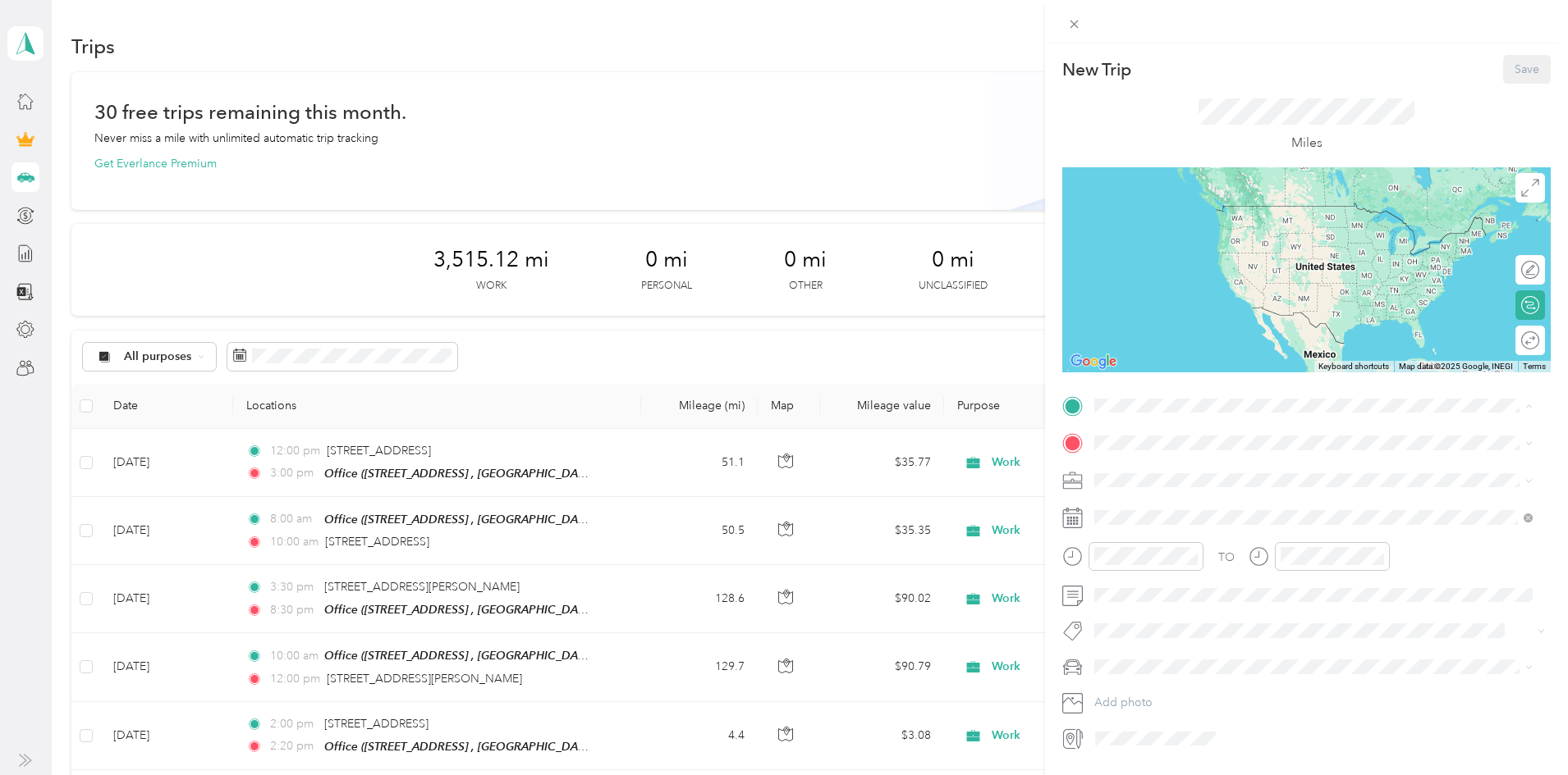
click at [1159, 487] on span "[STREET_ADDRESS], [GEOGRAPHIC_DATA], [GEOGRAPHIC_DATA], [GEOGRAPHIC_DATA]" at bounding box center [1303, 498] width 357 height 31
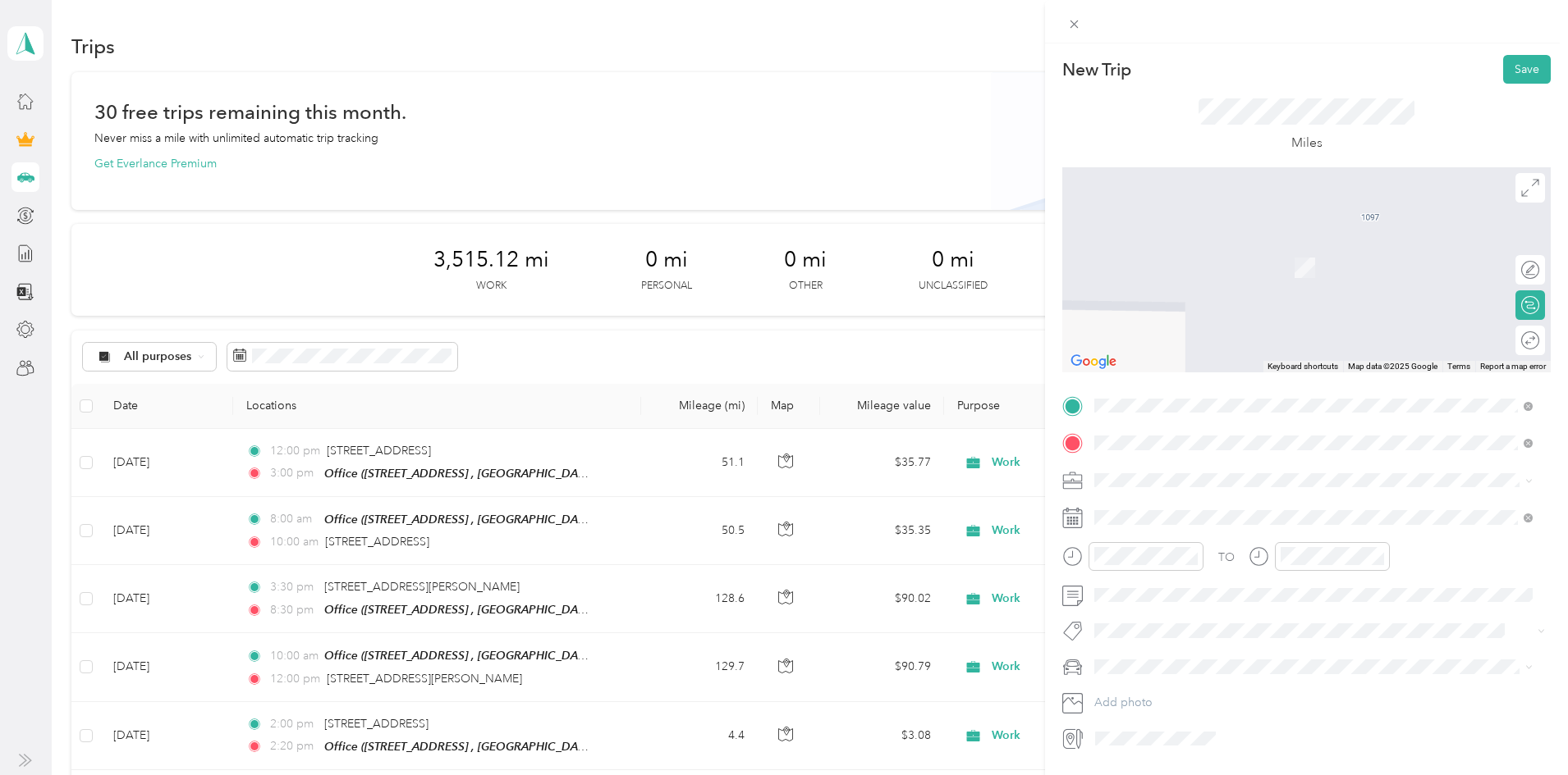
click at [1173, 510] on span "[STREET_ADDRESS][US_STATE]" at bounding box center [1207, 502] width 164 height 15
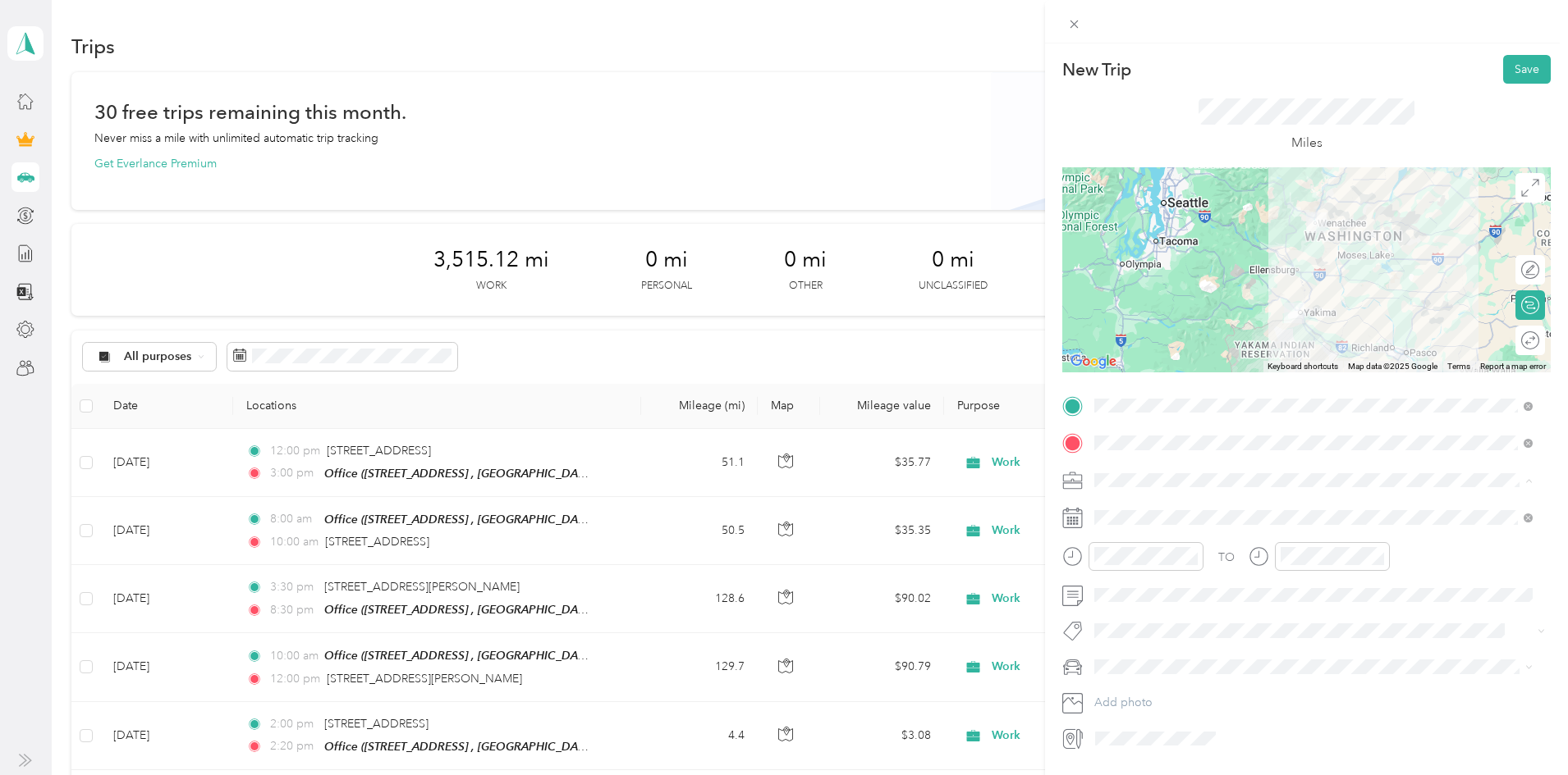
click at [1118, 506] on span "Work" at bounding box center [1114, 509] width 28 height 14
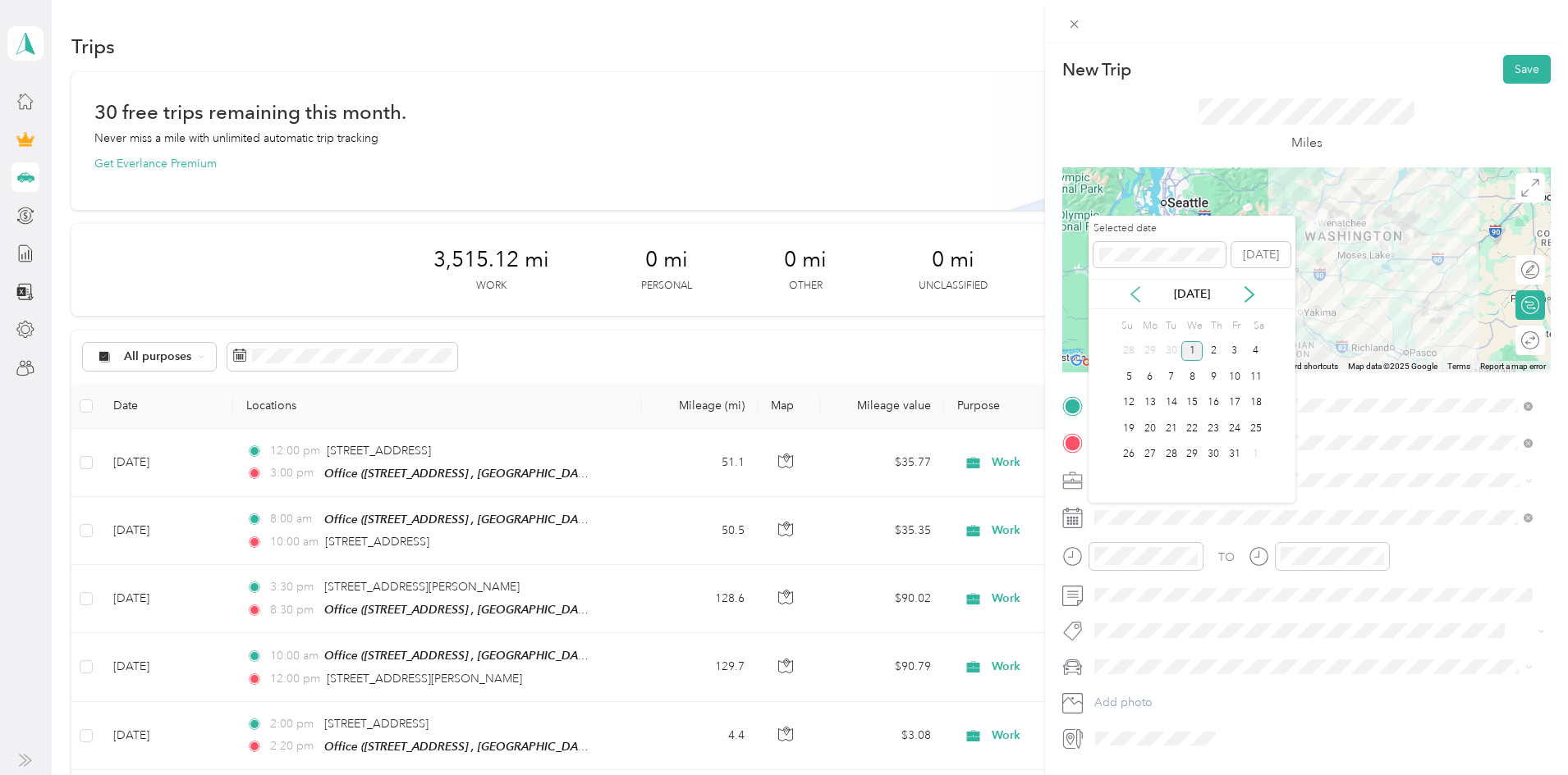
click at [1135, 296] on icon at bounding box center [1134, 294] width 17 height 17
click at [1148, 455] on div "29" at bounding box center [1150, 454] width 21 height 20
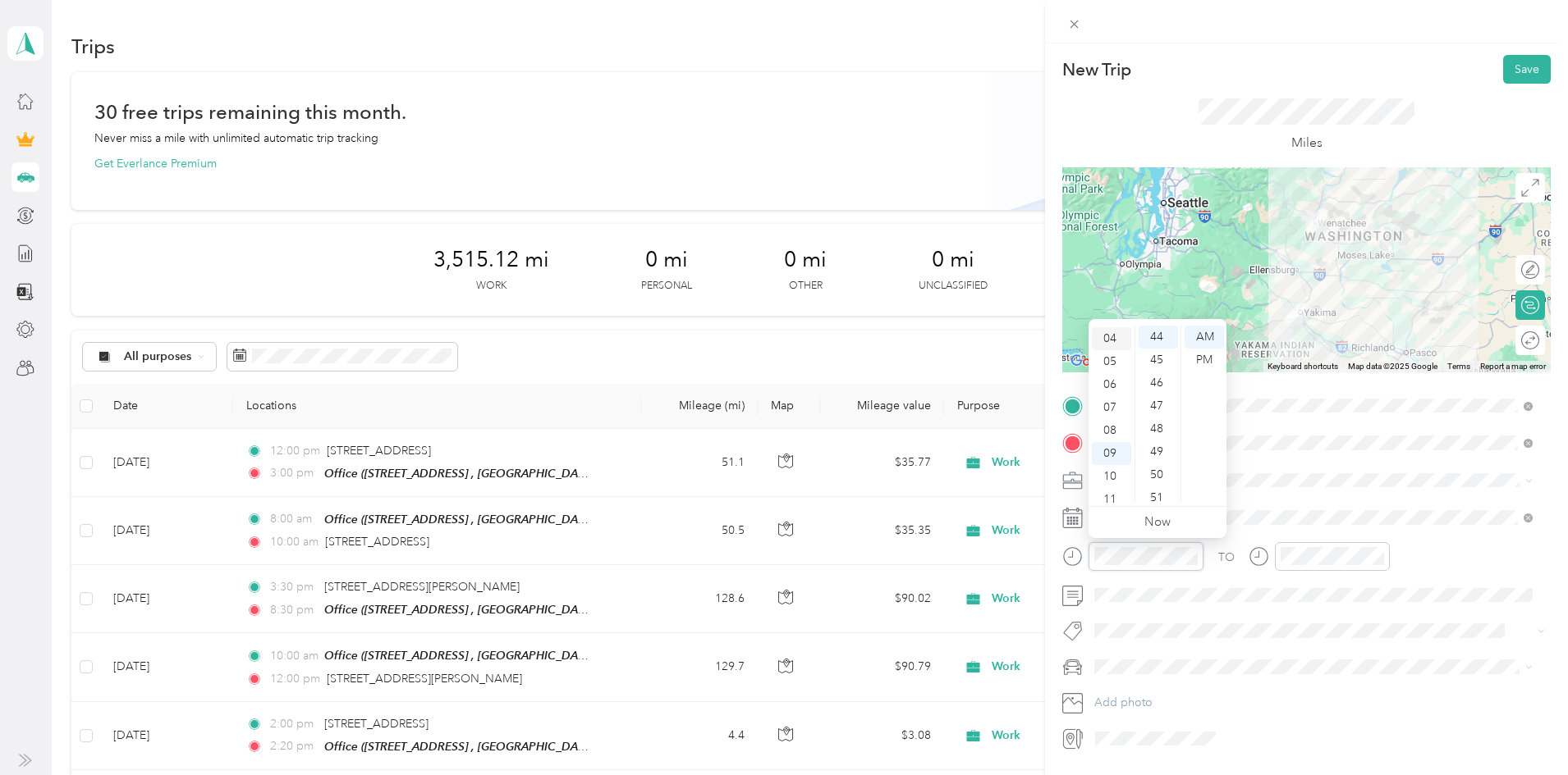
scroll to position [98, 0]
click at [1107, 402] on div "07" at bounding box center [1111, 400] width 40 height 23
click at [1153, 346] on div "30" at bounding box center [1158, 344] width 40 height 23
click at [1204, 333] on div "AM" at bounding box center [1204, 337] width 40 height 23
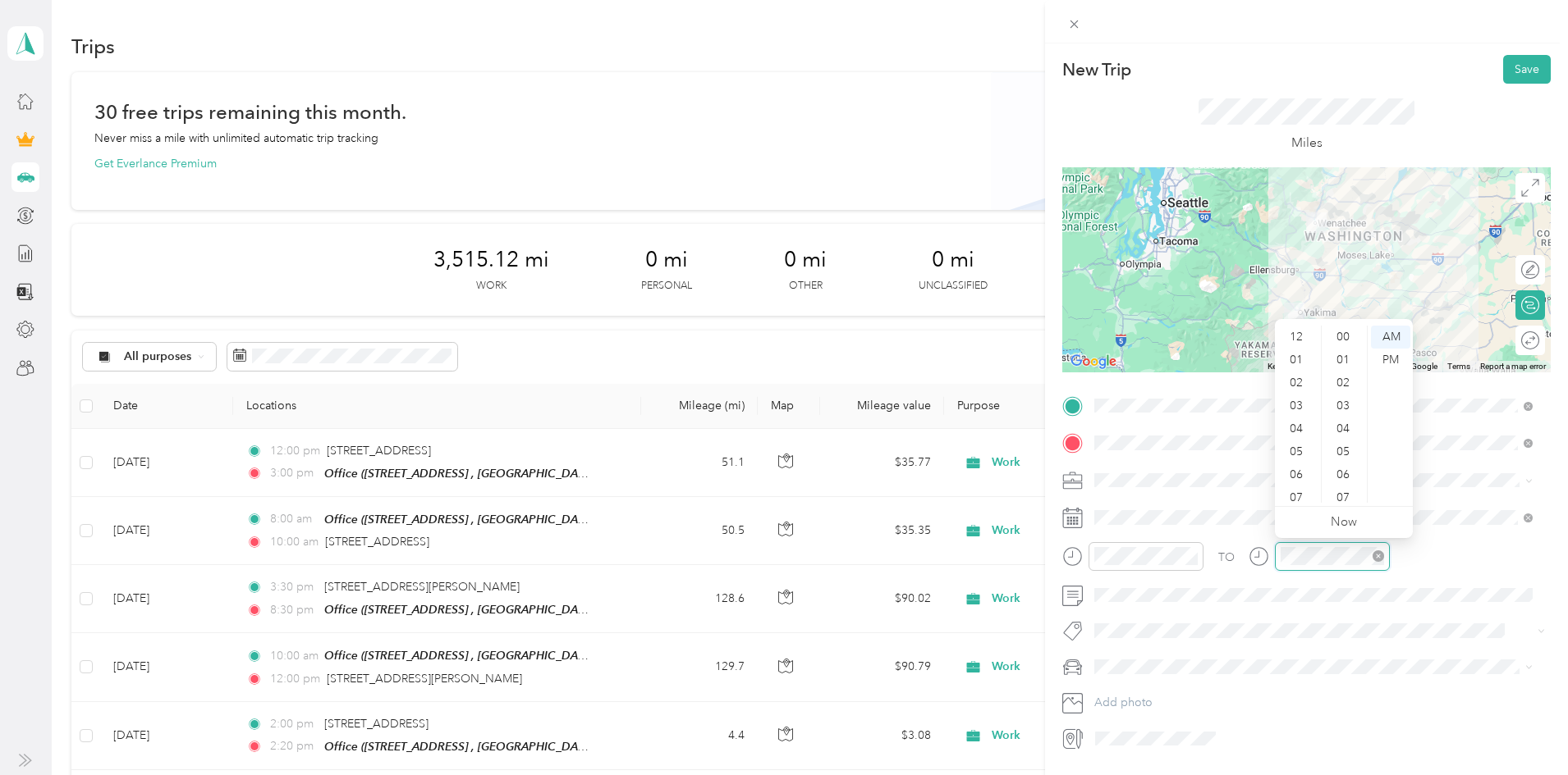
scroll to position [98, 0]
click at [1294, 468] on div "10" at bounding box center [1298, 469] width 40 height 23
click at [1340, 338] on div "00" at bounding box center [1344, 337] width 40 height 23
click at [1389, 335] on div "AM" at bounding box center [1390, 337] width 40 height 23
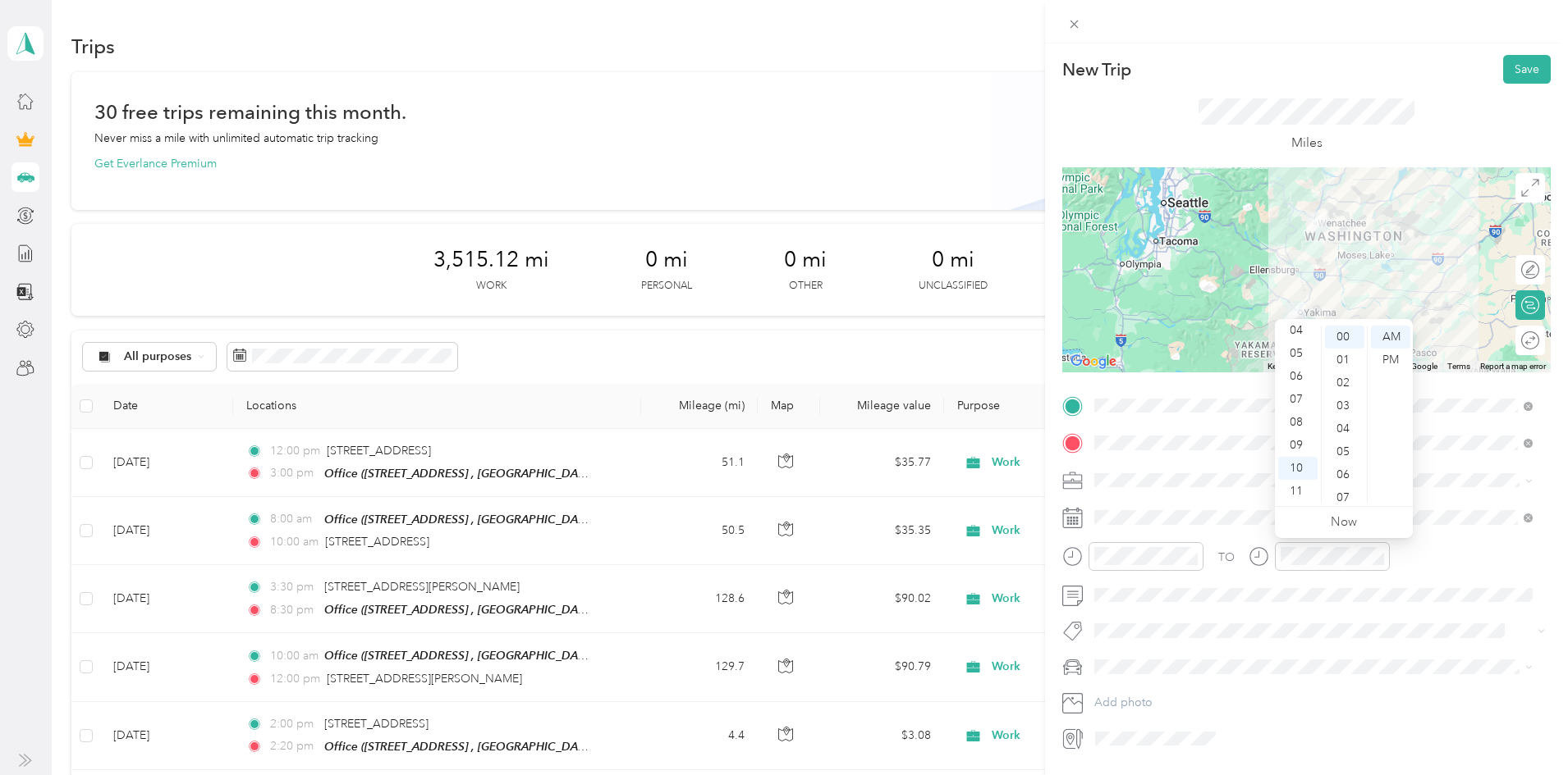
click at [1224, 608] on div "TO Add photo" at bounding box center [1306, 573] width 488 height 360
click at [1506, 71] on button "Save" at bounding box center [1526, 70] width 48 height 29
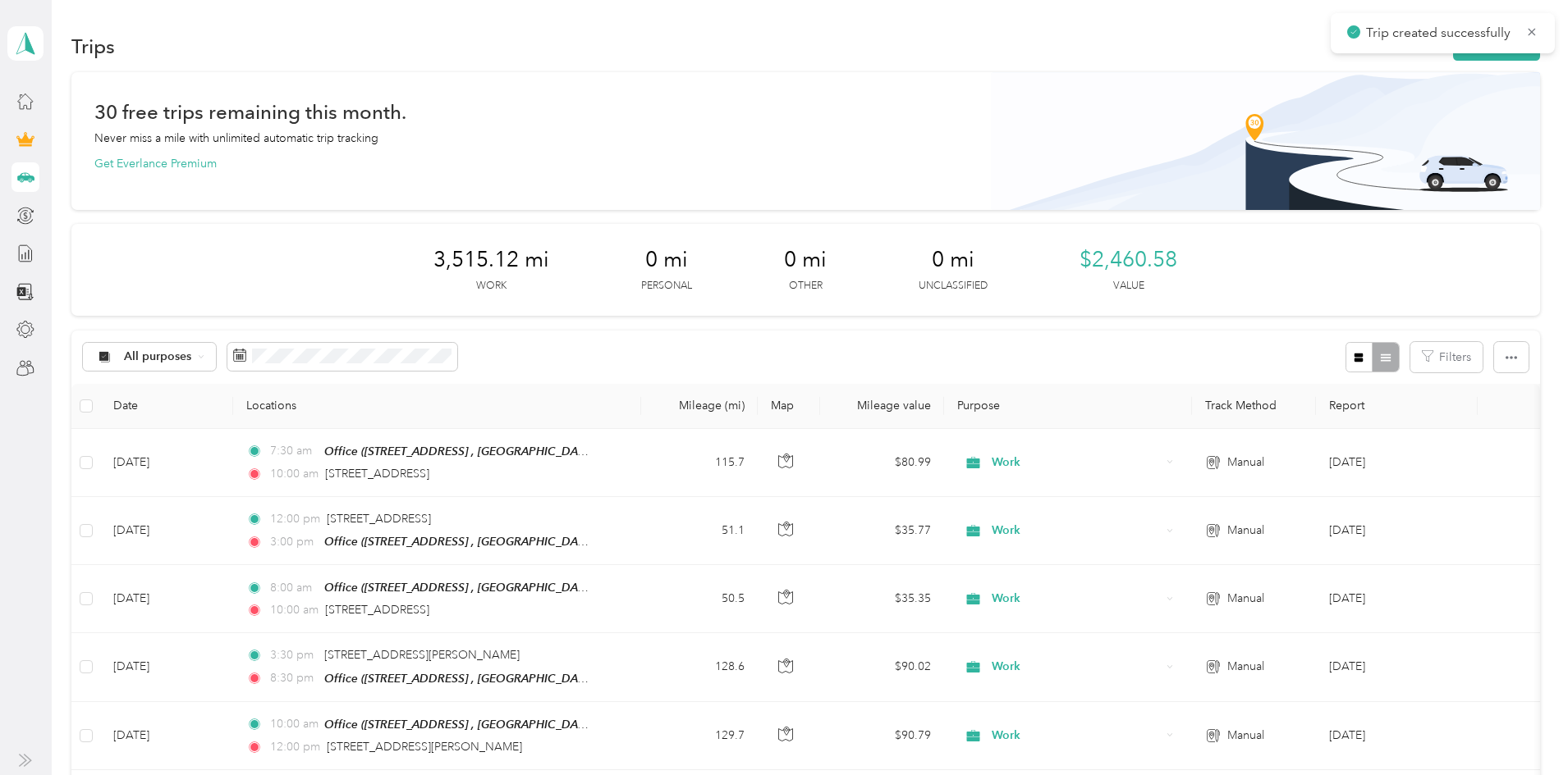
click at [1395, 53] on div "Trip created successfully" at bounding box center [1443, 33] width 224 height 40
click at [1452, 57] on button "New trip" at bounding box center [1495, 47] width 87 height 29
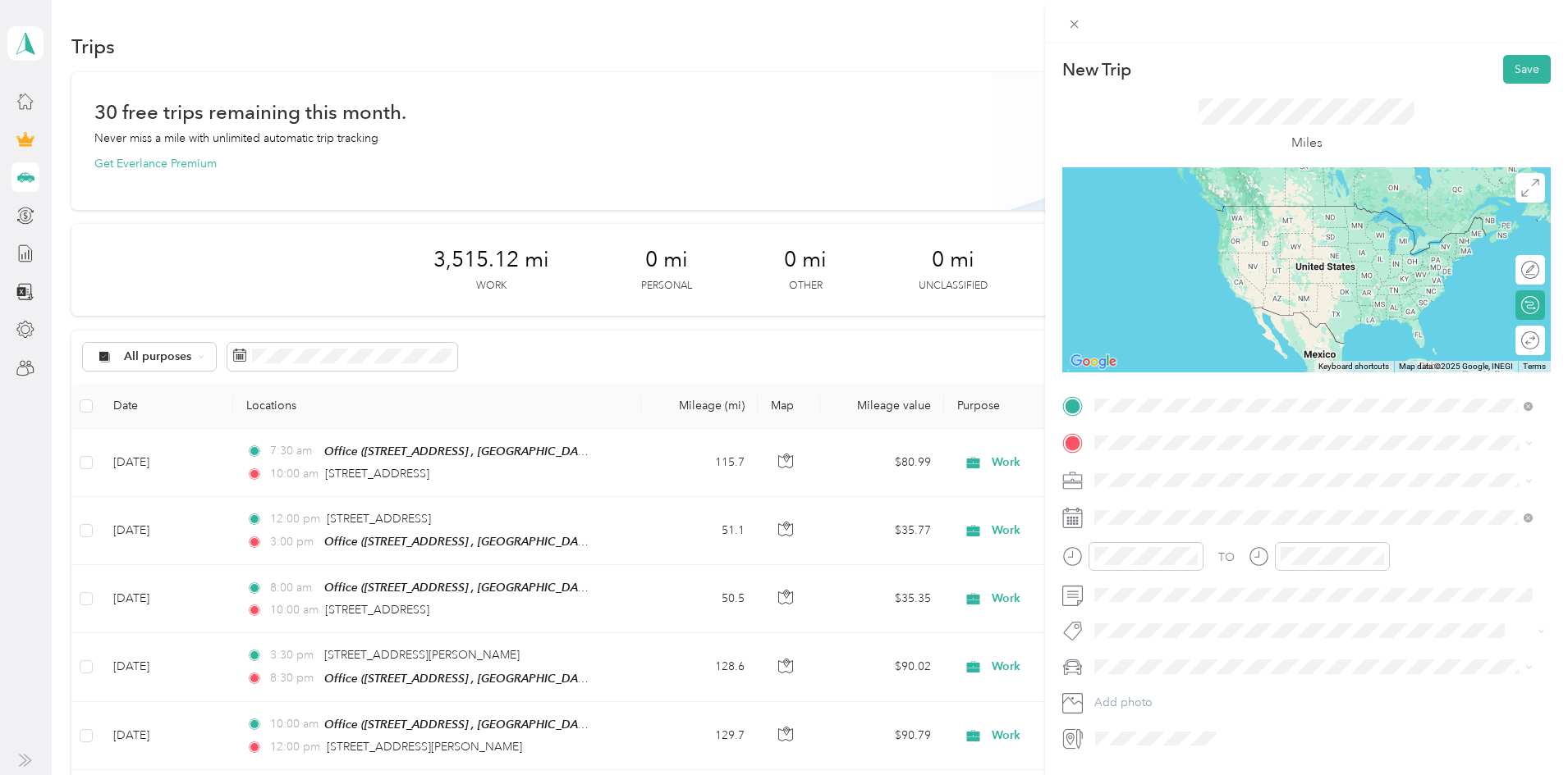
click at [1212, 460] on span "[STREET_ADDRESS][US_STATE]" at bounding box center [1207, 465] width 164 height 15
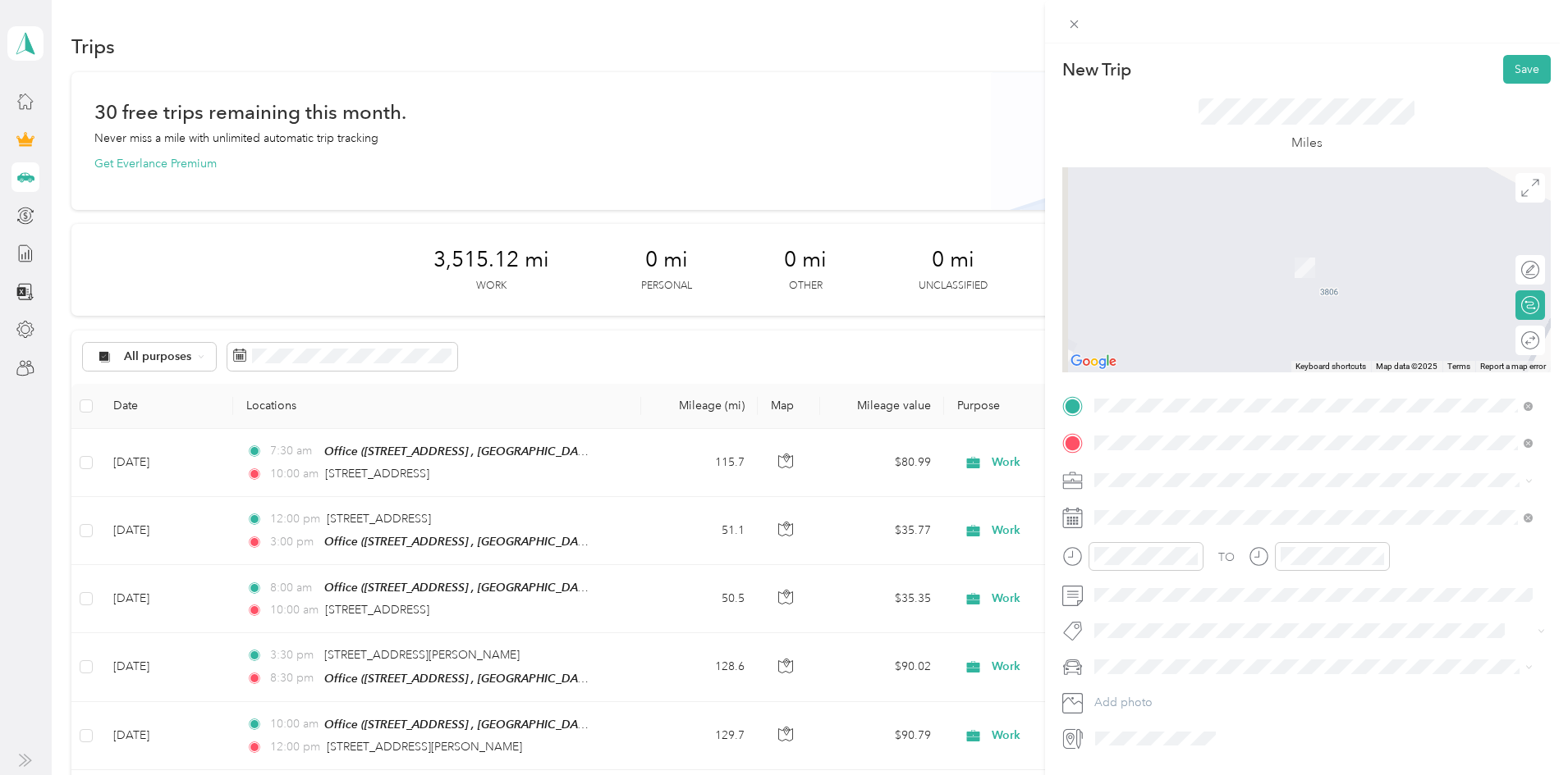
click at [1217, 500] on span "[STREET_ADDRESS][US_STATE]" at bounding box center [1207, 502] width 164 height 15
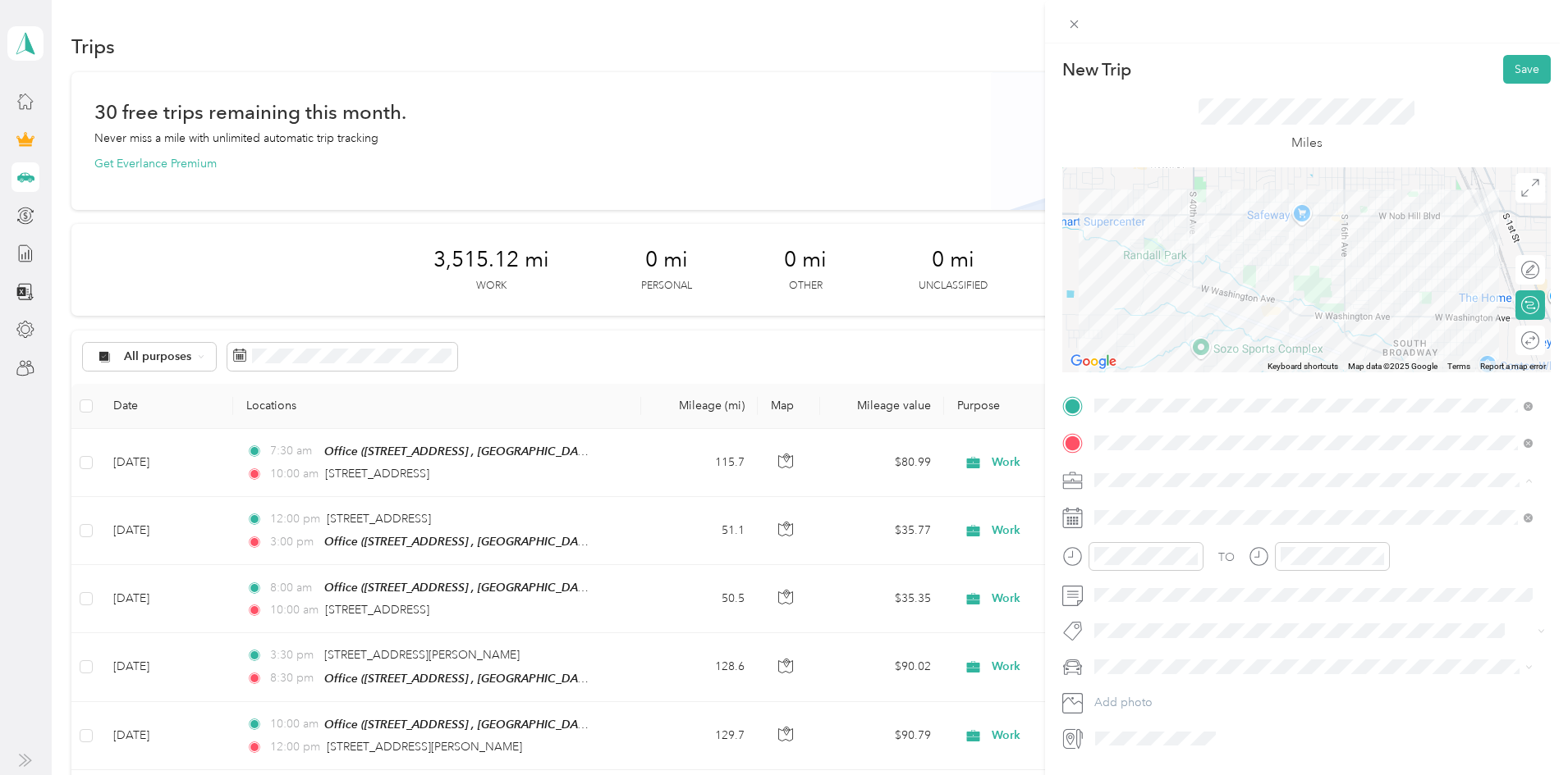
click at [1132, 504] on div "Work" at bounding box center [1313, 510] width 427 height 18
click at [1136, 299] on icon at bounding box center [1135, 294] width 8 height 15
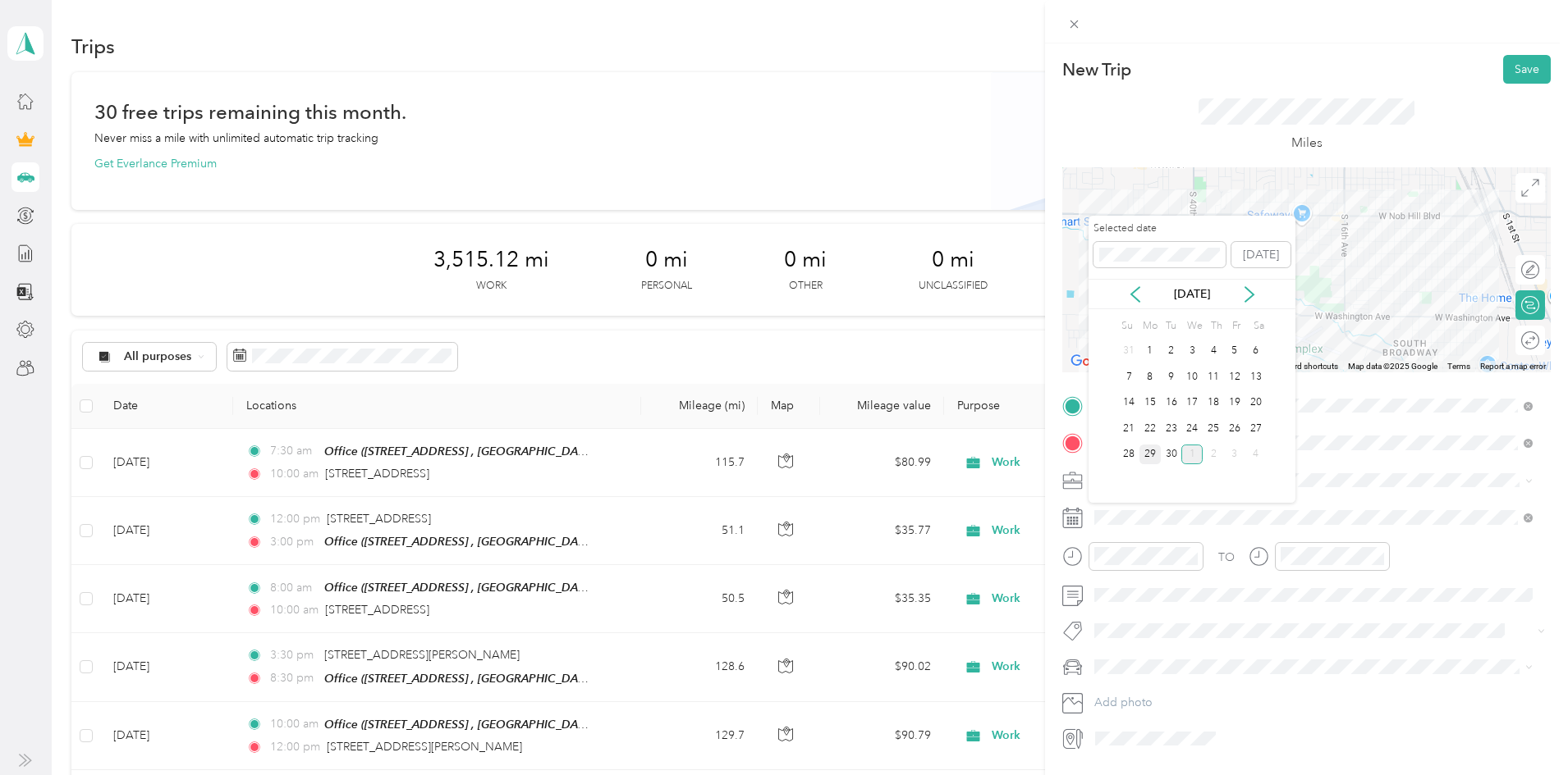
click at [1150, 451] on div "29" at bounding box center [1150, 454] width 21 height 20
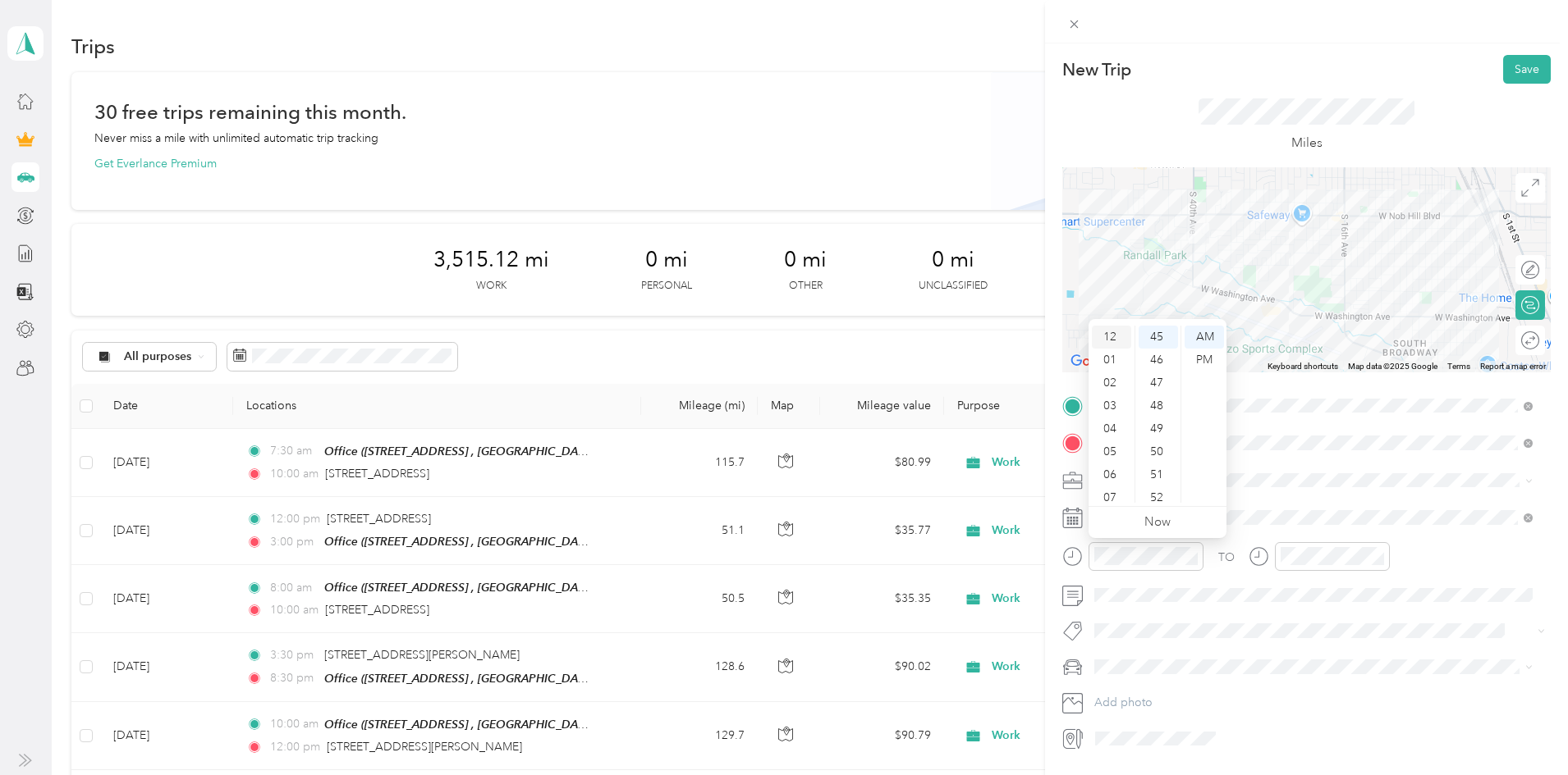
click at [1109, 337] on div "12" at bounding box center [1111, 337] width 40 height 23
click at [1106, 488] on div "11" at bounding box center [1111, 492] width 40 height 23
click at [1159, 335] on div "45" at bounding box center [1158, 337] width 40 height 23
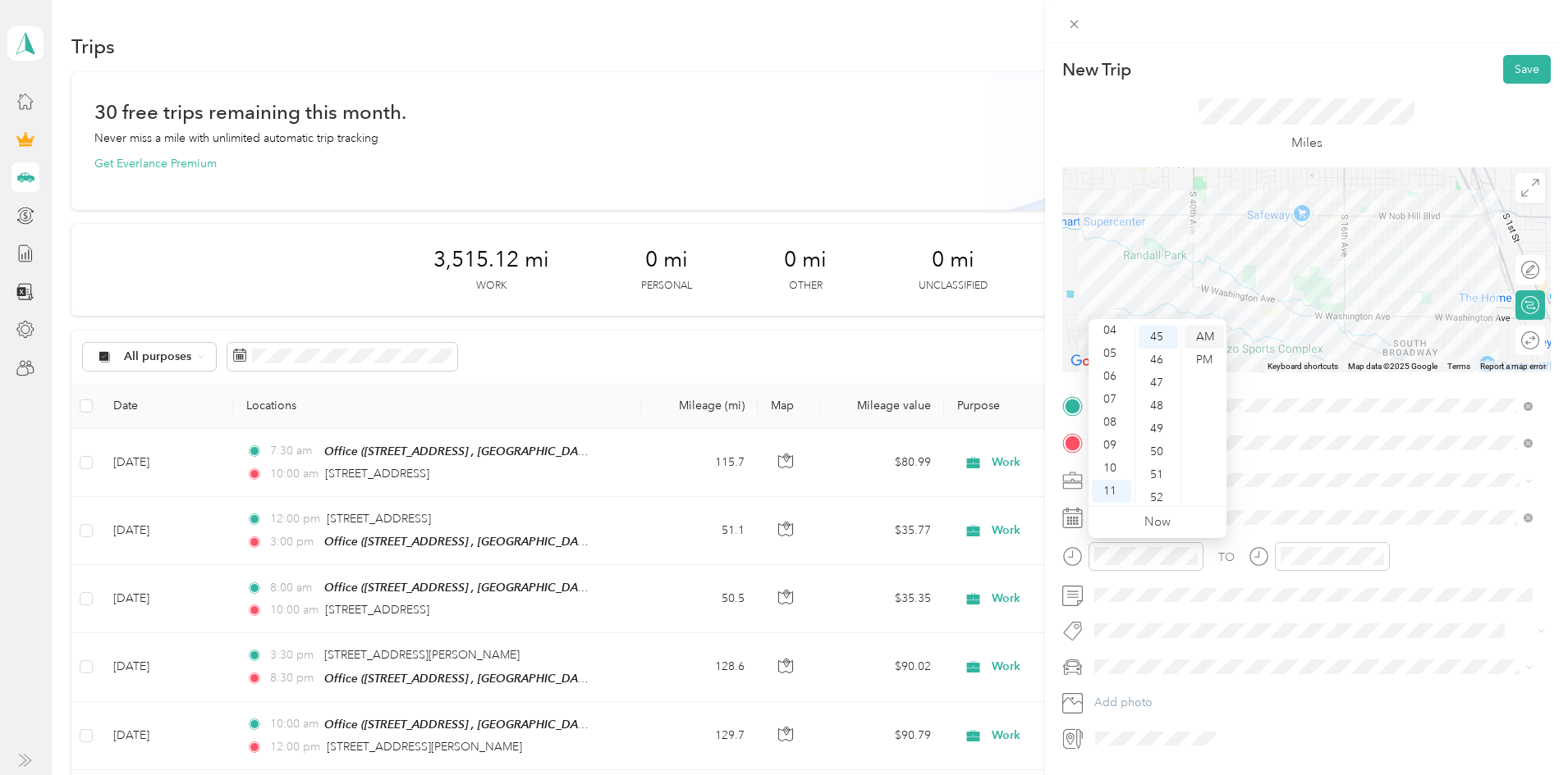
click at [1199, 336] on div "AM" at bounding box center [1204, 337] width 40 height 23
click at [1297, 336] on div "12" at bounding box center [1298, 337] width 40 height 23
click at [1343, 336] on div "00" at bounding box center [1344, 337] width 40 height 23
click at [1395, 360] on div "PM" at bounding box center [1390, 361] width 40 height 23
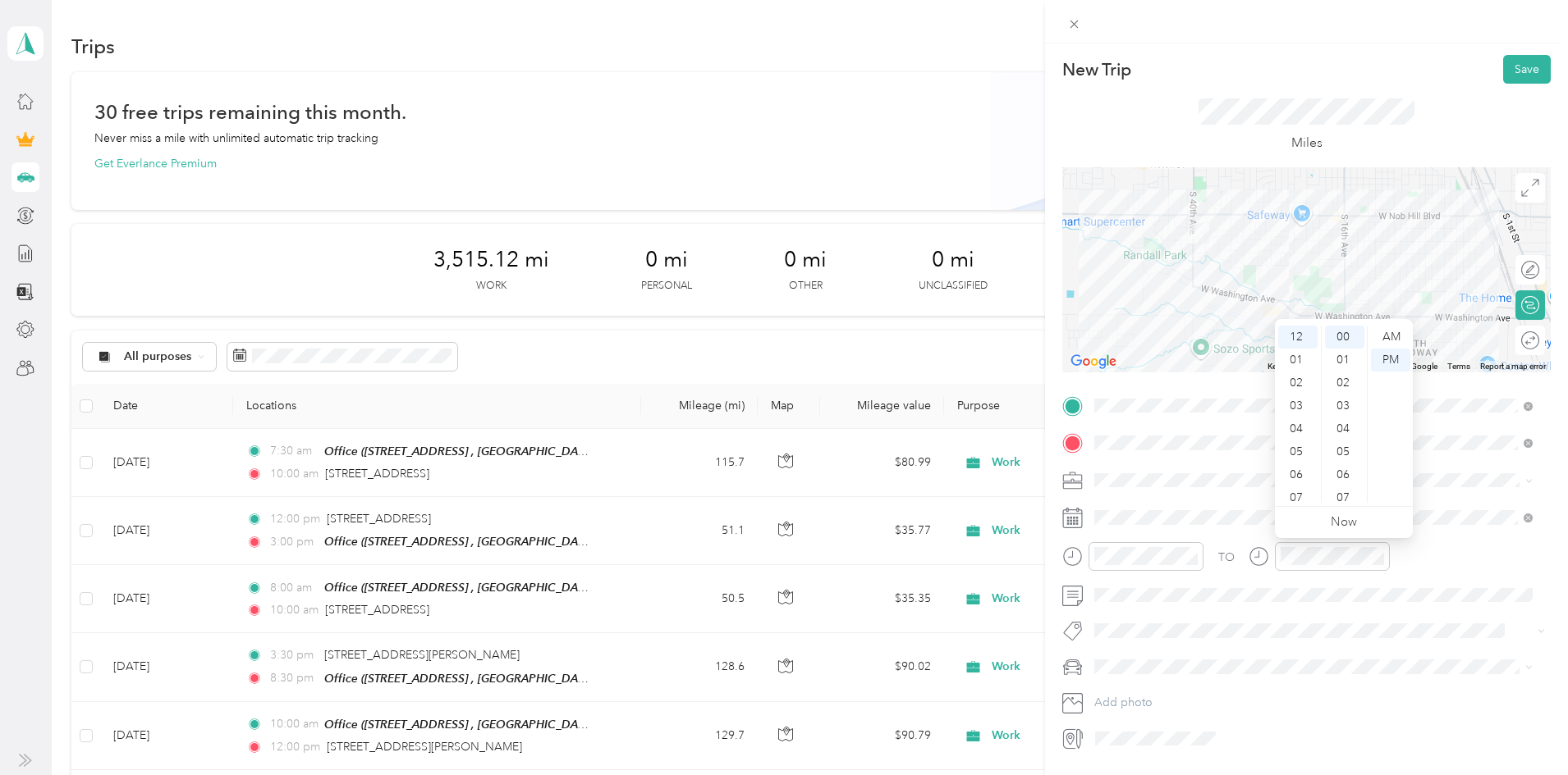
click at [1386, 682] on div "TO Add photo" at bounding box center [1306, 573] width 488 height 360
click at [1515, 77] on button "Save" at bounding box center [1526, 70] width 48 height 29
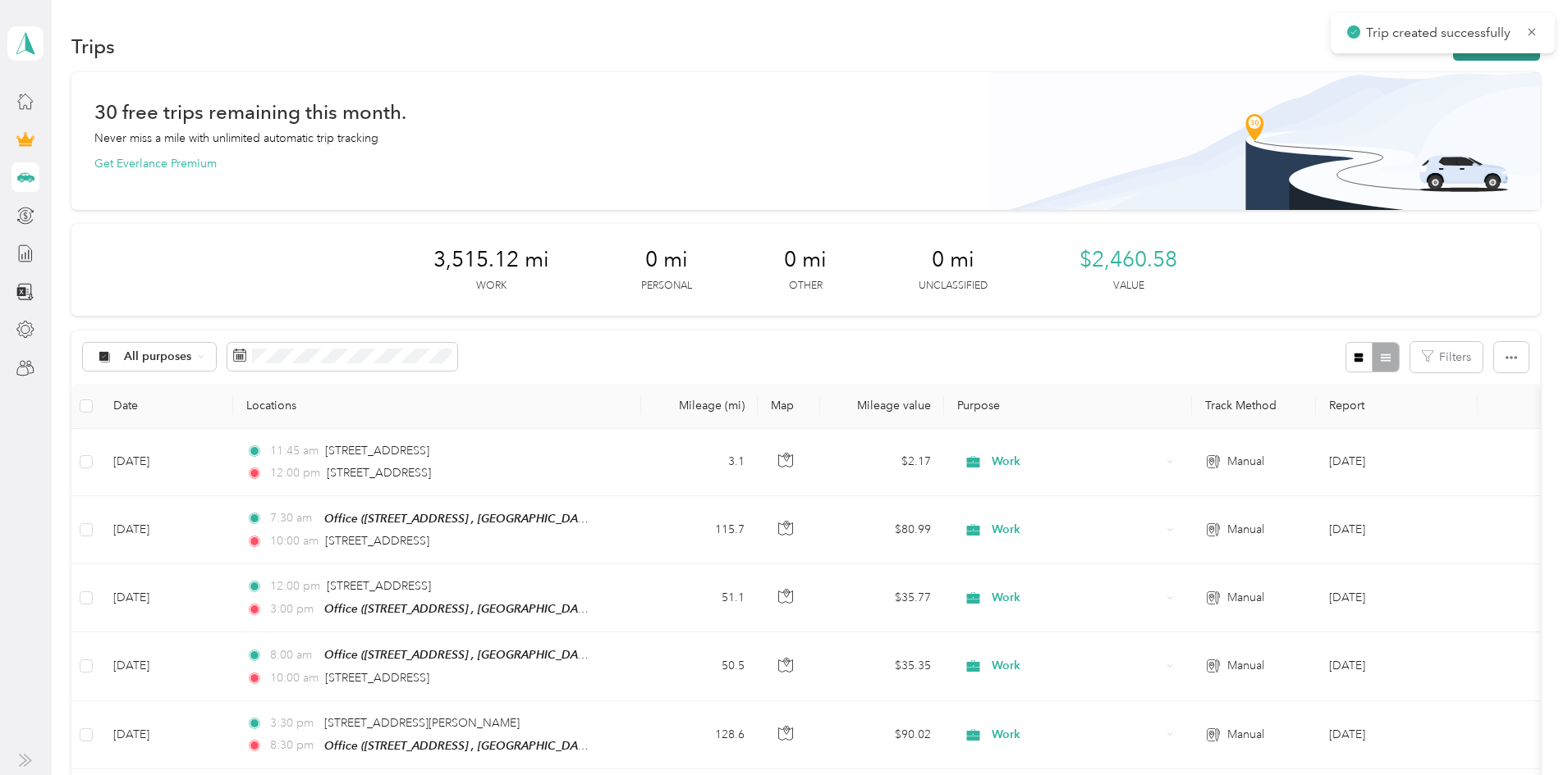
click at [1452, 56] on button "New trip" at bounding box center [1495, 47] width 87 height 29
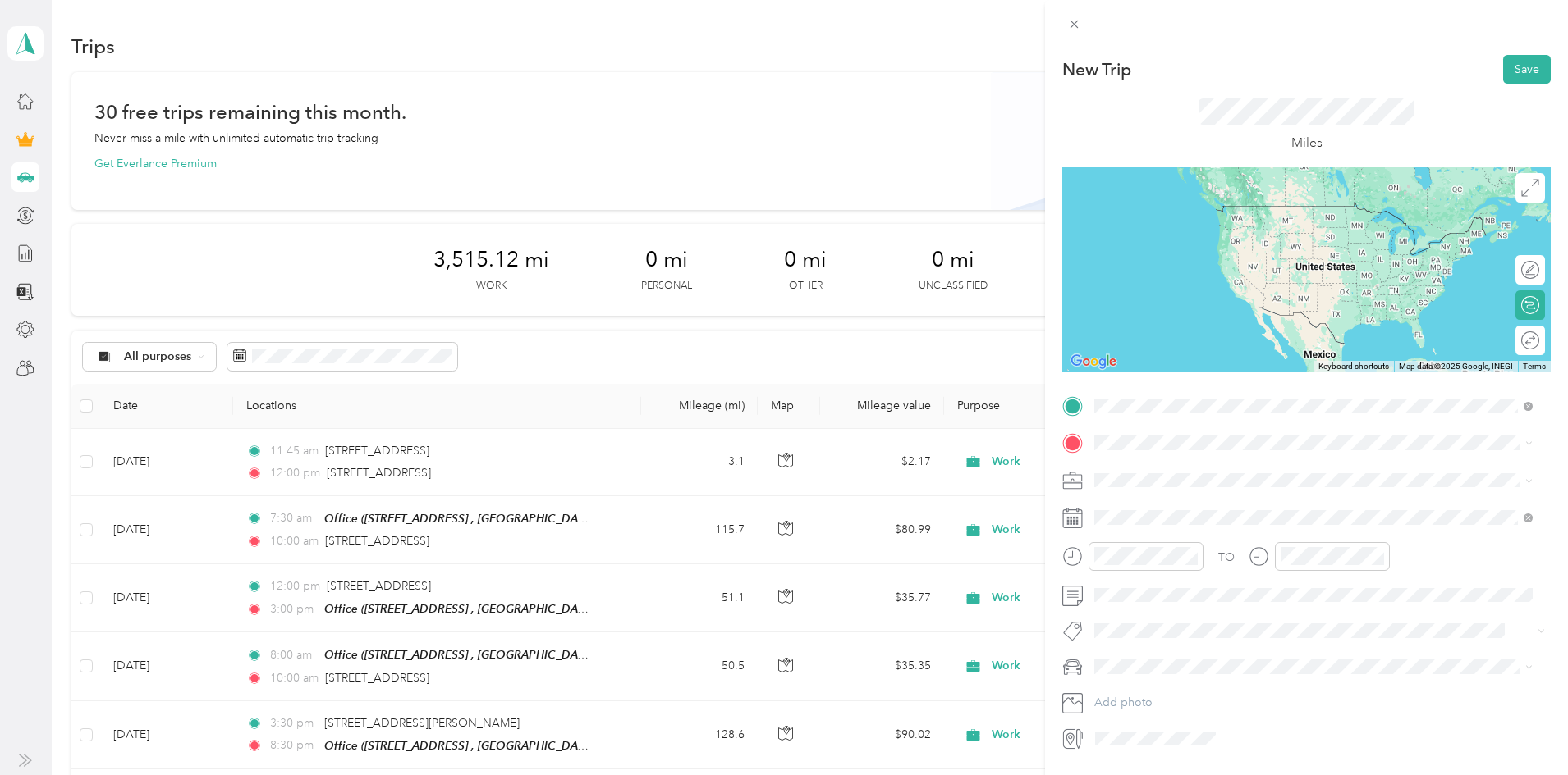
click at [1215, 464] on span "[STREET_ADDRESS][US_STATE]" at bounding box center [1207, 465] width 164 height 15
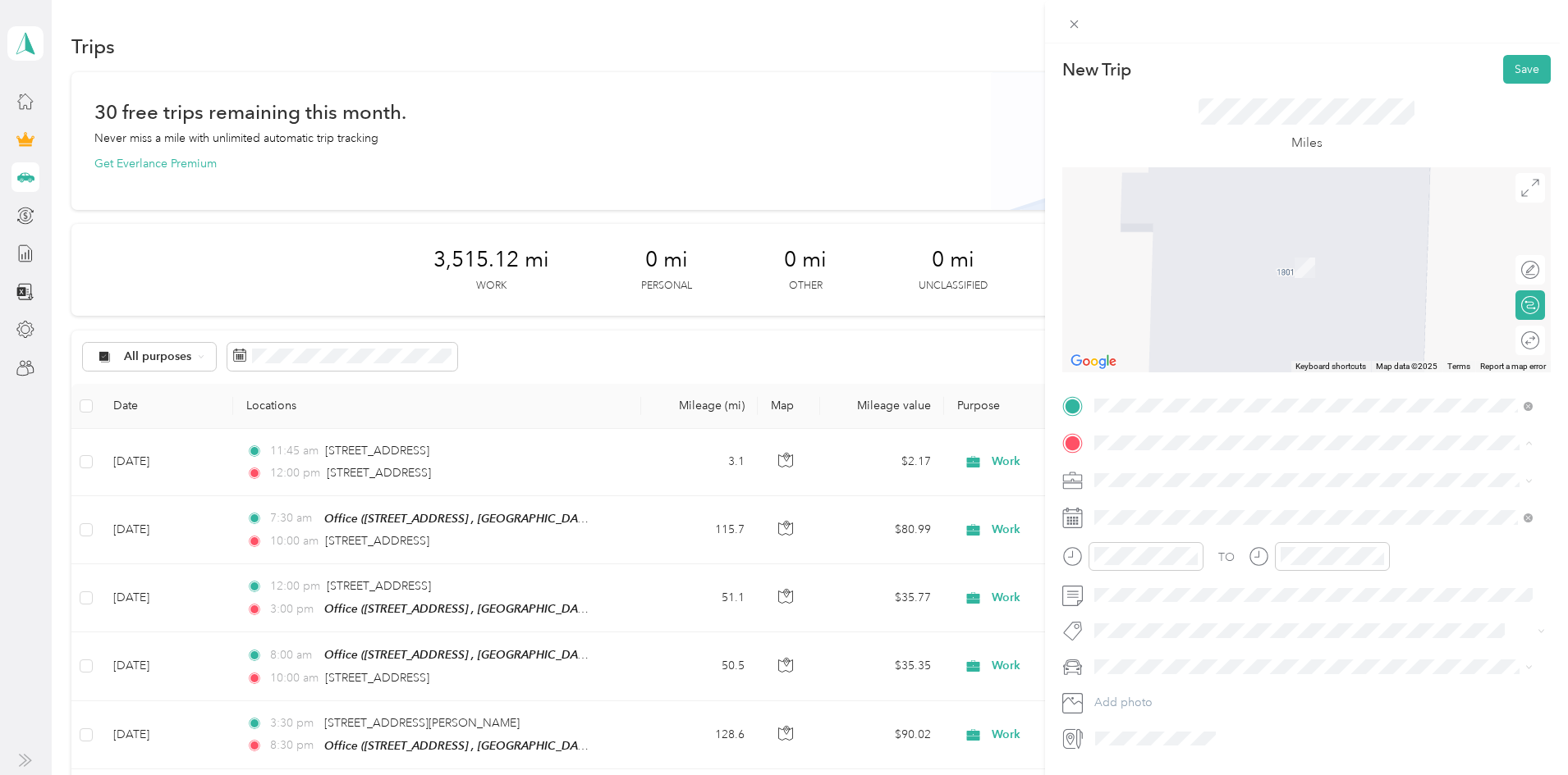
click at [1153, 532] on div "Office [STREET_ADDRESS], [GEOGRAPHIC_DATA], [GEOGRAPHIC_DATA], [GEOGRAPHIC_DATA]" at bounding box center [1326, 526] width 402 height 52
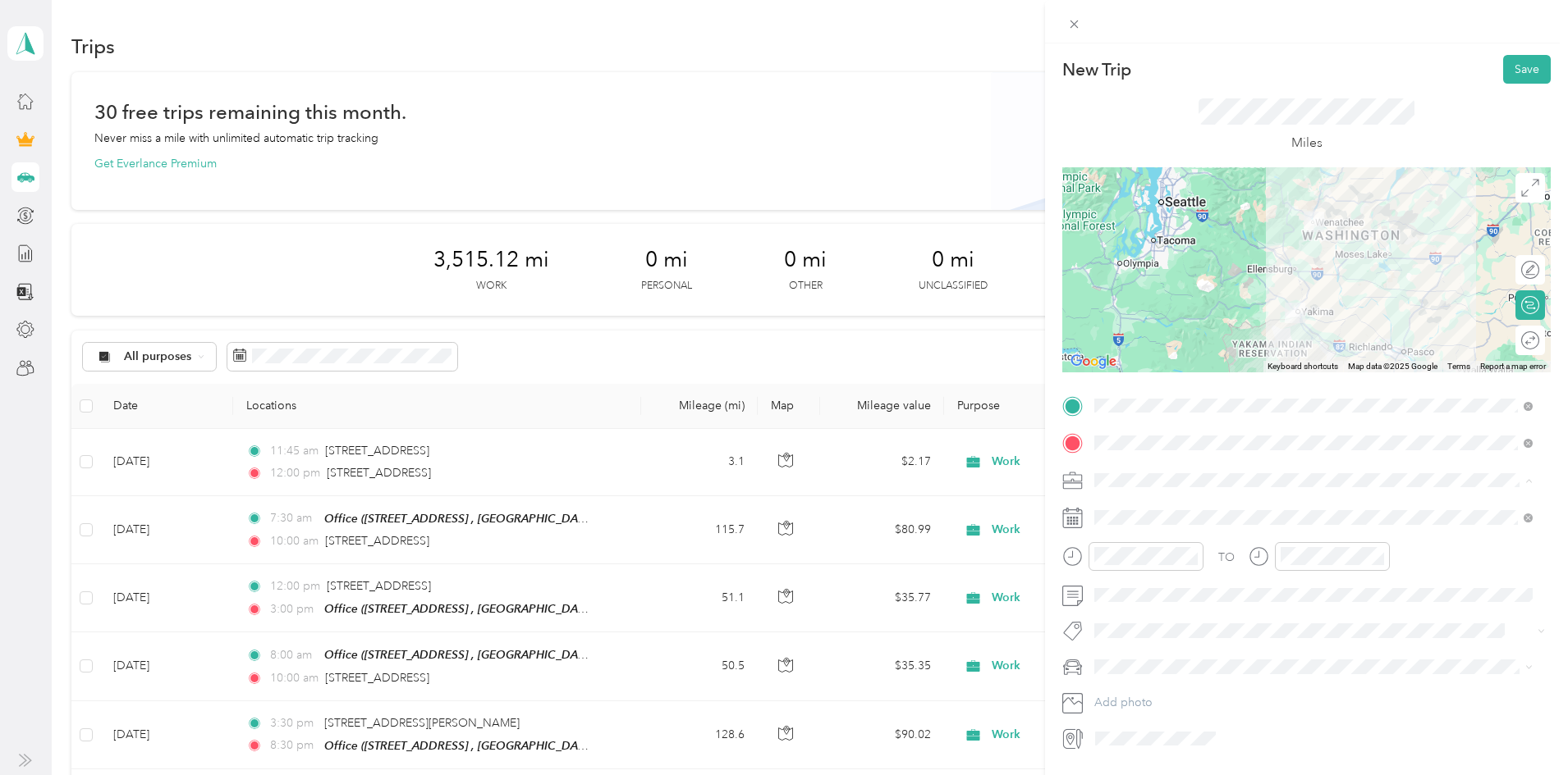
click at [1117, 504] on span "Work" at bounding box center [1114, 509] width 28 height 14
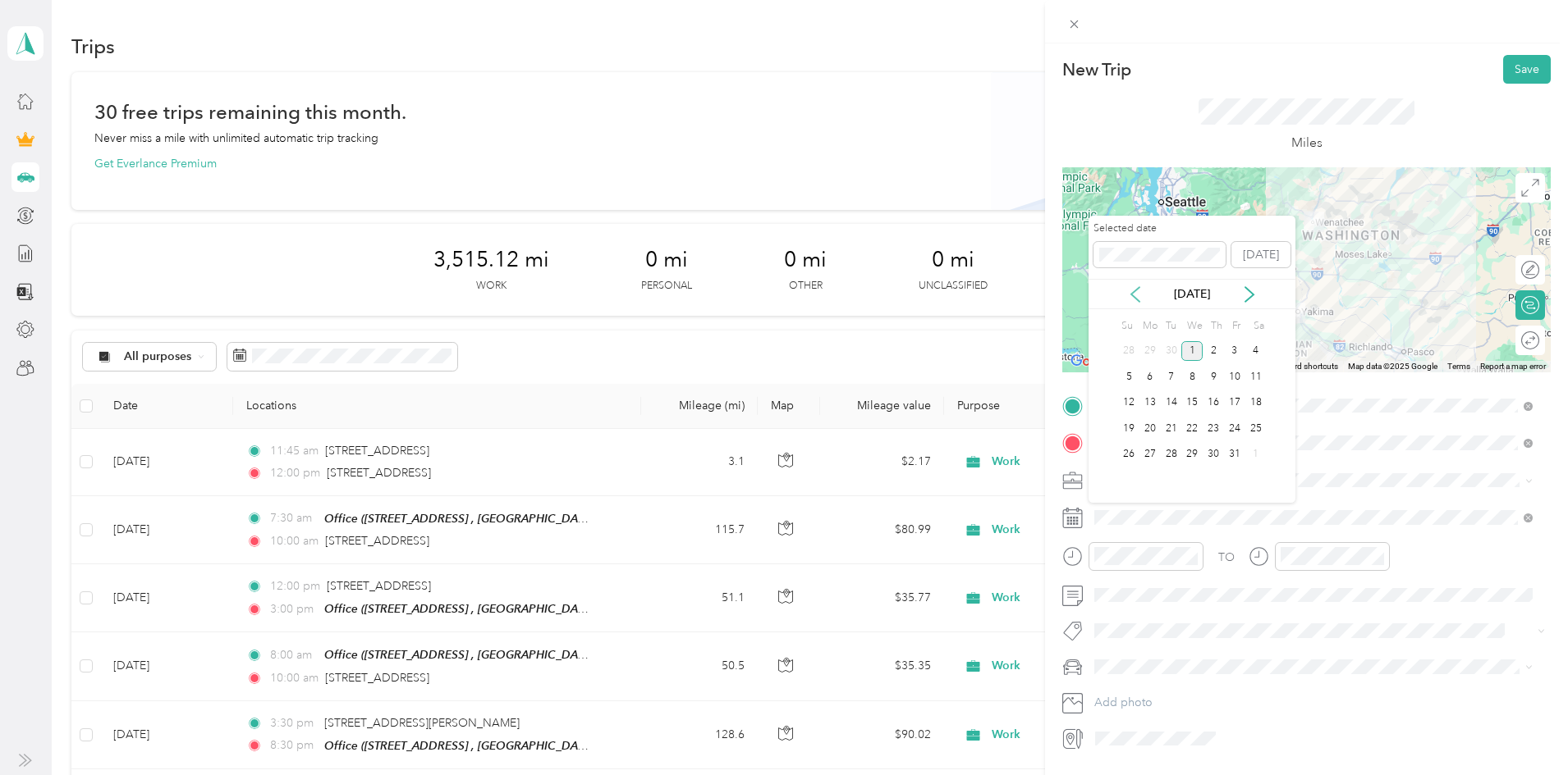
click at [1137, 298] on icon at bounding box center [1134, 294] width 17 height 17
click at [1153, 456] on div "29" at bounding box center [1150, 454] width 21 height 20
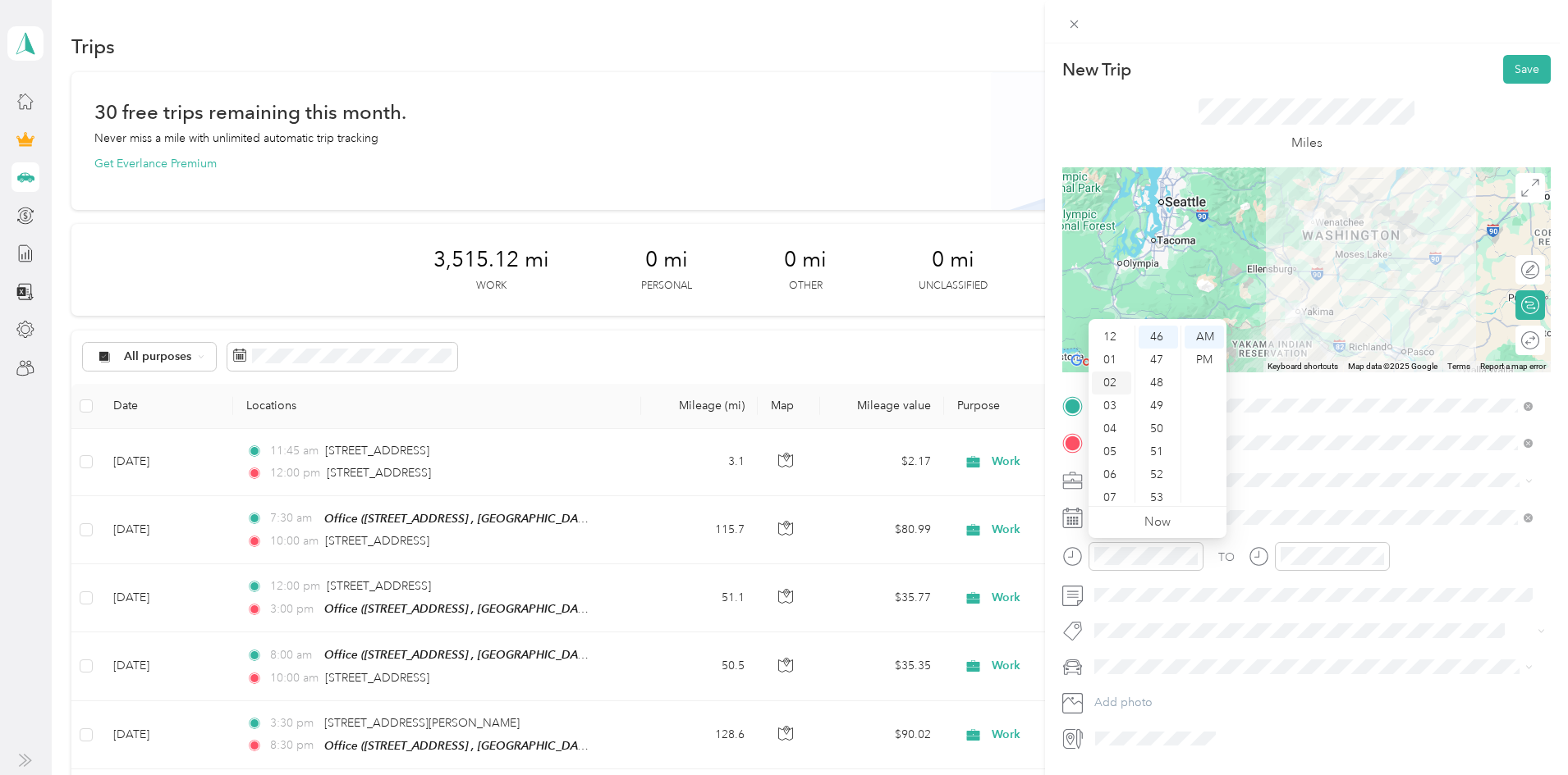
click at [1113, 381] on div "02" at bounding box center [1111, 383] width 40 height 23
click at [1158, 334] on div "00" at bounding box center [1158, 337] width 40 height 23
click at [1197, 355] on div "PM" at bounding box center [1204, 361] width 40 height 23
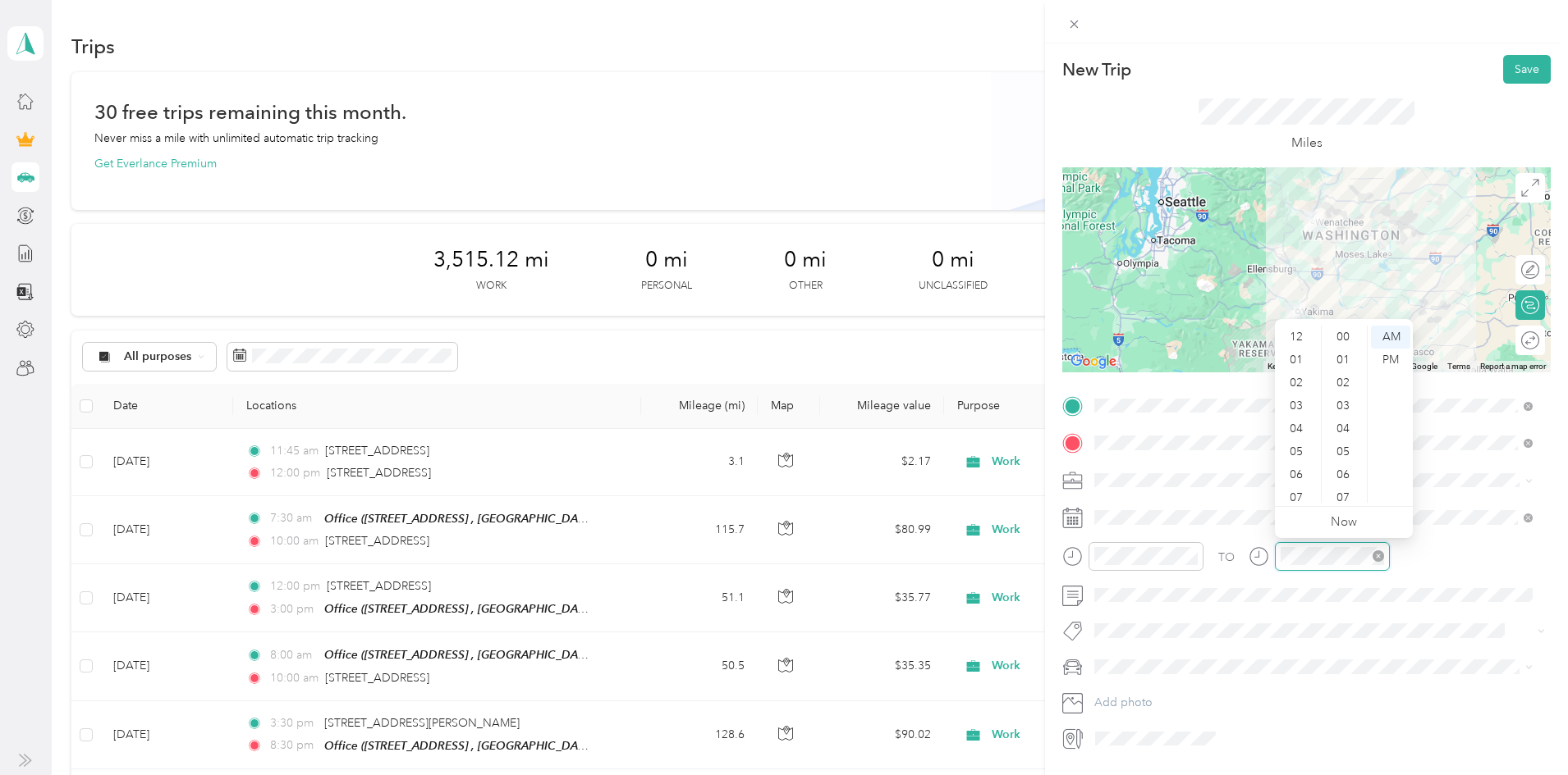
scroll to position [98, 0]
click at [1297, 351] on div "05" at bounding box center [1298, 354] width 40 height 23
click at [1343, 435] on div "15" at bounding box center [1344, 436] width 40 height 23
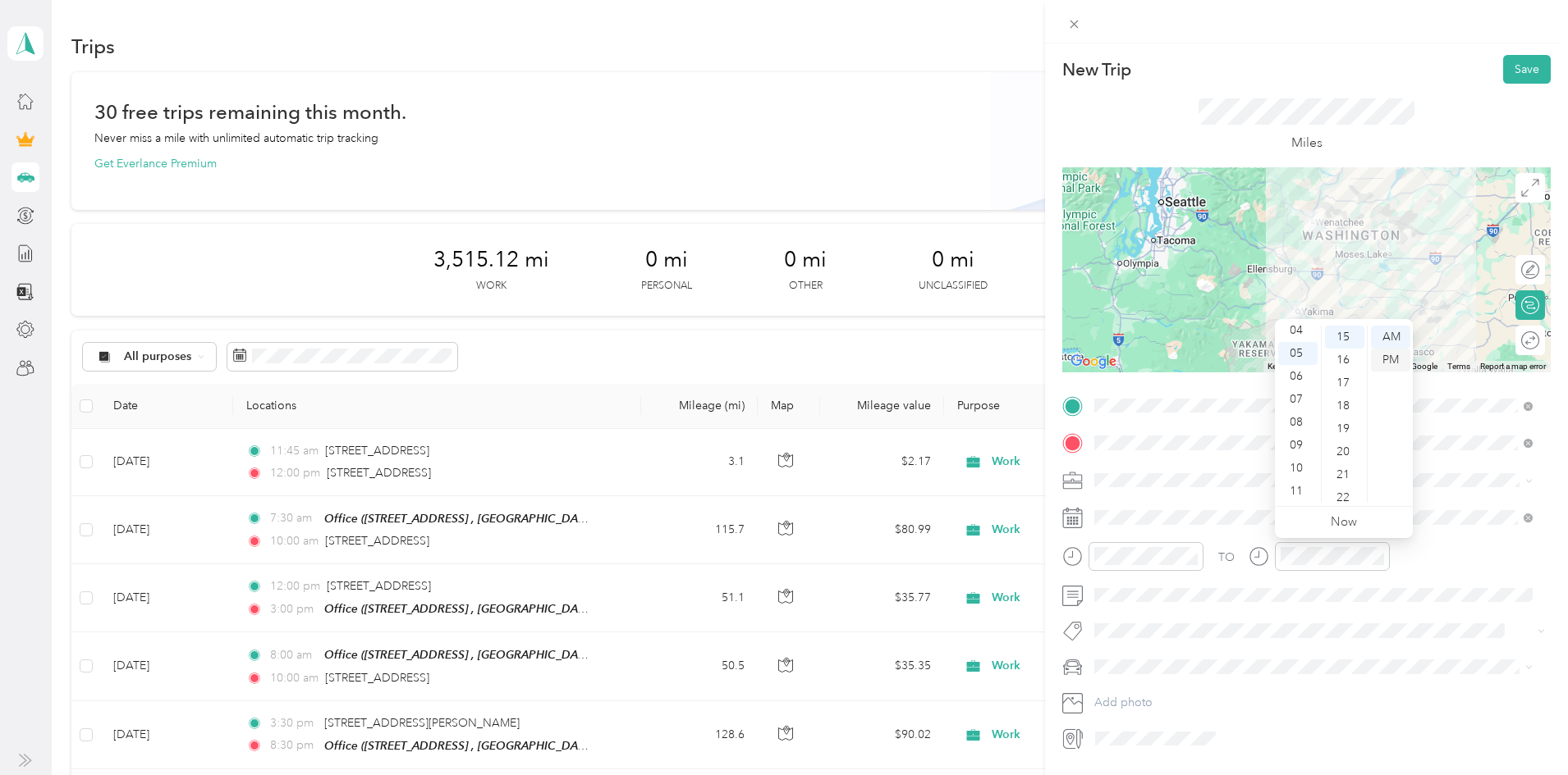
click at [1381, 358] on div "PM" at bounding box center [1390, 361] width 40 height 23
click at [1507, 73] on button "Save" at bounding box center [1526, 70] width 48 height 29
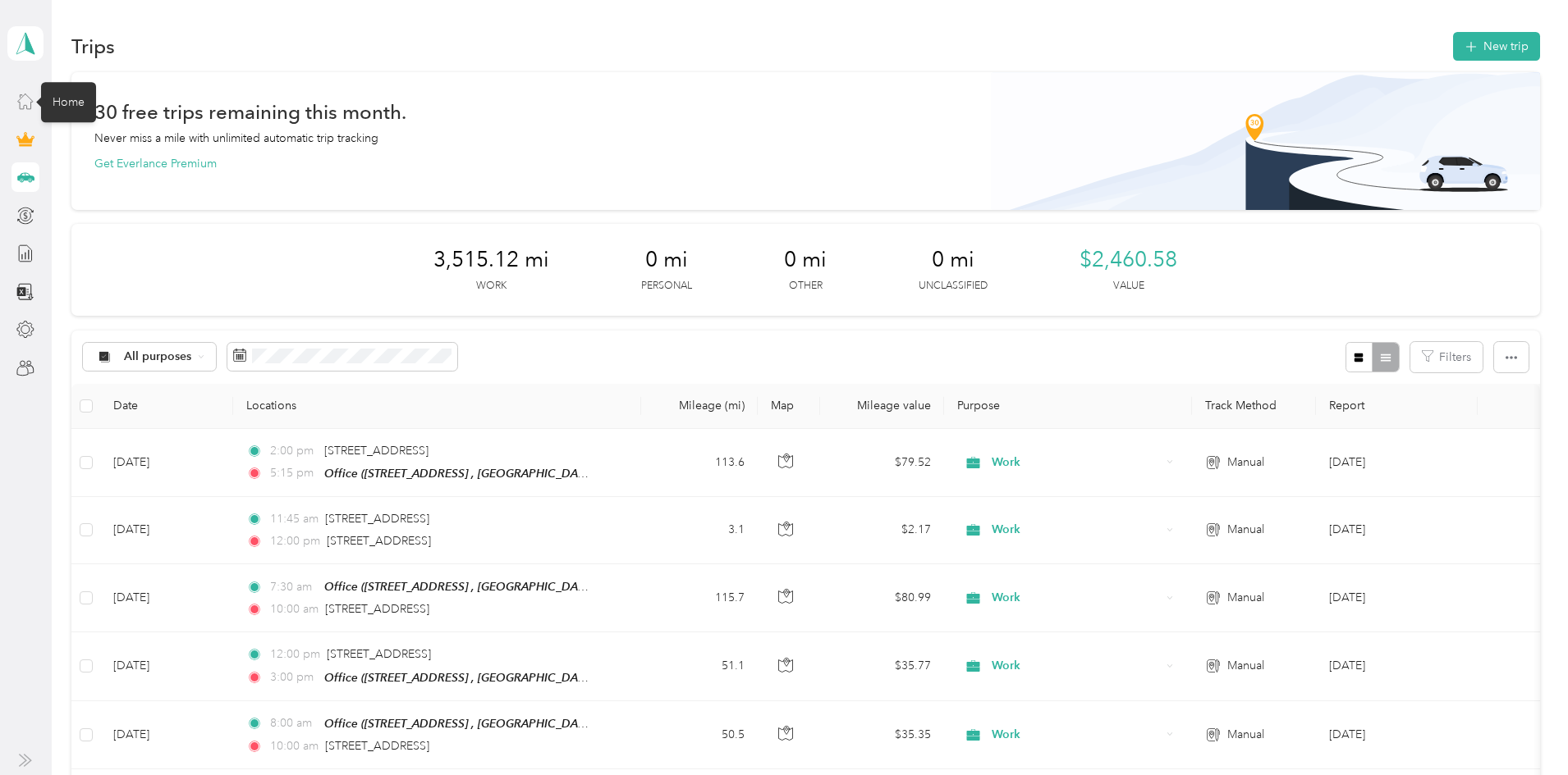
click at [24, 108] on icon at bounding box center [25, 101] width 18 height 18
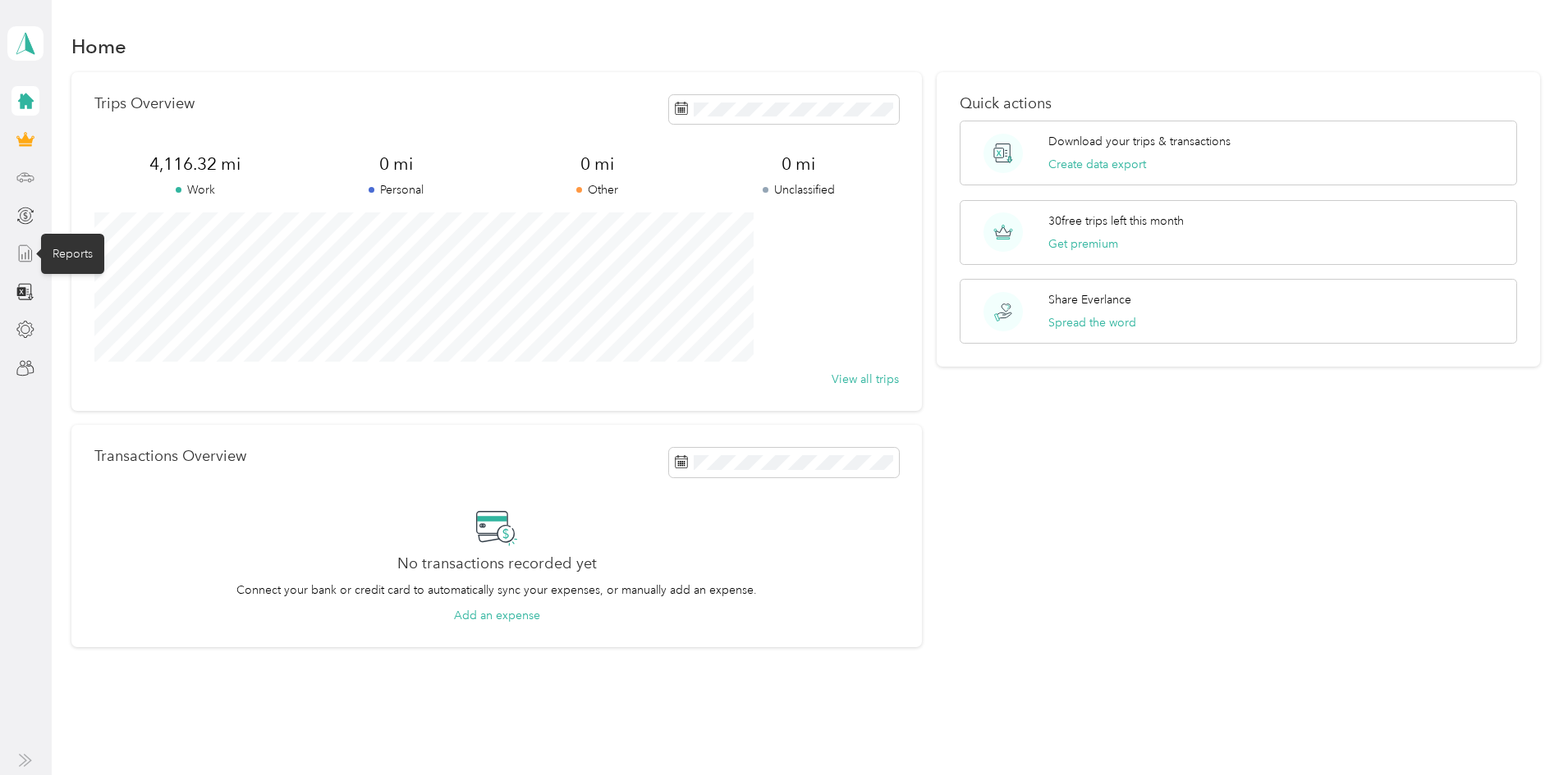
click at [29, 244] on icon at bounding box center [25, 253] width 18 height 18
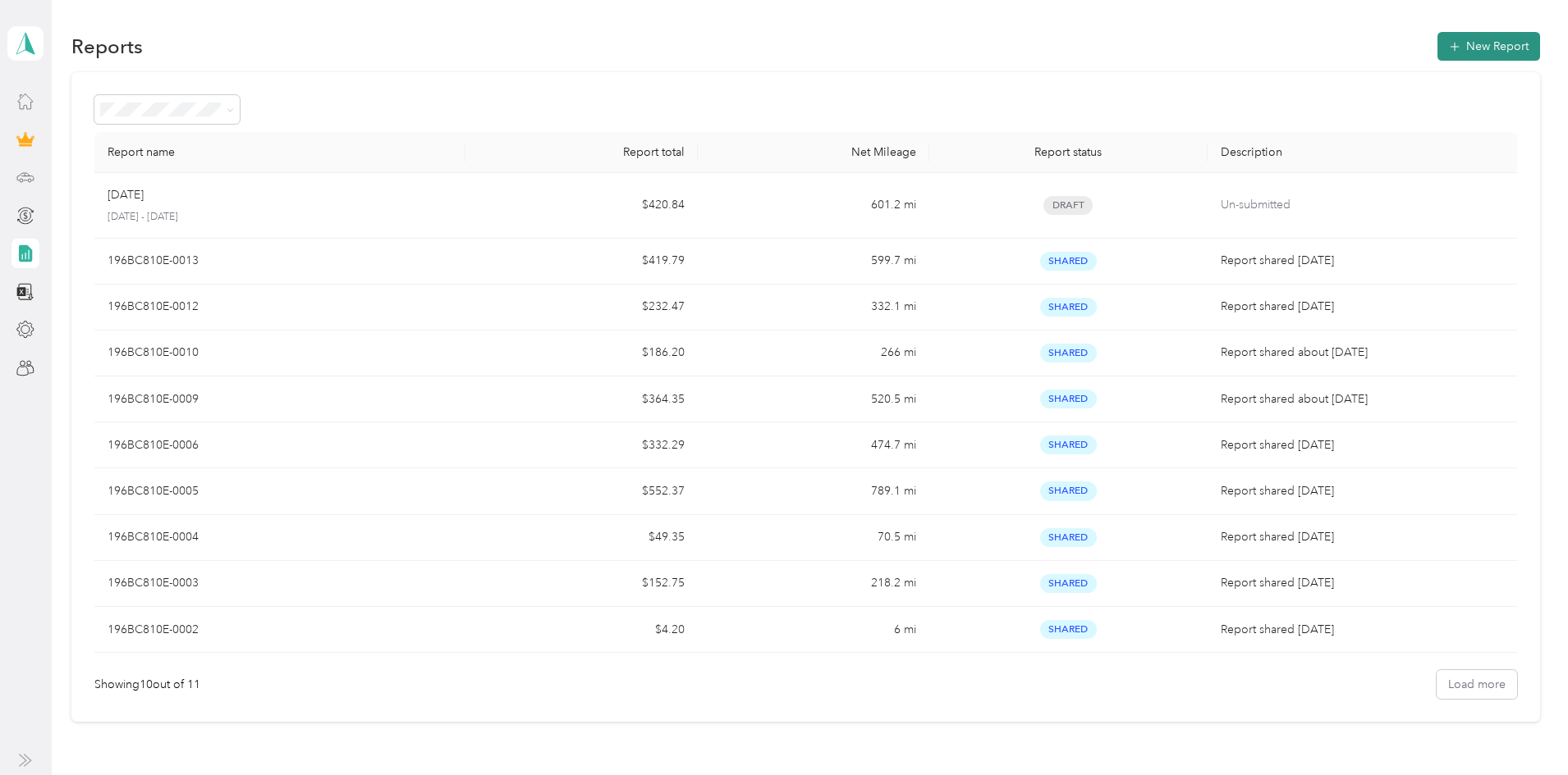
click at [1437, 49] on button "New Report" at bounding box center [1487, 47] width 102 height 29
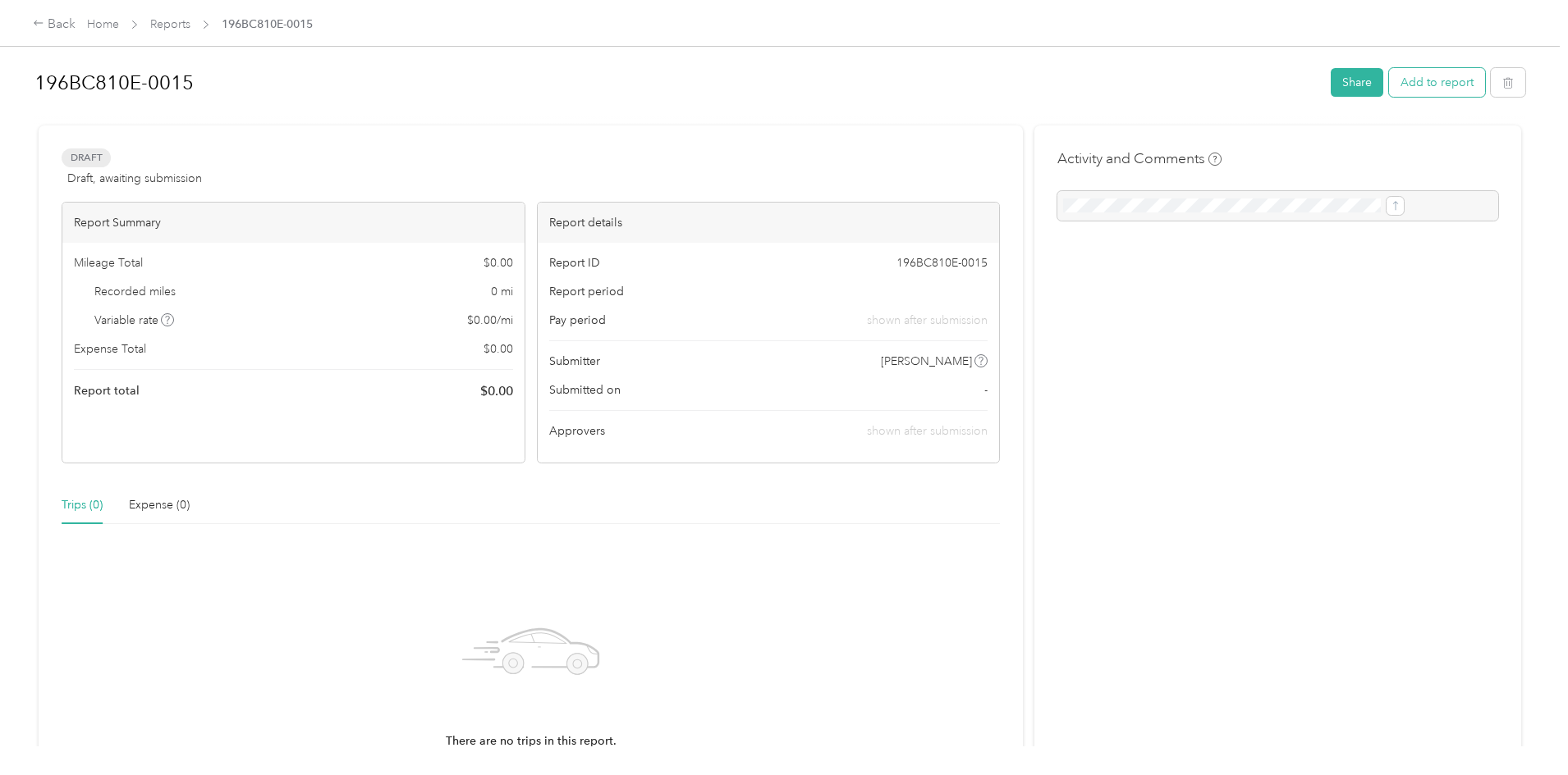
click at [1389, 89] on button "Add to report" at bounding box center [1437, 83] width 96 height 29
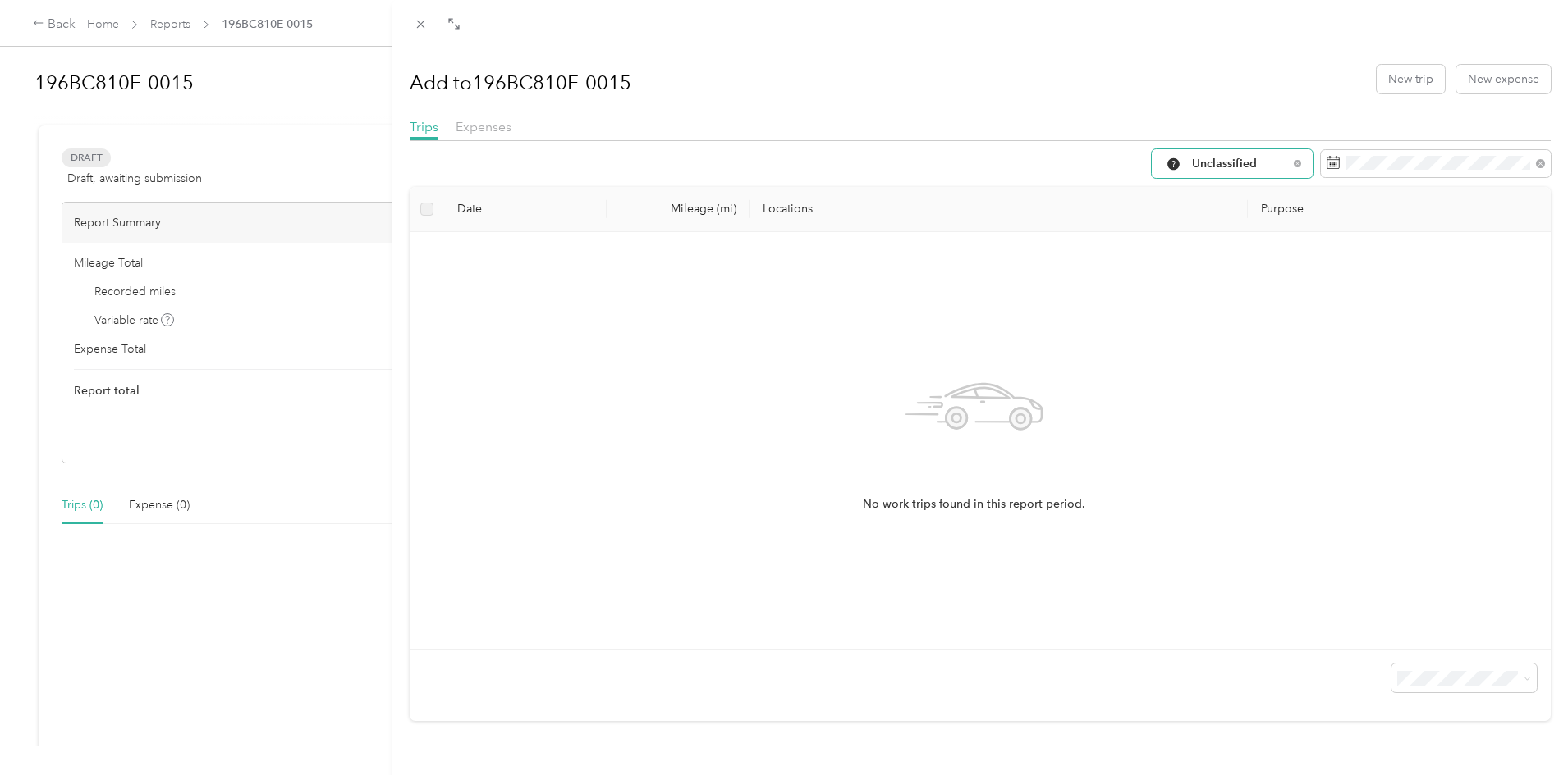
click at [1200, 161] on span "Unclassified" at bounding box center [1239, 164] width 96 height 12
click at [1192, 244] on span "Work" at bounding box center [1233, 252] width 109 height 18
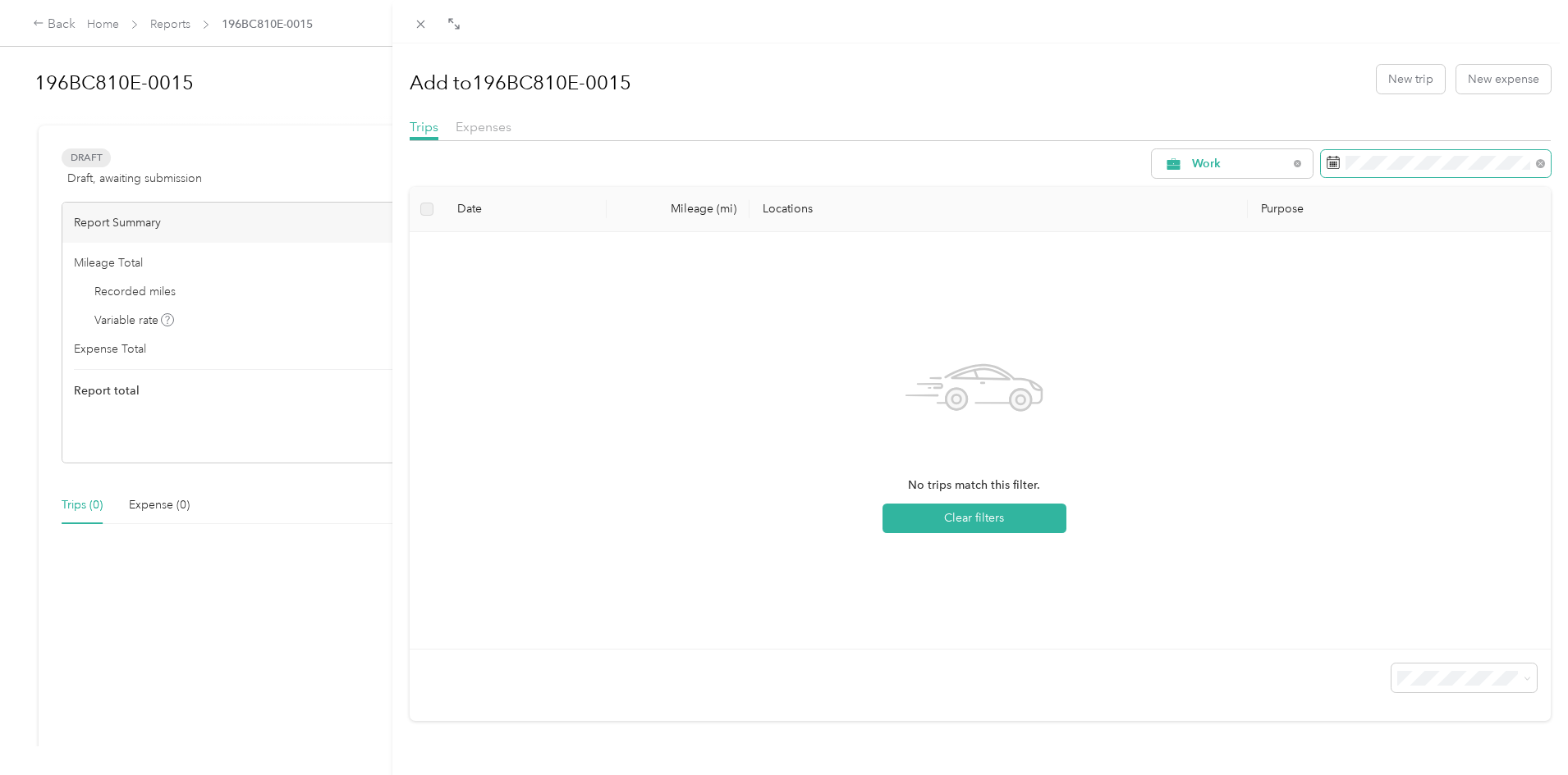
click at [1327, 165] on icon at bounding box center [1334, 162] width 14 height 14
click at [1327, 160] on icon at bounding box center [1334, 162] width 14 height 14
click at [1536, 164] on icon at bounding box center [1540, 163] width 9 height 9
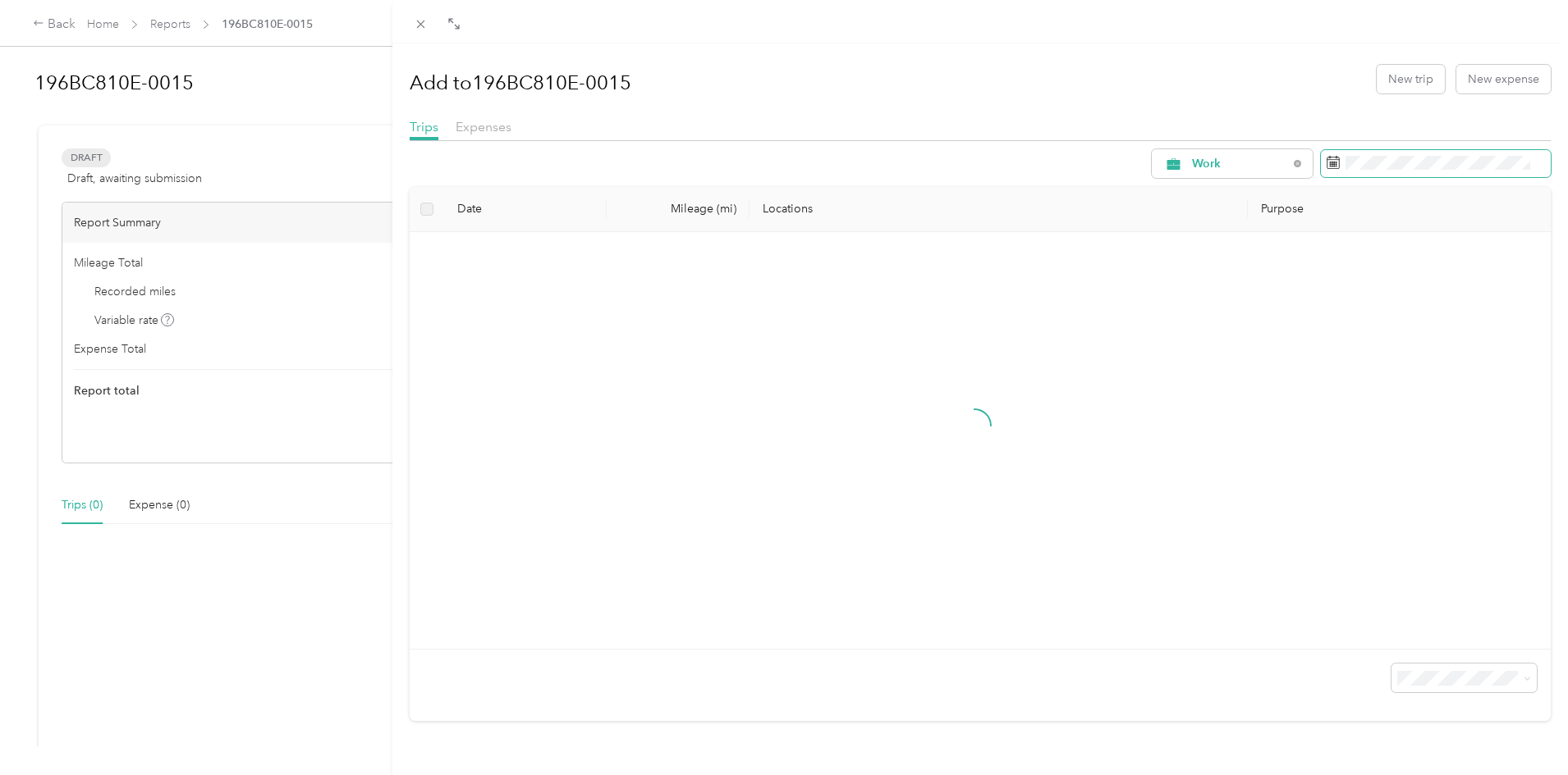
click at [1327, 163] on icon at bounding box center [1334, 162] width 14 height 14
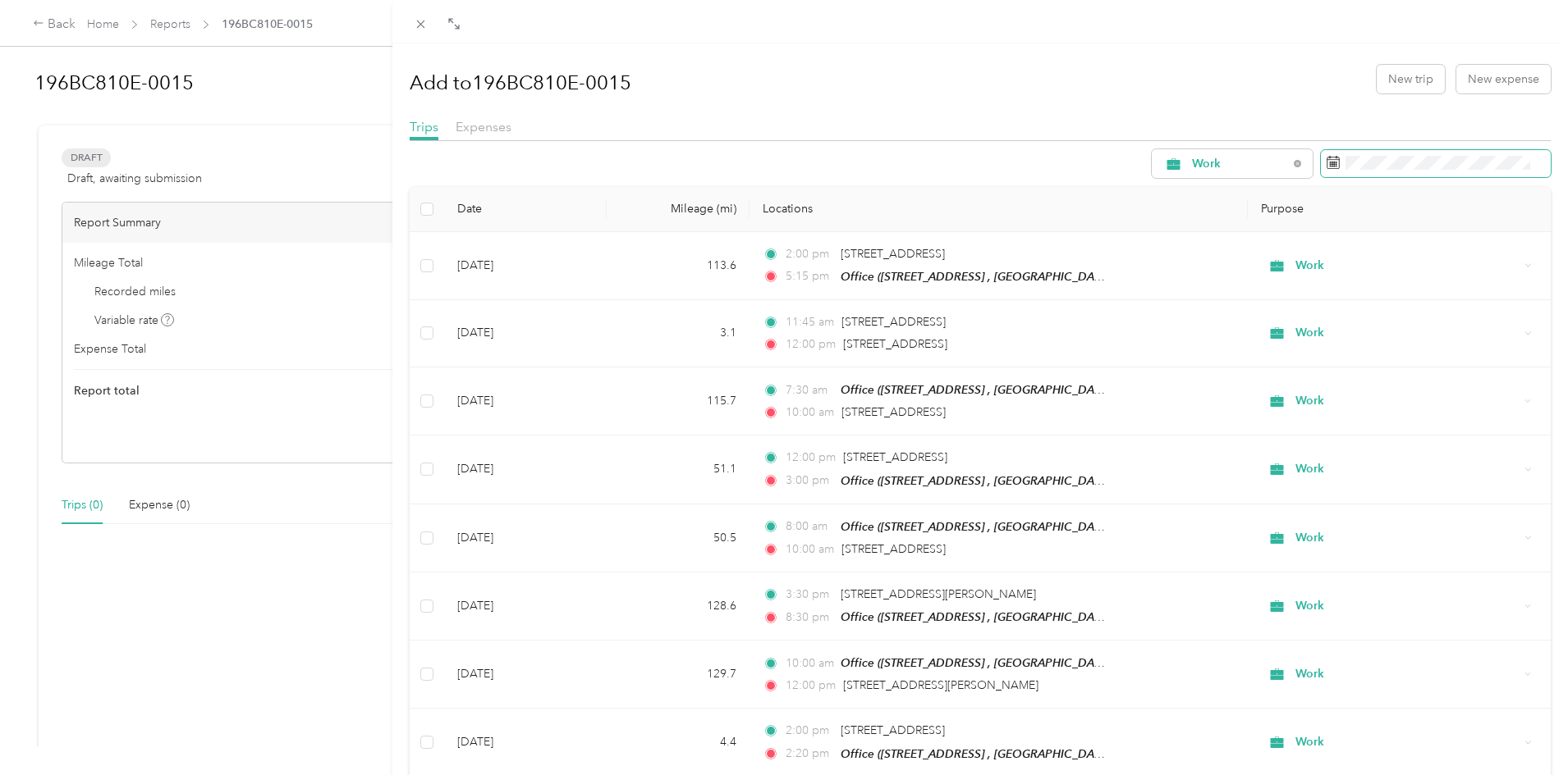
click at [1327, 163] on icon at bounding box center [1334, 162] width 14 height 14
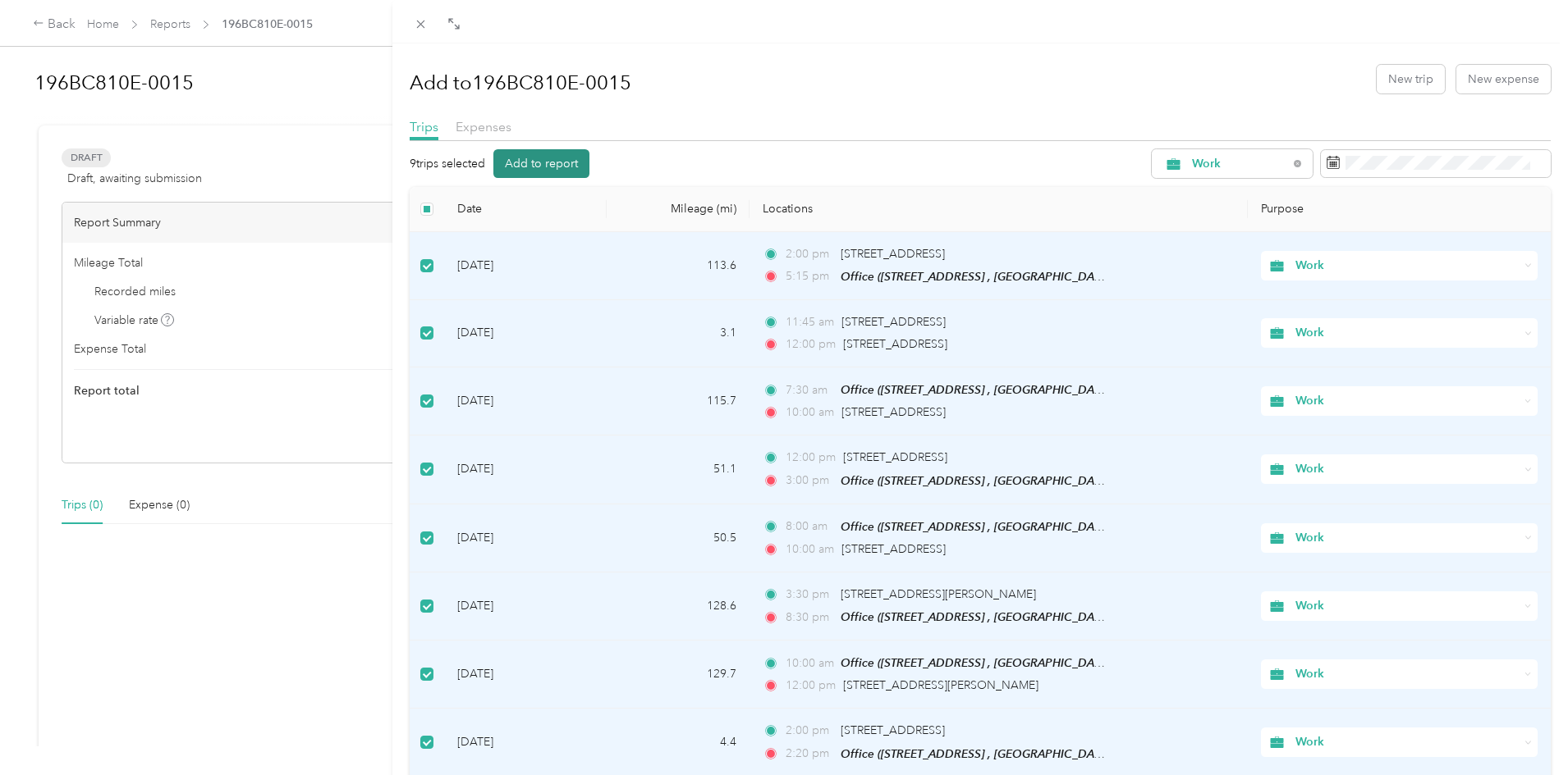
click at [566, 167] on button "Add to report" at bounding box center [541, 164] width 96 height 29
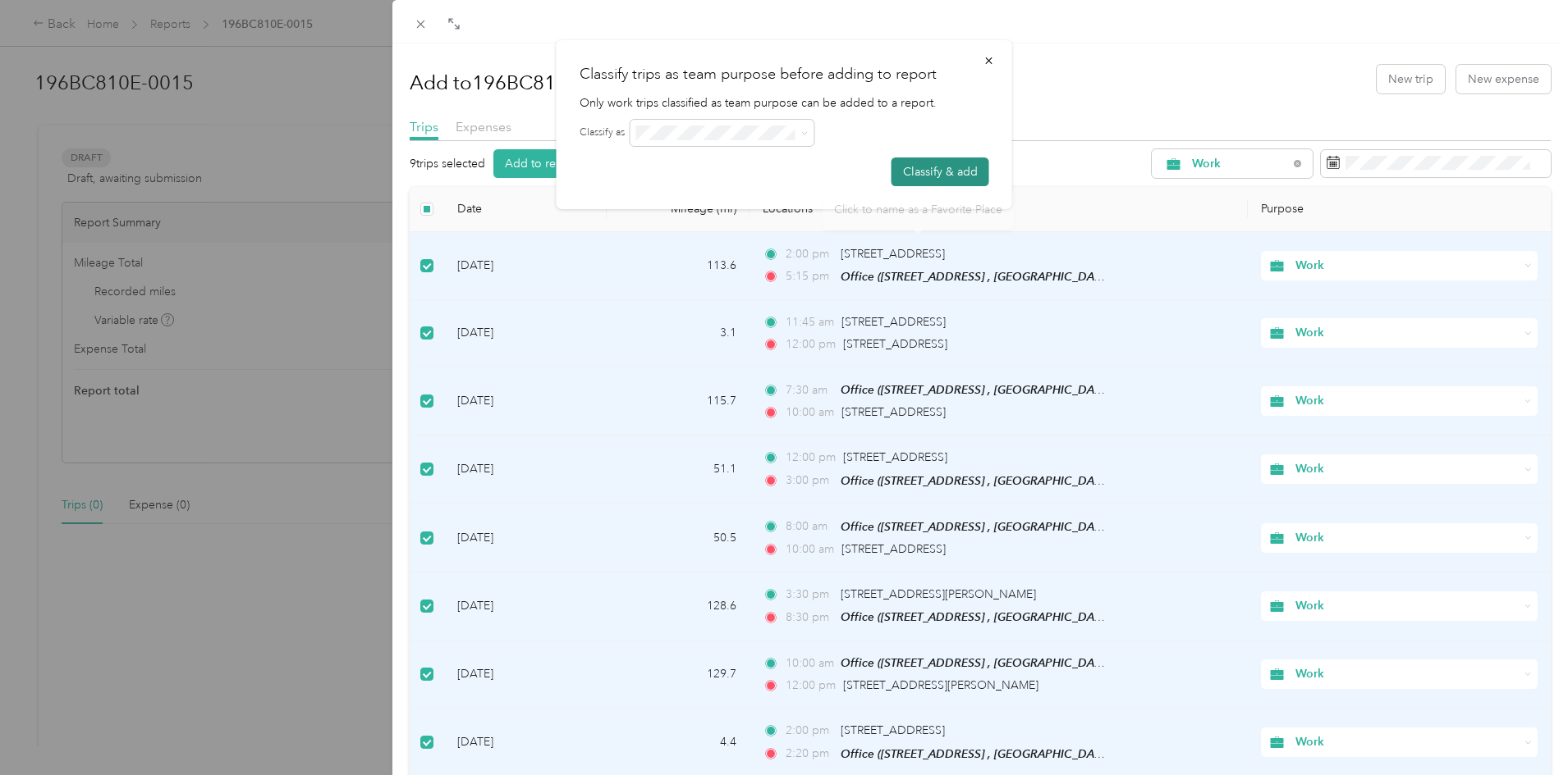
click at [938, 172] on button "Classify & add" at bounding box center [940, 172] width 97 height 29
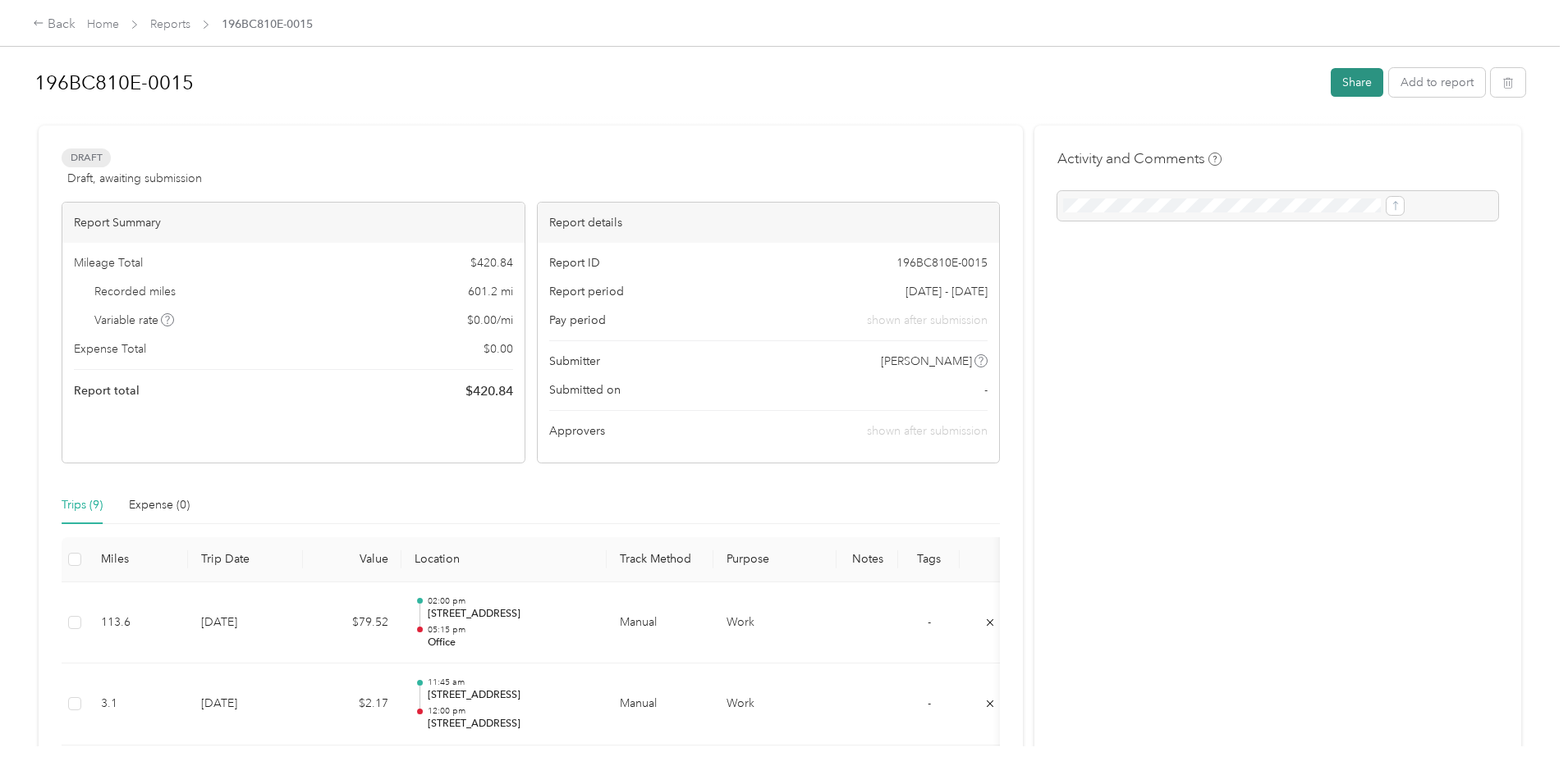
click at [1331, 87] on button "Share" at bounding box center [1357, 83] width 53 height 29
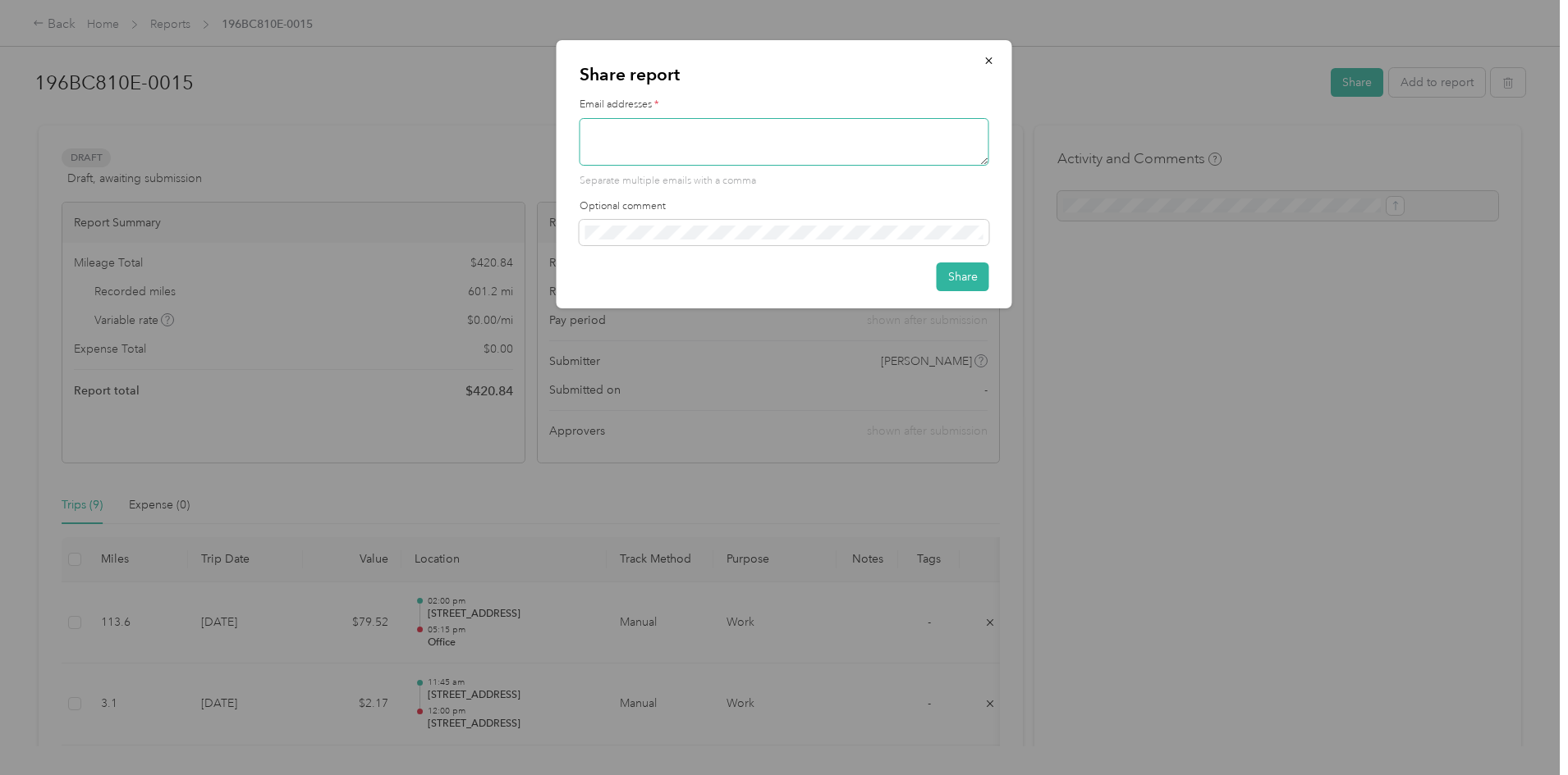
click at [835, 142] on textarea at bounding box center [784, 142] width 410 height 48
type textarea "[PERSON_NAME][EMAIL_ADDRESS][PERSON_NAME][DOMAIN_NAME]"
click at [957, 277] on button "Share" at bounding box center [963, 277] width 53 height 29
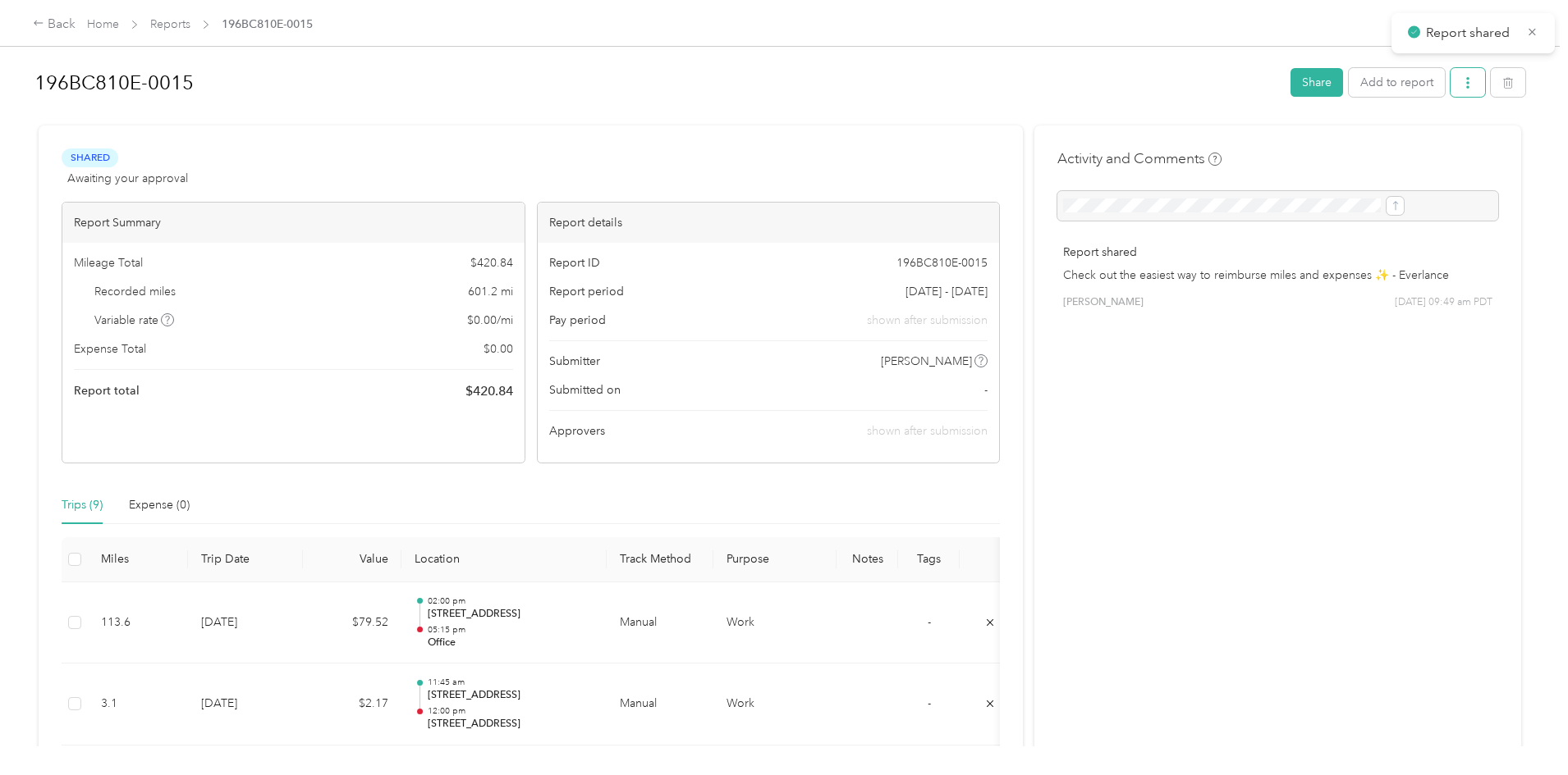
click at [1462, 88] on icon "button" at bounding box center [1468, 83] width 12 height 12
click at [1299, 140] on span "Download" at bounding box center [1286, 143] width 54 height 18
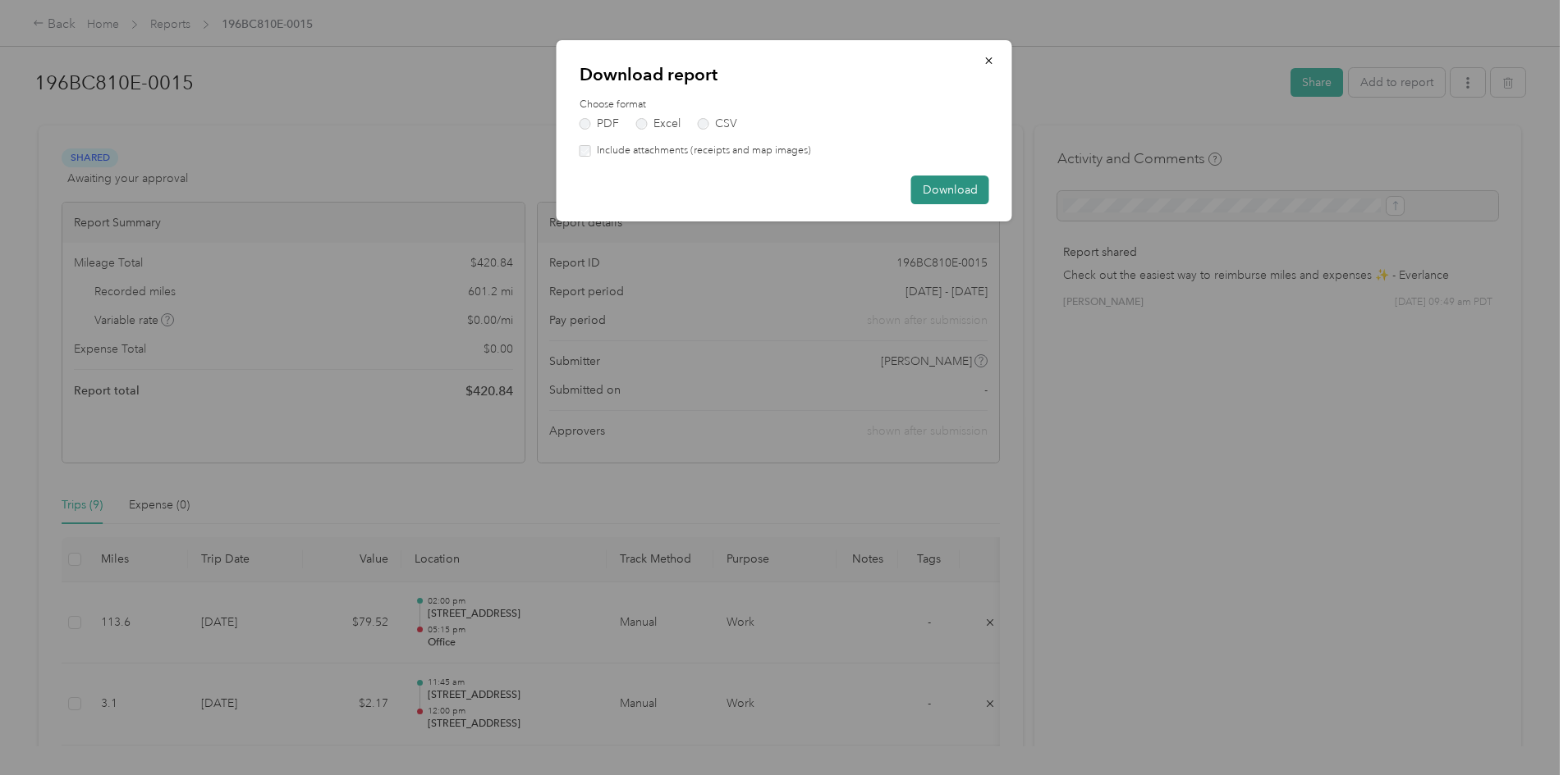
click at [955, 192] on button "Download" at bounding box center [950, 191] width 78 height 29
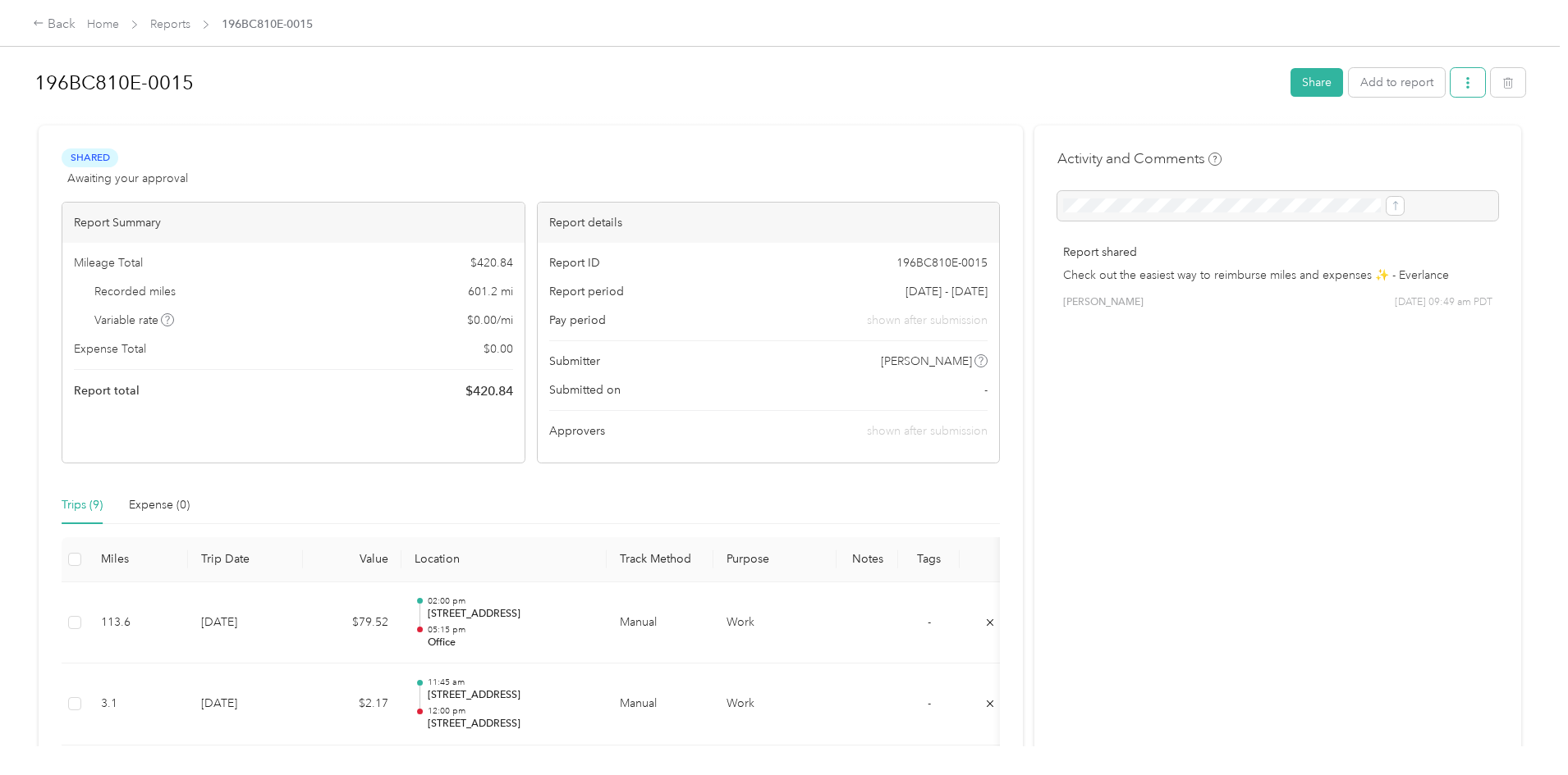
click at [1450, 90] on button "button" at bounding box center [1467, 83] width 34 height 29
click at [1284, 138] on span "Download" at bounding box center [1286, 143] width 54 height 18
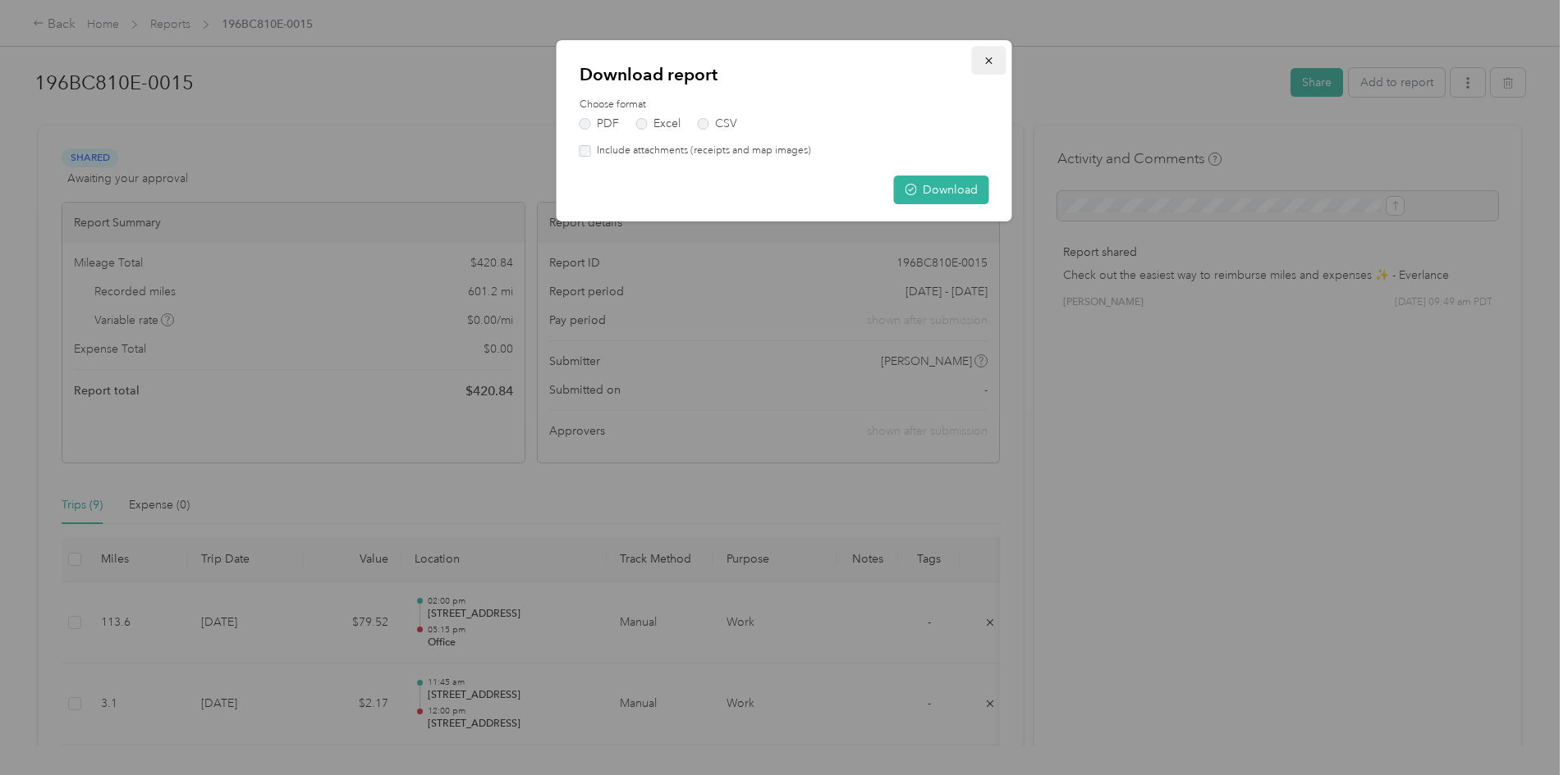
click at [988, 61] on icon "button" at bounding box center [988, 60] width 7 height 7
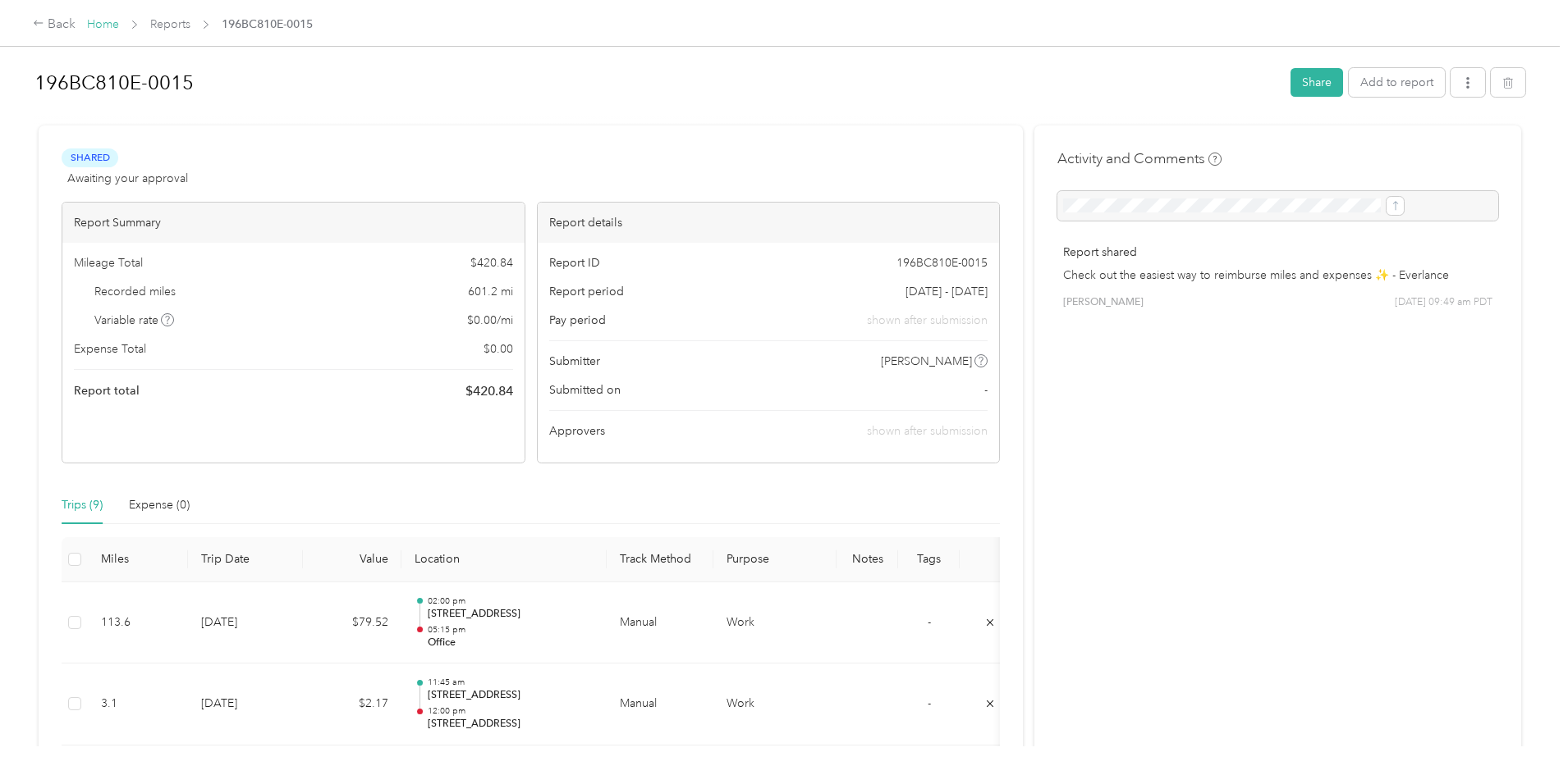
click at [119, 26] on link "Home" at bounding box center [102, 24] width 32 height 14
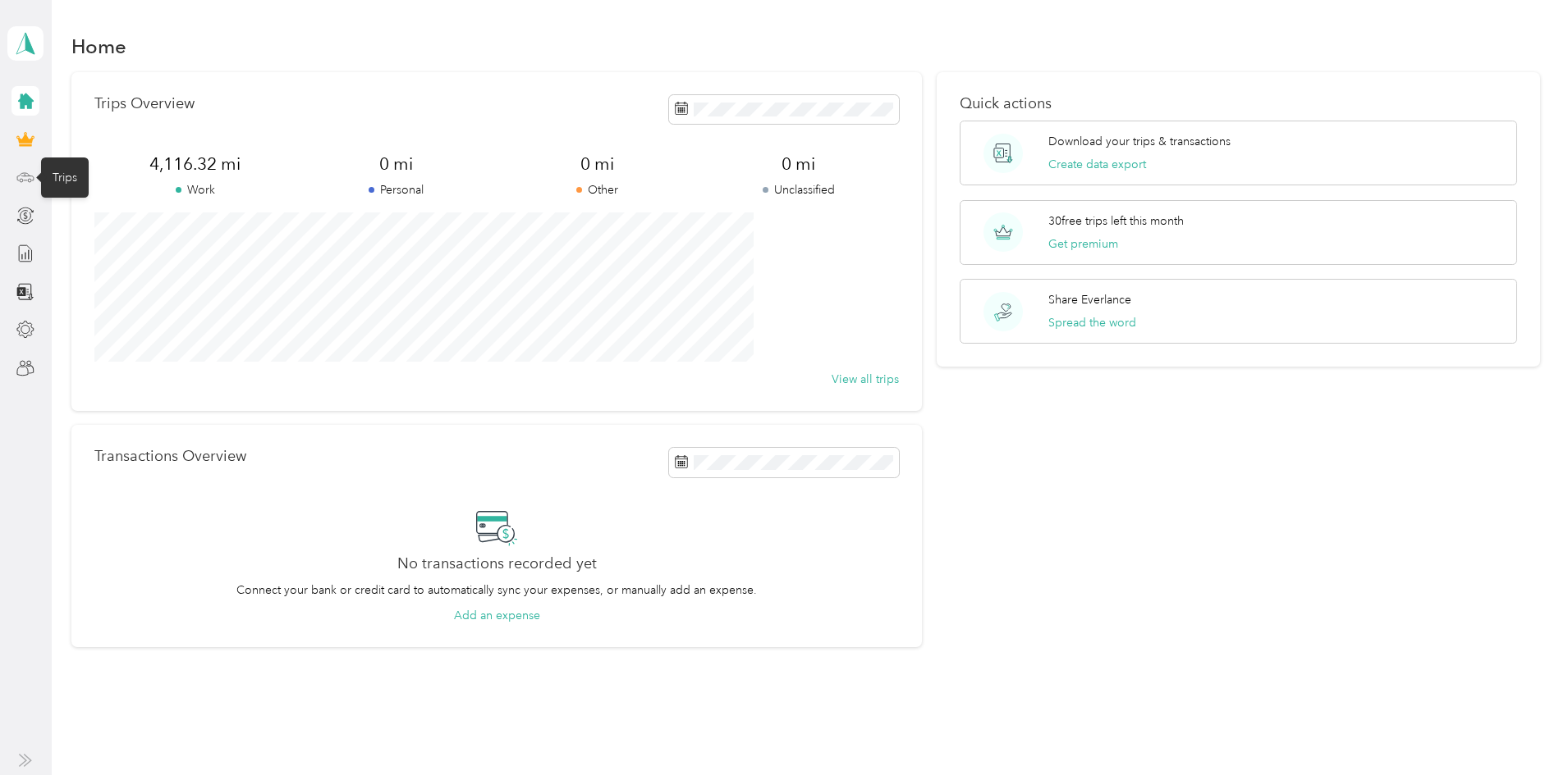
click at [24, 180] on icon at bounding box center [25, 177] width 18 height 18
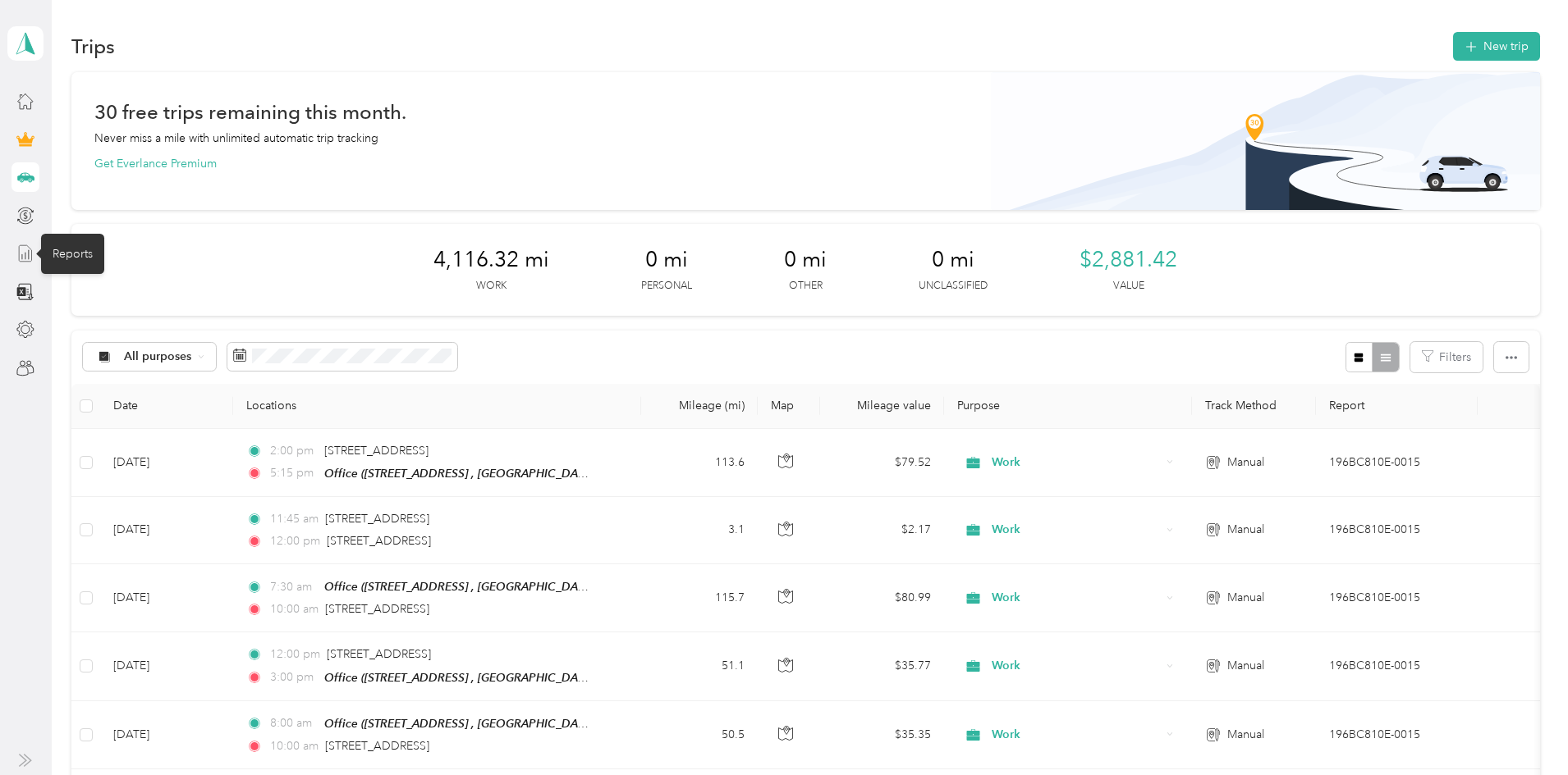
click at [24, 256] on icon at bounding box center [25, 253] width 18 height 18
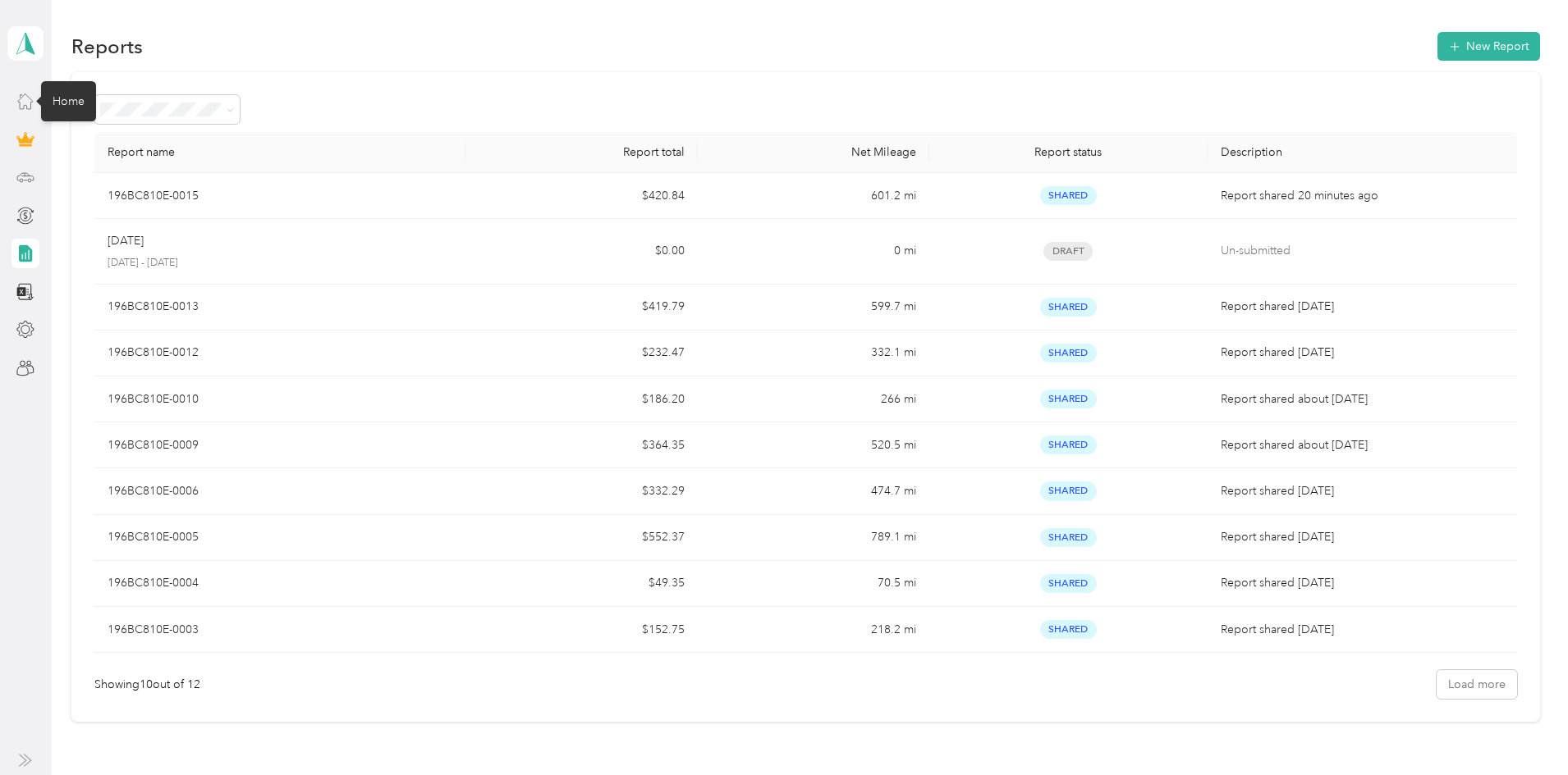
click at [18, 102] on icon at bounding box center [25, 101] width 15 height 15
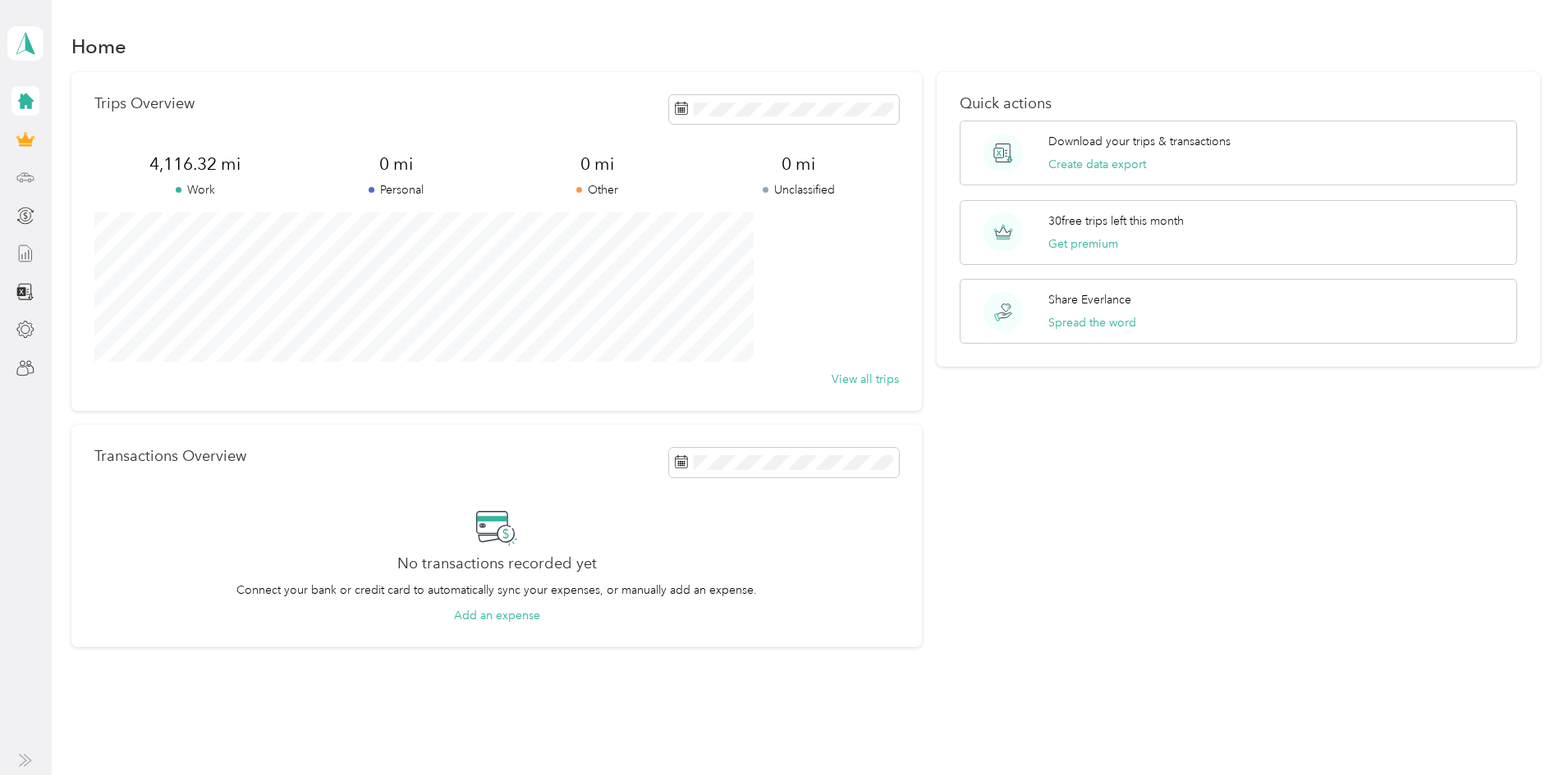
click at [27, 94] on icon at bounding box center [26, 101] width 16 height 16
click at [31, 179] on icon at bounding box center [25, 177] width 18 height 18
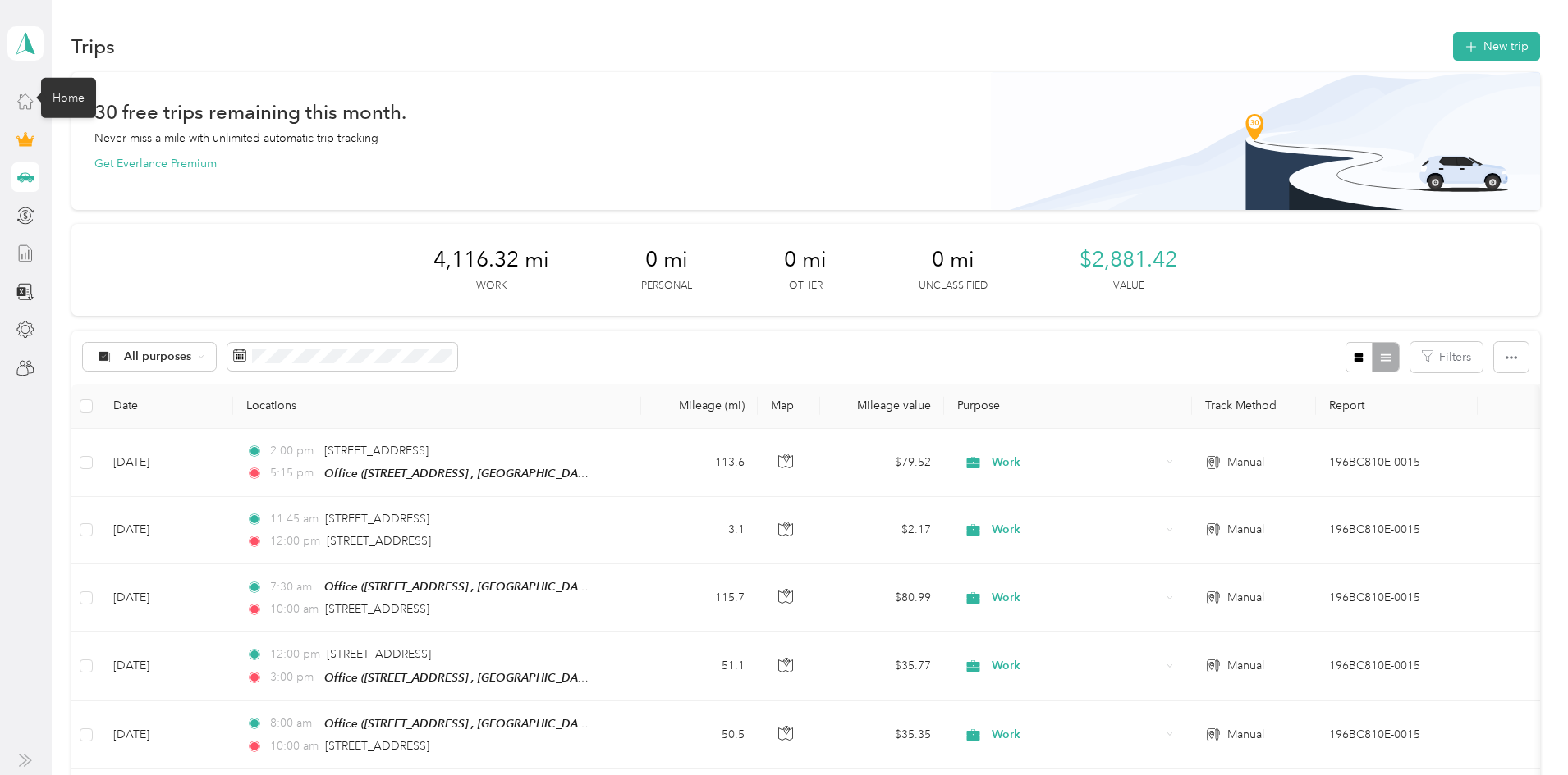
click at [29, 108] on icon at bounding box center [25, 101] width 18 height 18
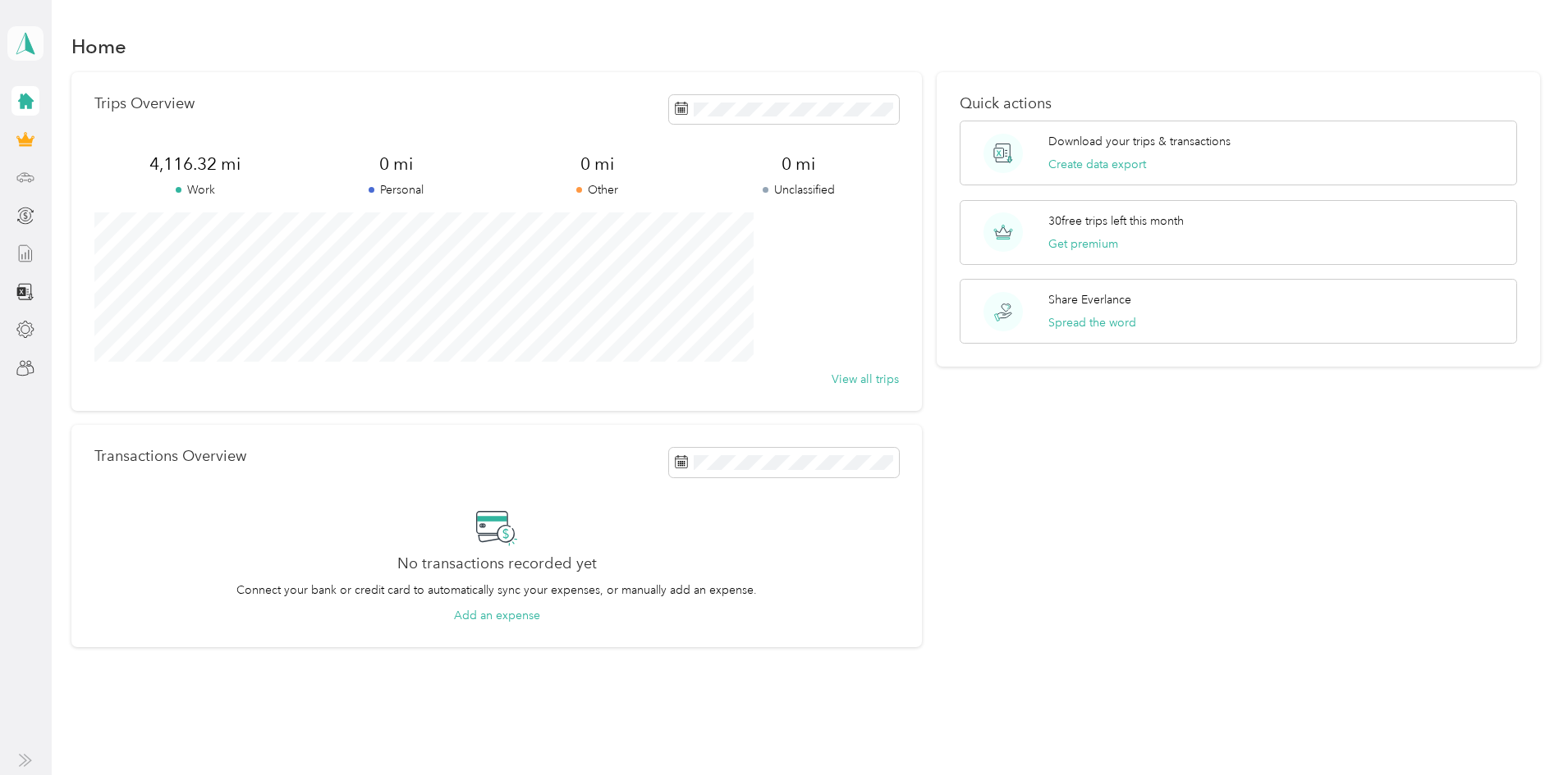
click at [23, 45] on icon at bounding box center [25, 44] width 24 height 23
click at [90, 130] on div "Log out" at bounding box center [272, 133] width 508 height 29
